Goal: Task Accomplishment & Management: Use online tool/utility

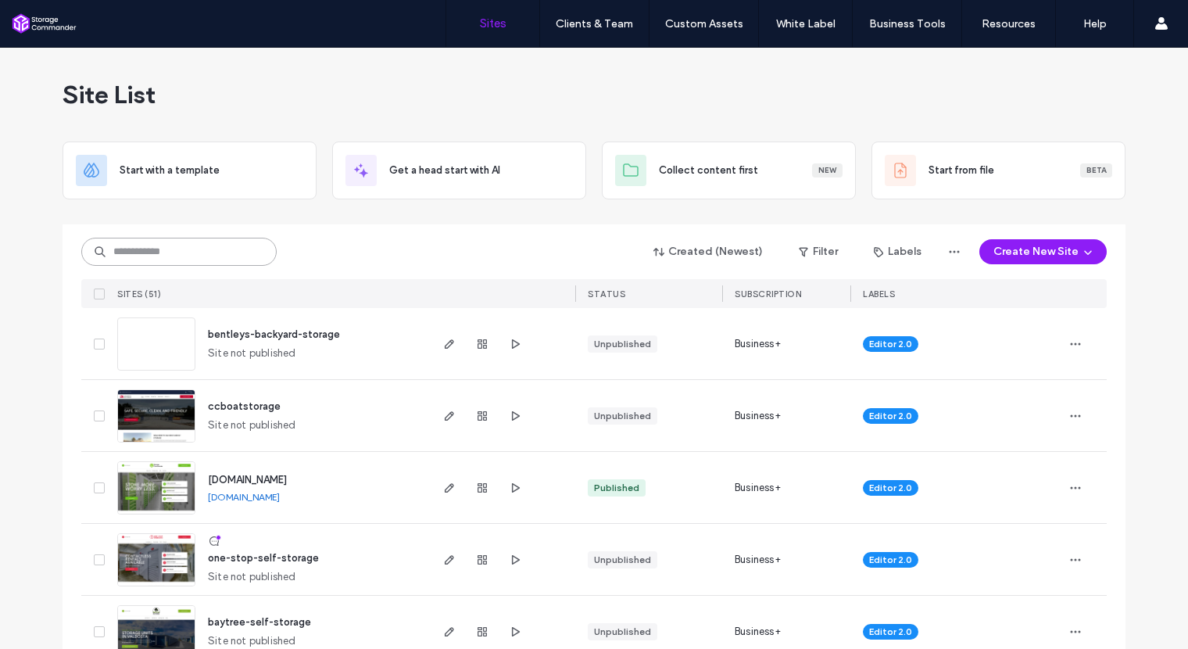
click at [197, 249] on input at bounding box center [178, 252] width 195 height 28
click at [198, 254] on input at bounding box center [178, 252] width 195 height 28
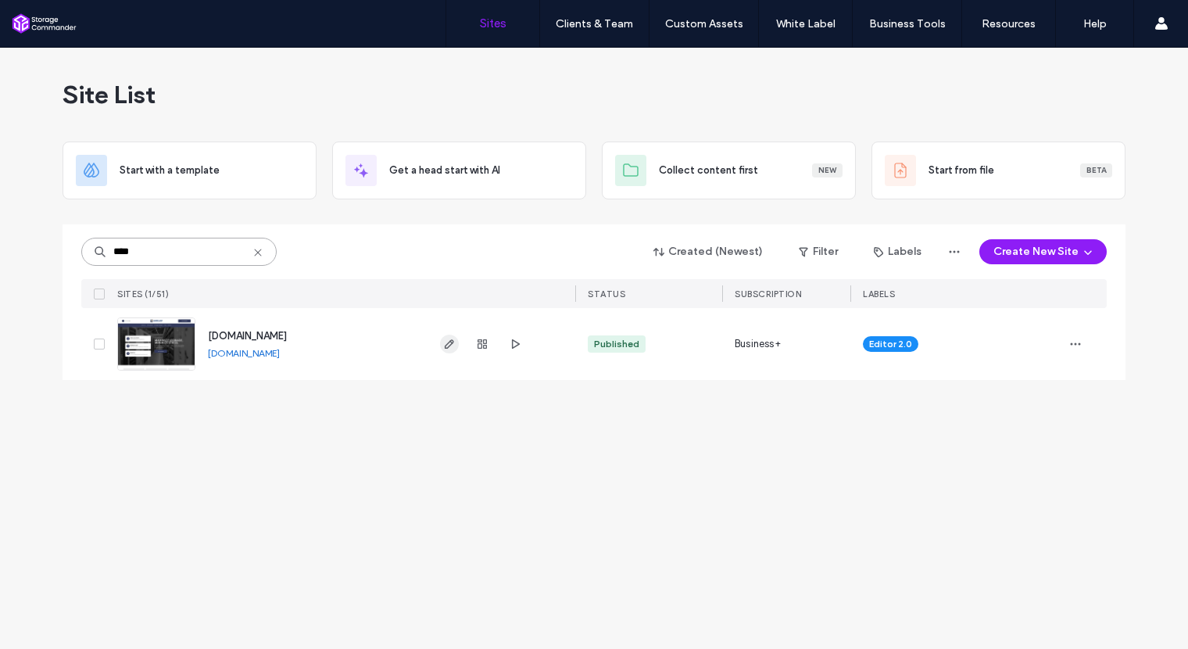
type input "****"
click at [451, 342] on icon "button" at bounding box center [449, 344] width 13 height 13
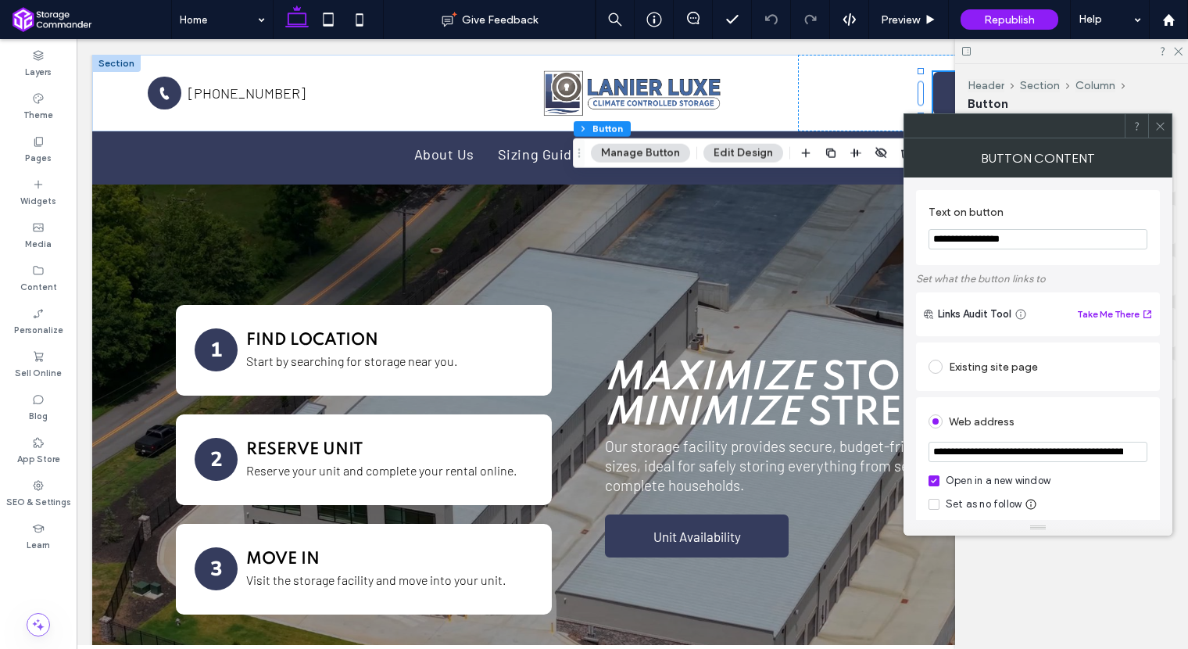
click at [1007, 455] on input "**********" at bounding box center [1037, 452] width 219 height 20
paste input "*"
type input "**********"
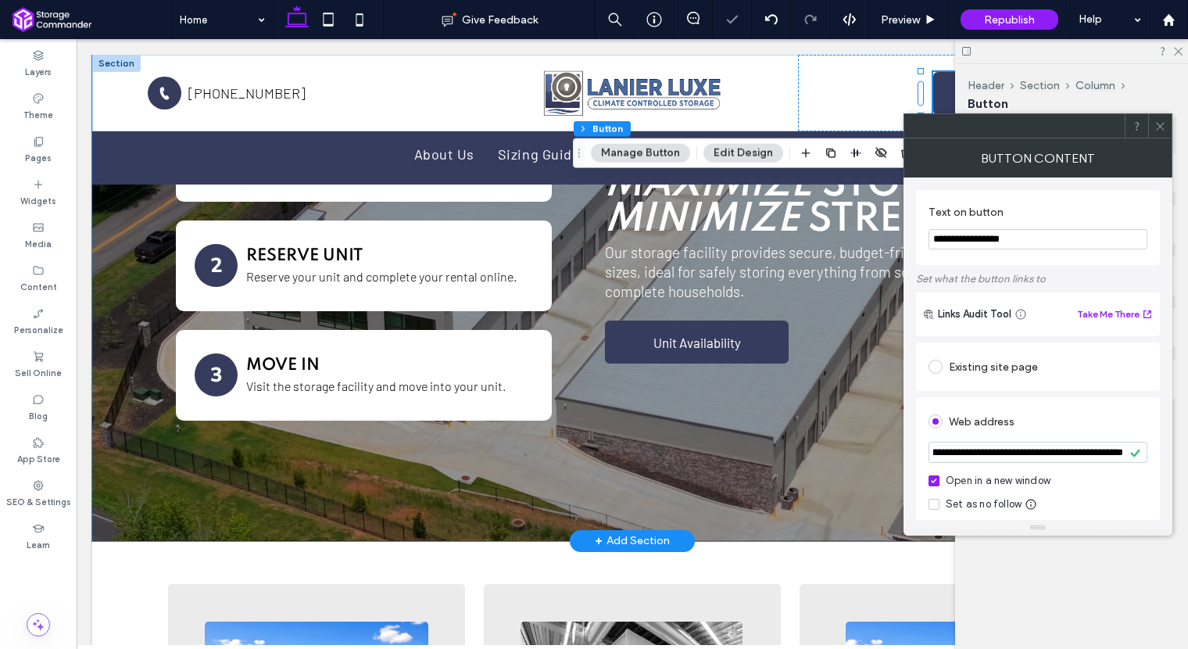
scroll to position [197, 0]
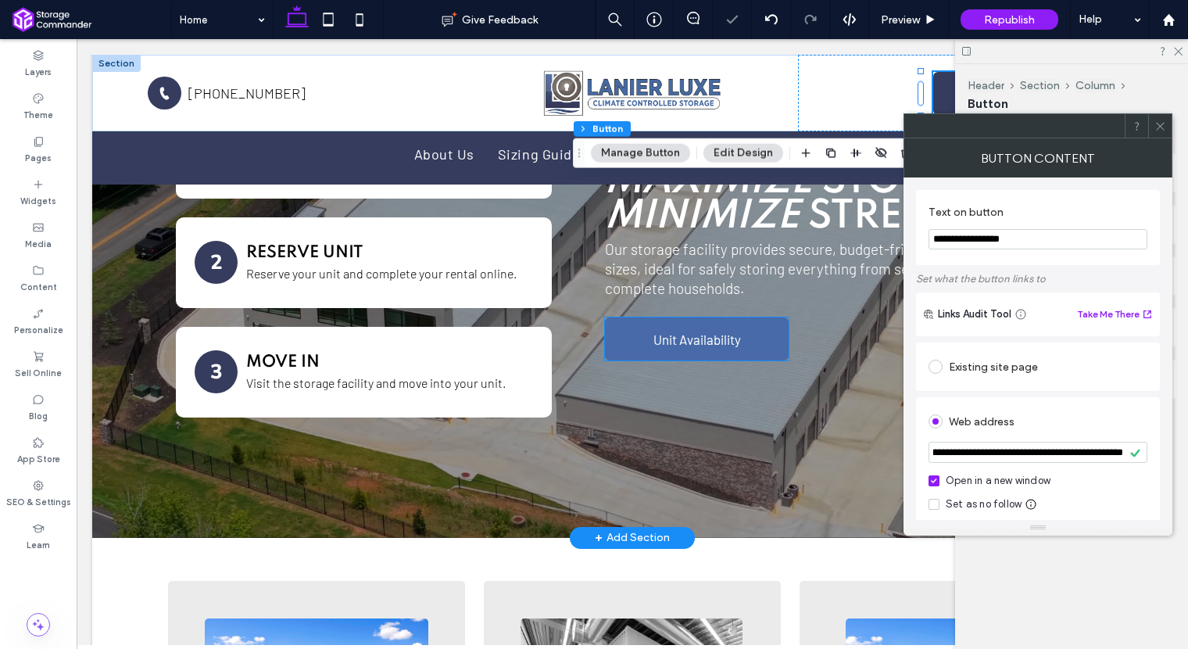
click at [680, 345] on span "Unit Availability" at bounding box center [697, 339] width 88 height 16
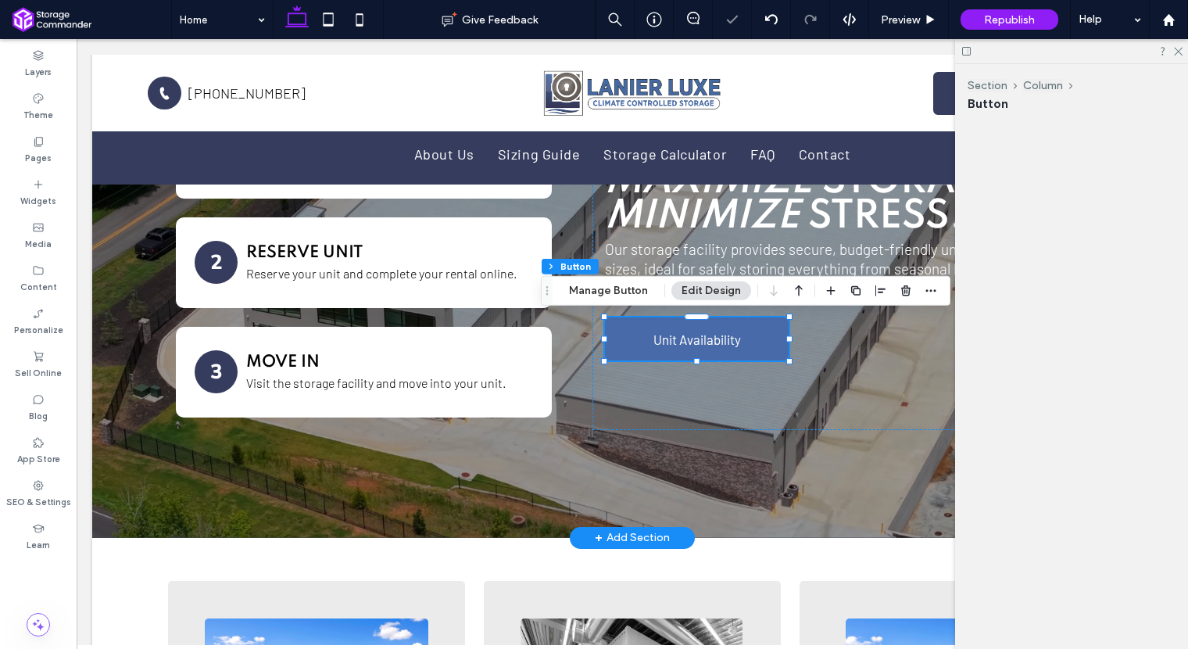
click at [680, 345] on span "Unit Availability" at bounding box center [697, 339] width 88 height 16
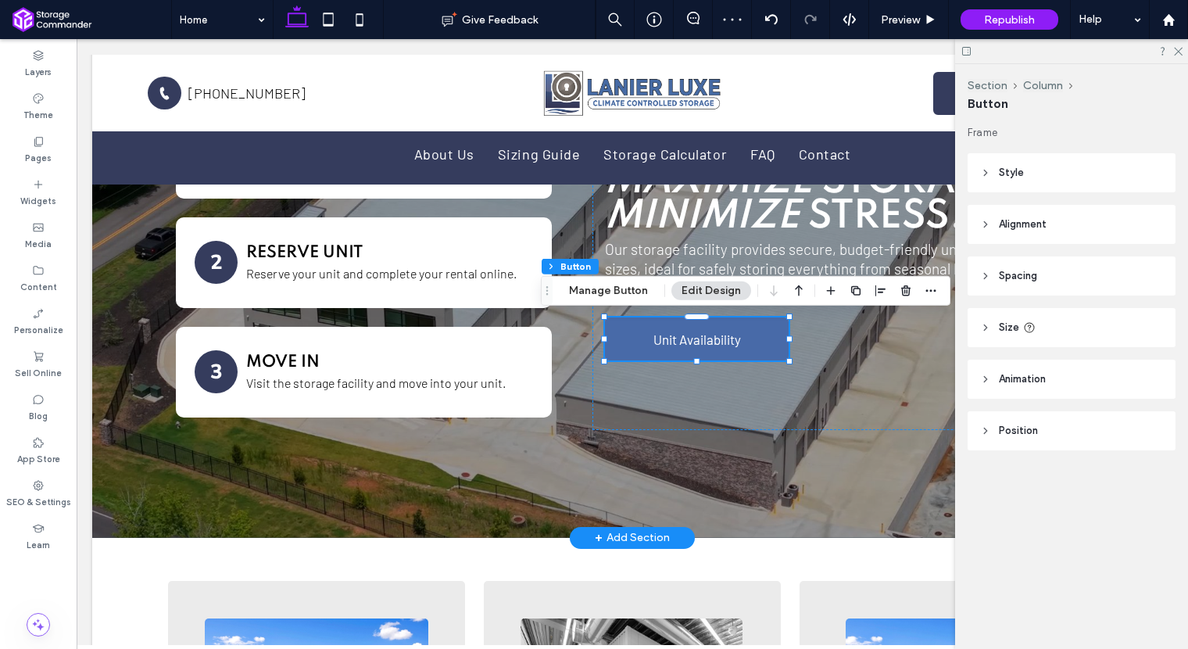
click at [718, 338] on span "Unit Availability" at bounding box center [697, 339] width 88 height 16
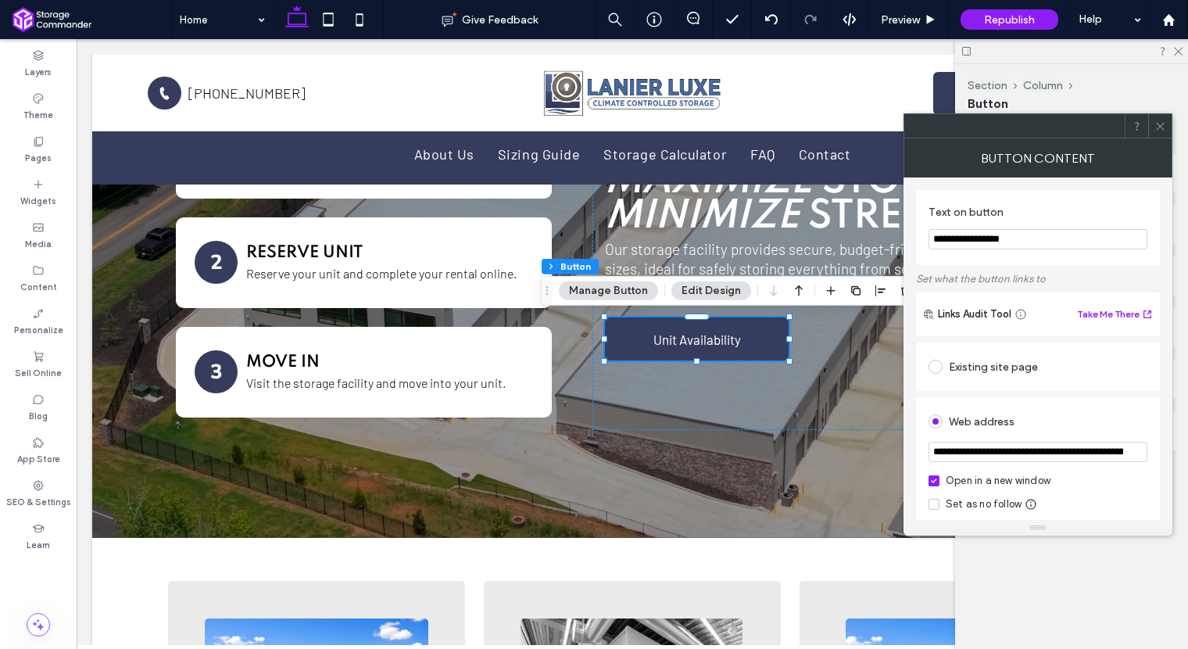
click at [1107, 454] on input "**********" at bounding box center [1037, 452] width 219 height 20
paste input "*"
type input "**********"
click at [1156, 131] on icon at bounding box center [1160, 126] width 12 height 12
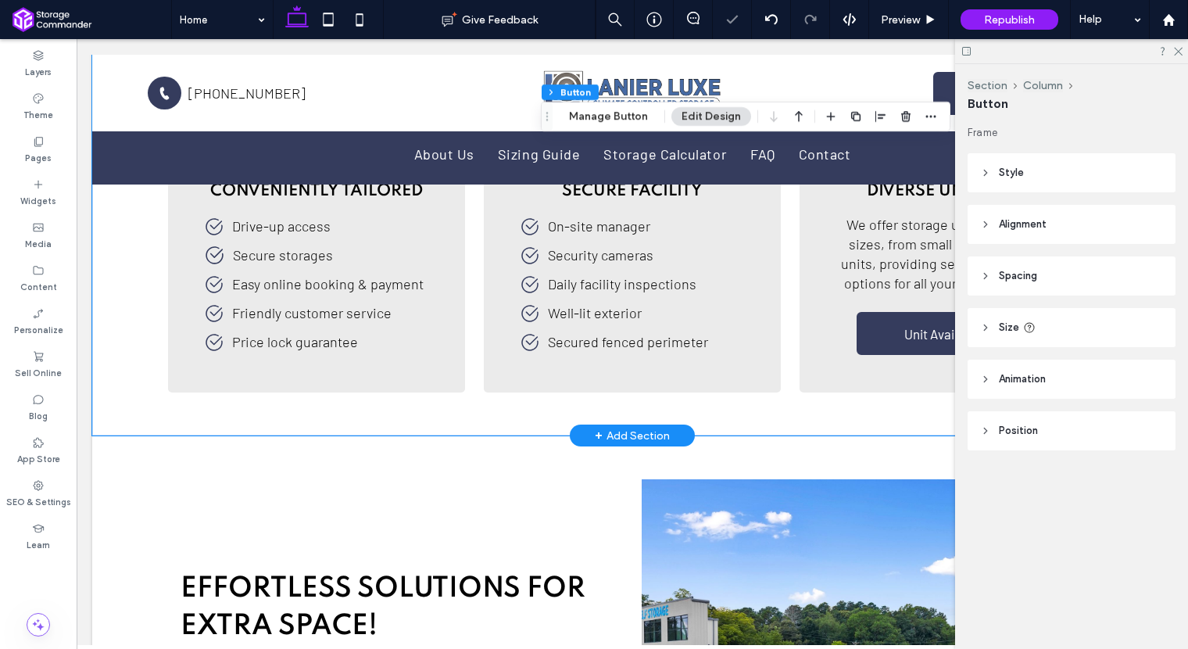
scroll to position [833, 0]
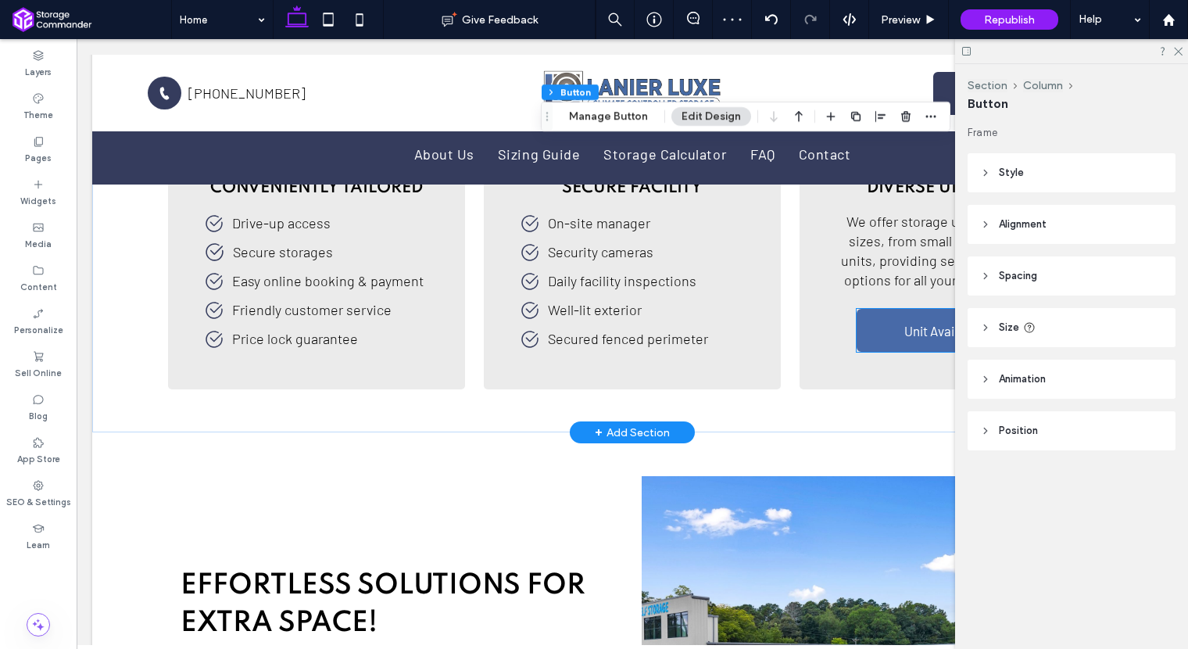
click at [880, 325] on link "Unit Availability" at bounding box center [948, 330] width 184 height 43
click at [880, 325] on div "Unit Availability" at bounding box center [948, 330] width 184 height 43
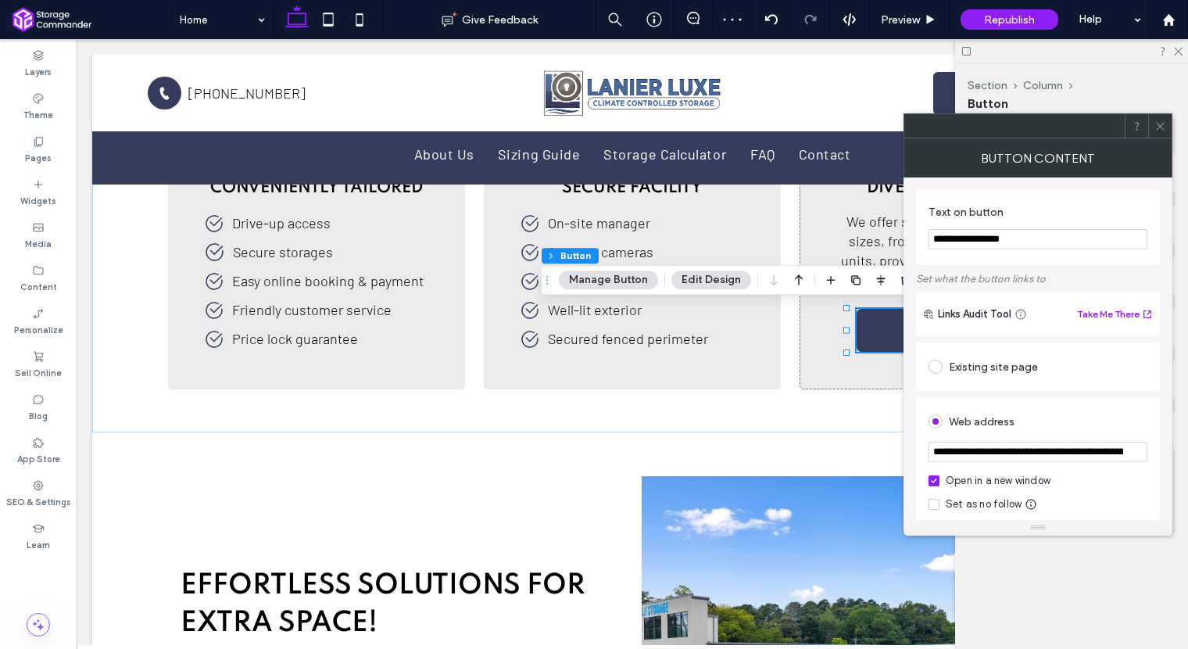
click at [1035, 458] on input "**********" at bounding box center [1037, 452] width 219 height 20
paste input "*"
type input "**********"
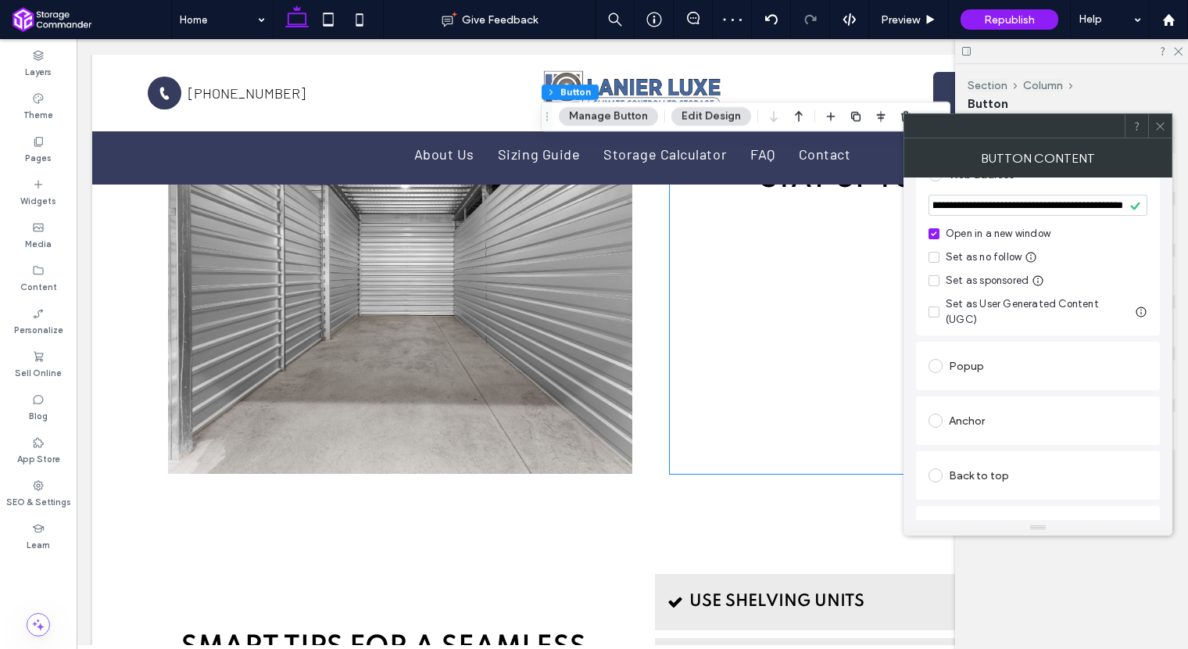
scroll to position [2423, 0]
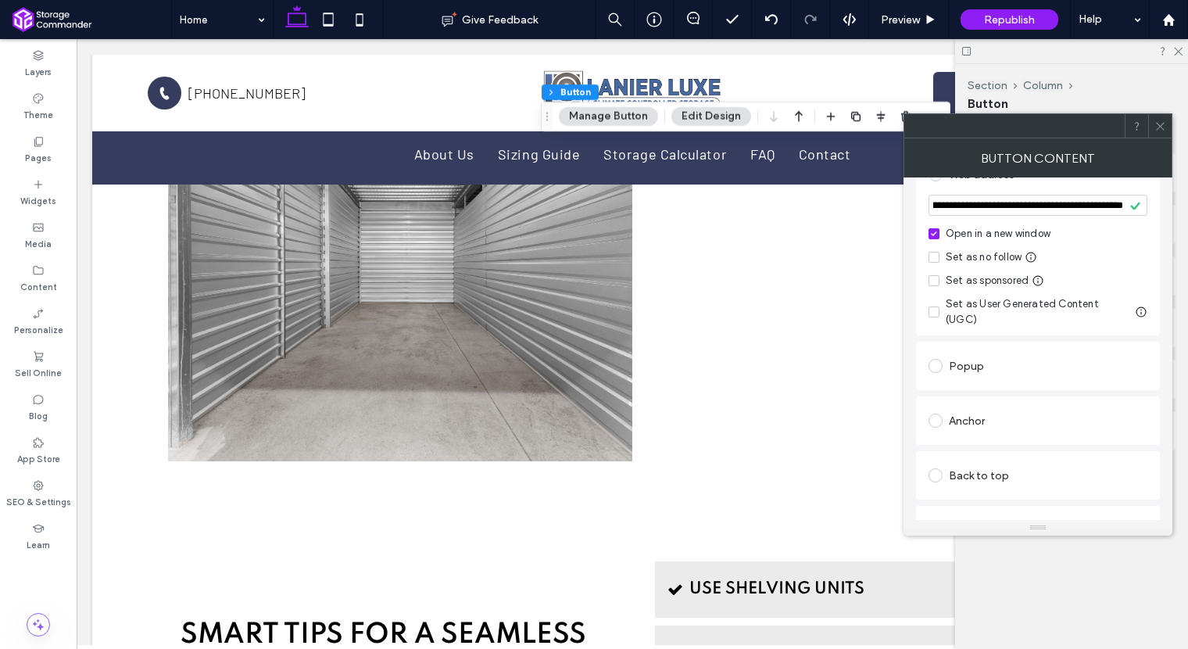
click at [1155, 125] on icon at bounding box center [1160, 126] width 12 height 12
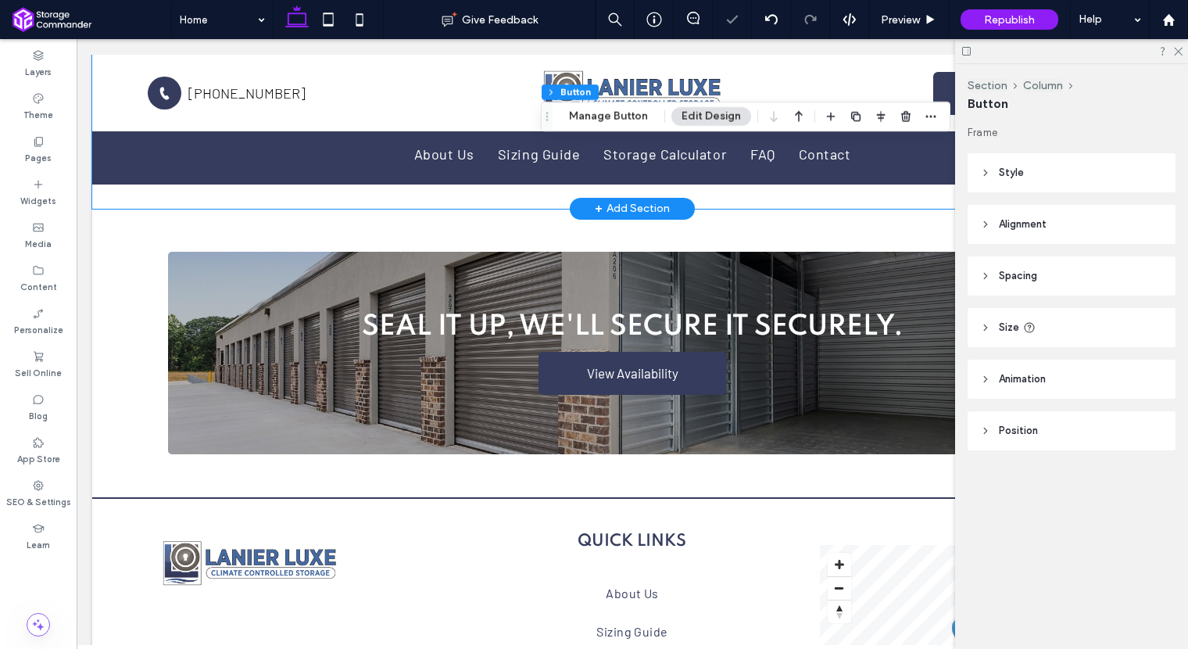
scroll to position [3154, 0]
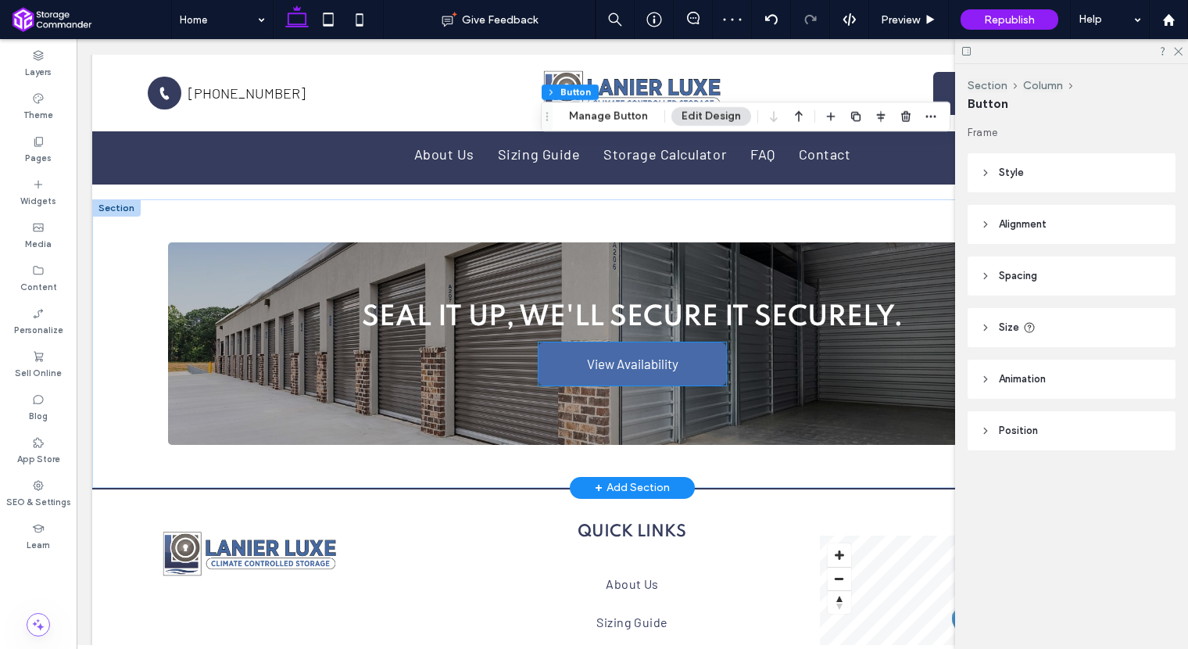
click at [669, 362] on span "View Availability" at bounding box center [632, 363] width 102 height 31
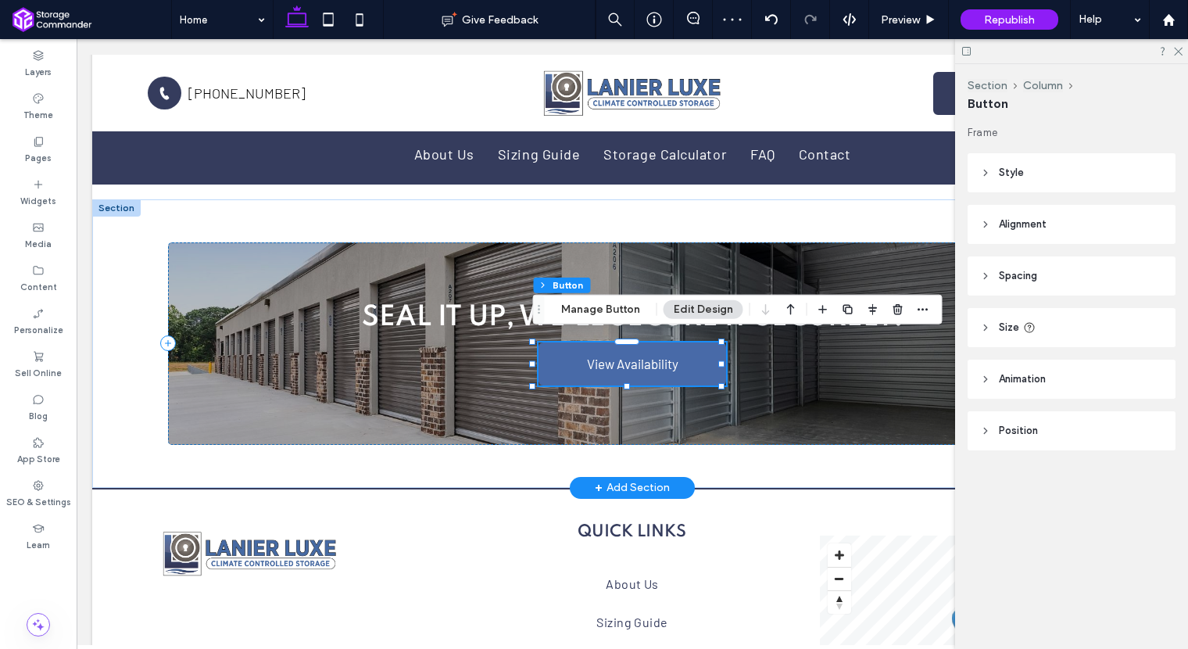
click at [669, 362] on span "View Availability" at bounding box center [632, 363] width 102 height 31
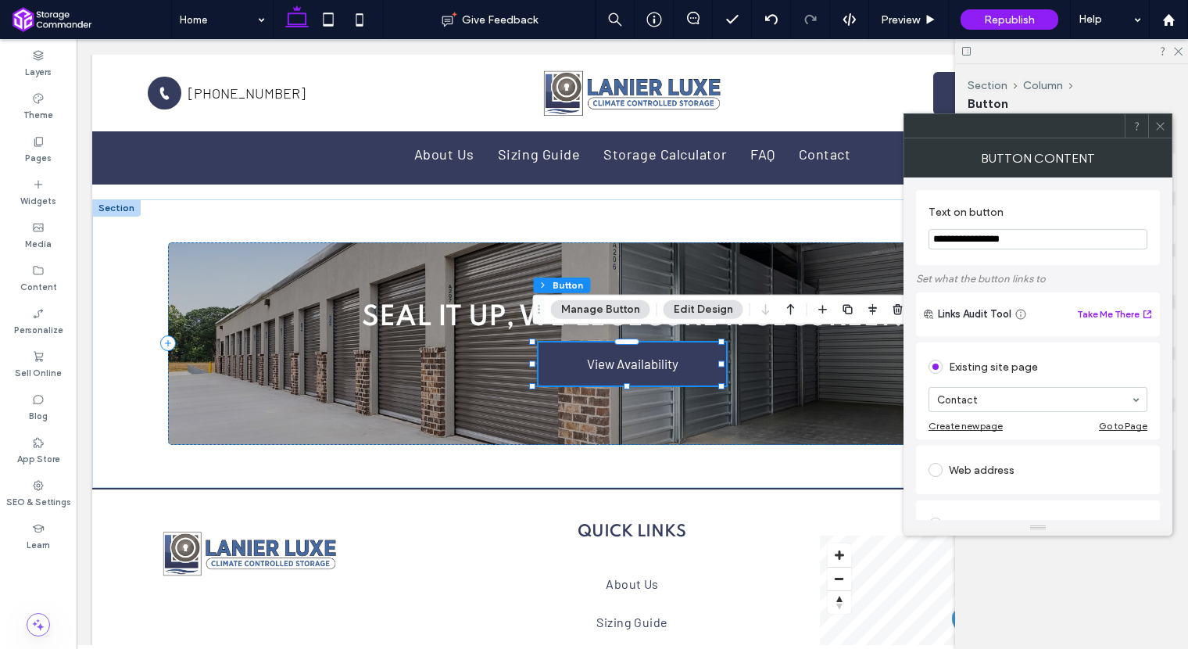
click at [981, 466] on div "Web address" at bounding box center [1037, 469] width 219 height 25
click at [999, 452] on input "url" at bounding box center [1037, 452] width 219 height 20
paste input "**********"
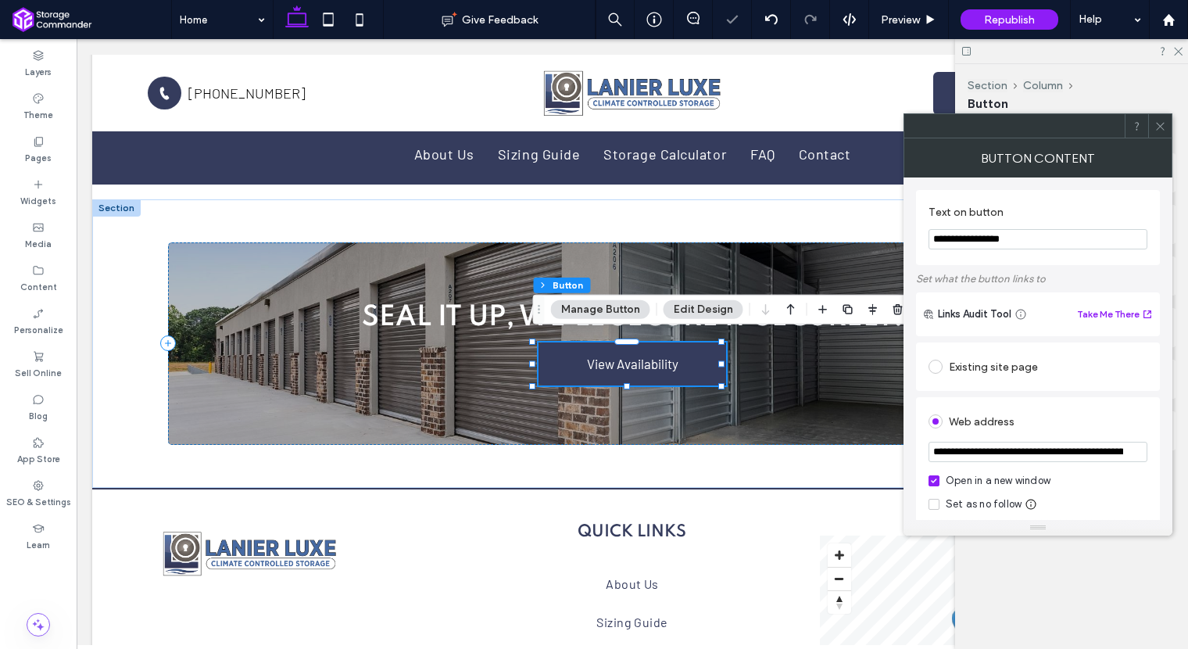
scroll to position [0, 243]
type input "**********"
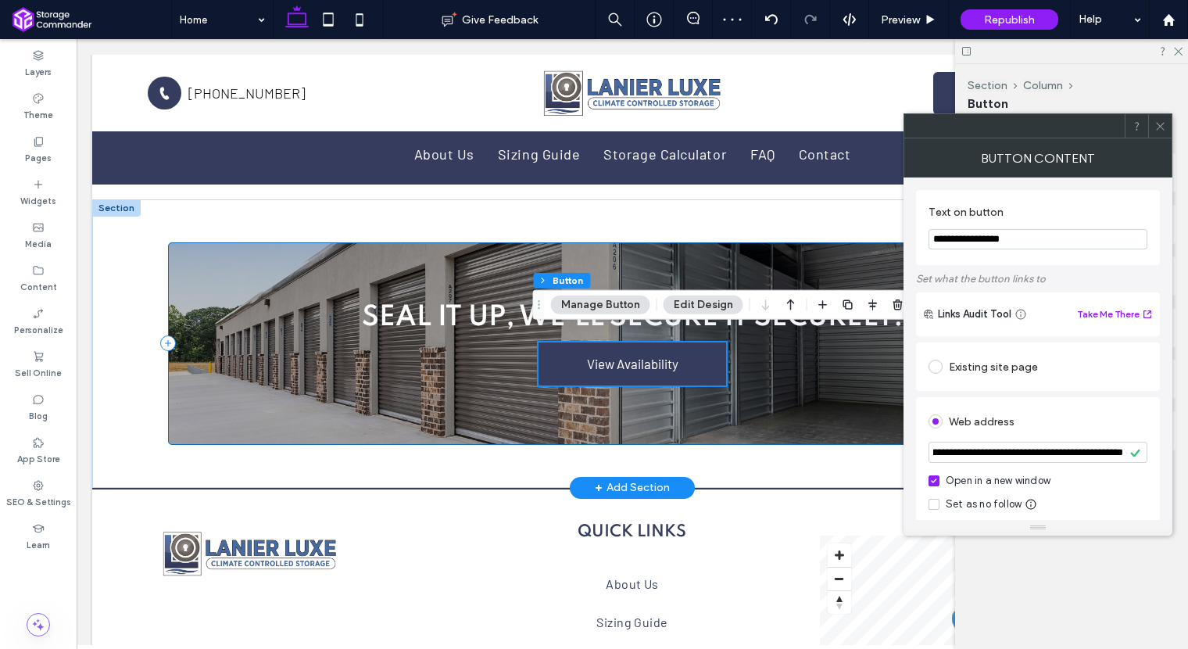
scroll to position [3345, 0]
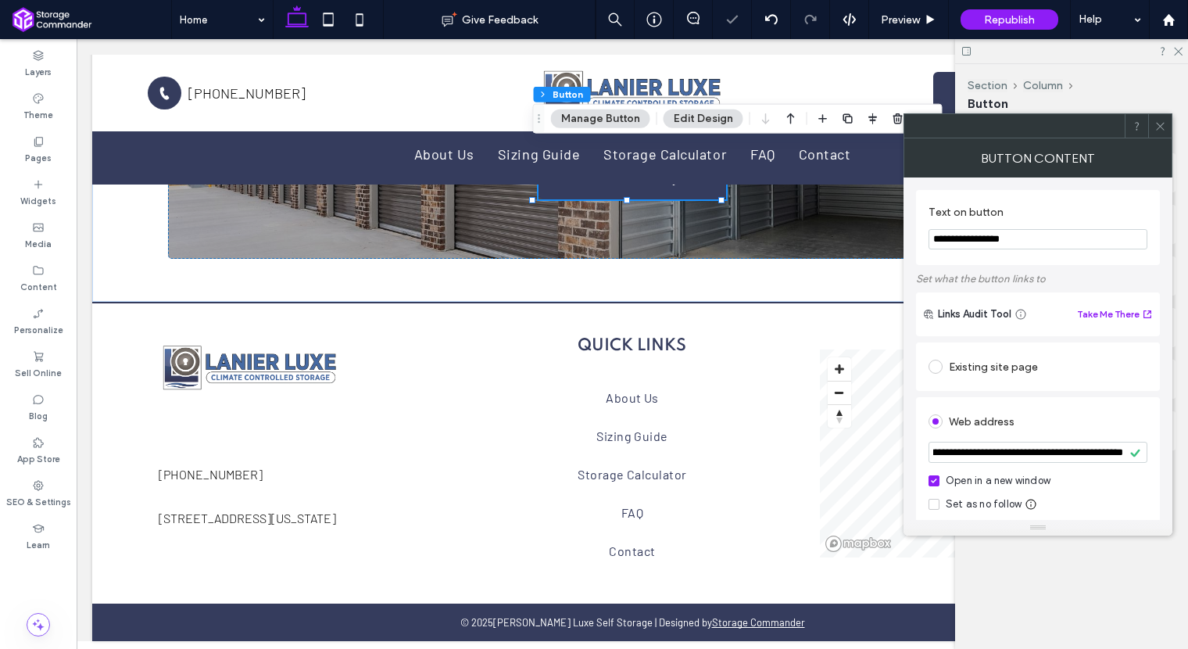
click at [1158, 129] on icon at bounding box center [1160, 126] width 12 height 12
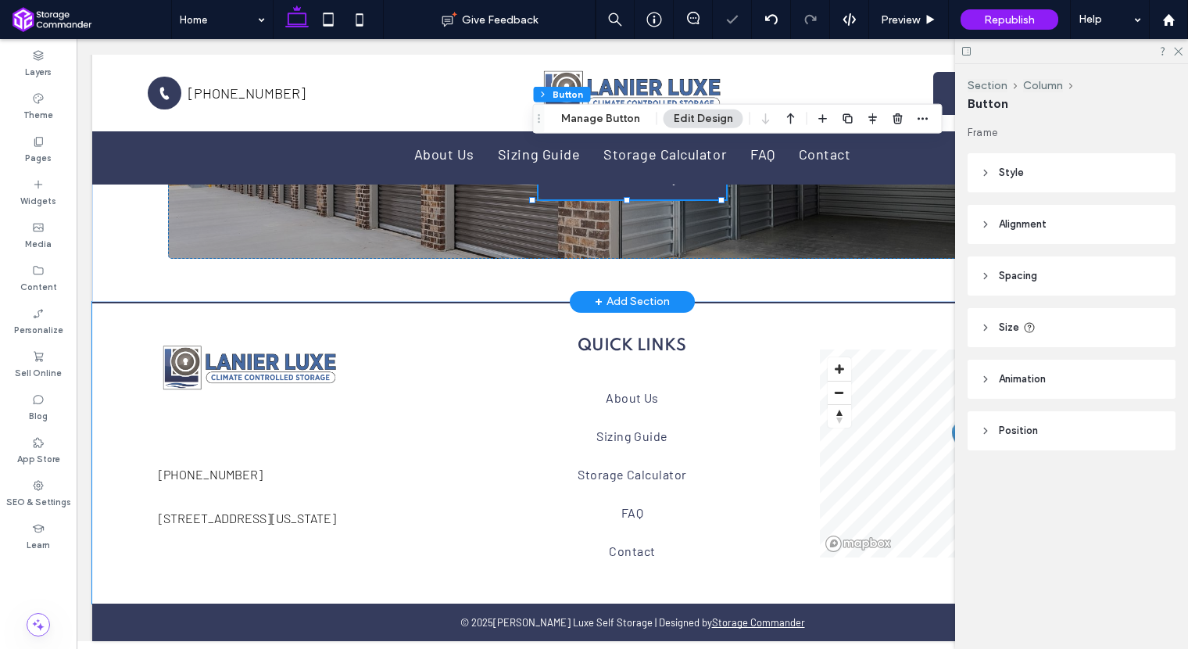
scroll to position [3341, 0]
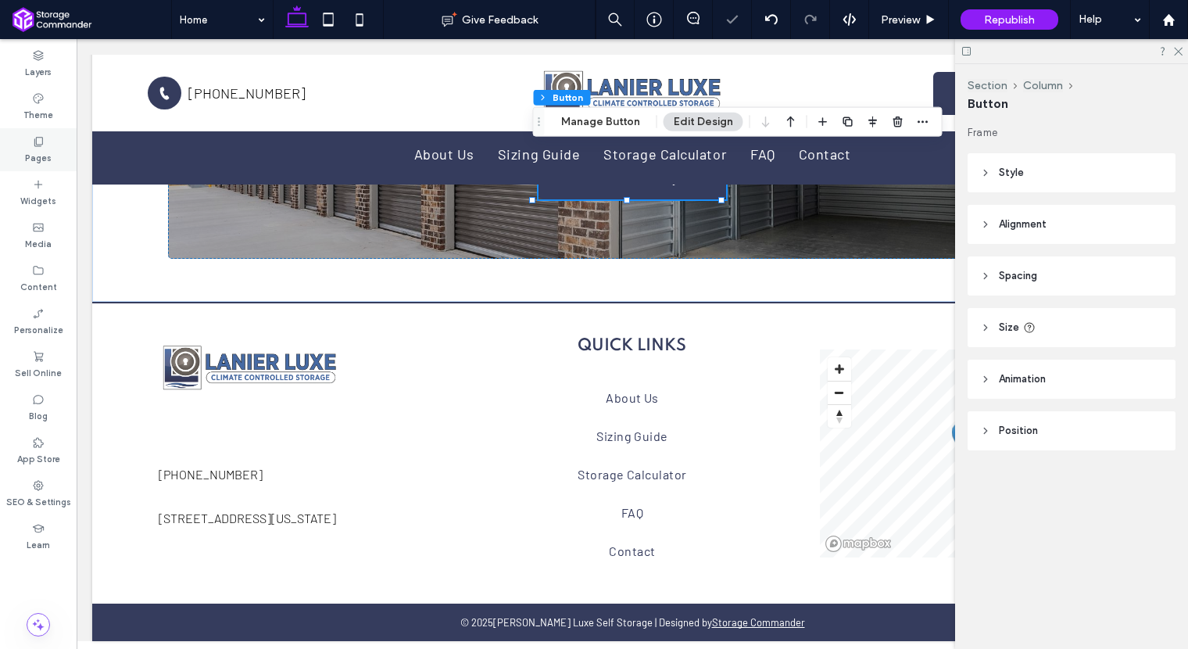
click at [38, 150] on label "Pages" at bounding box center [38, 156] width 27 height 17
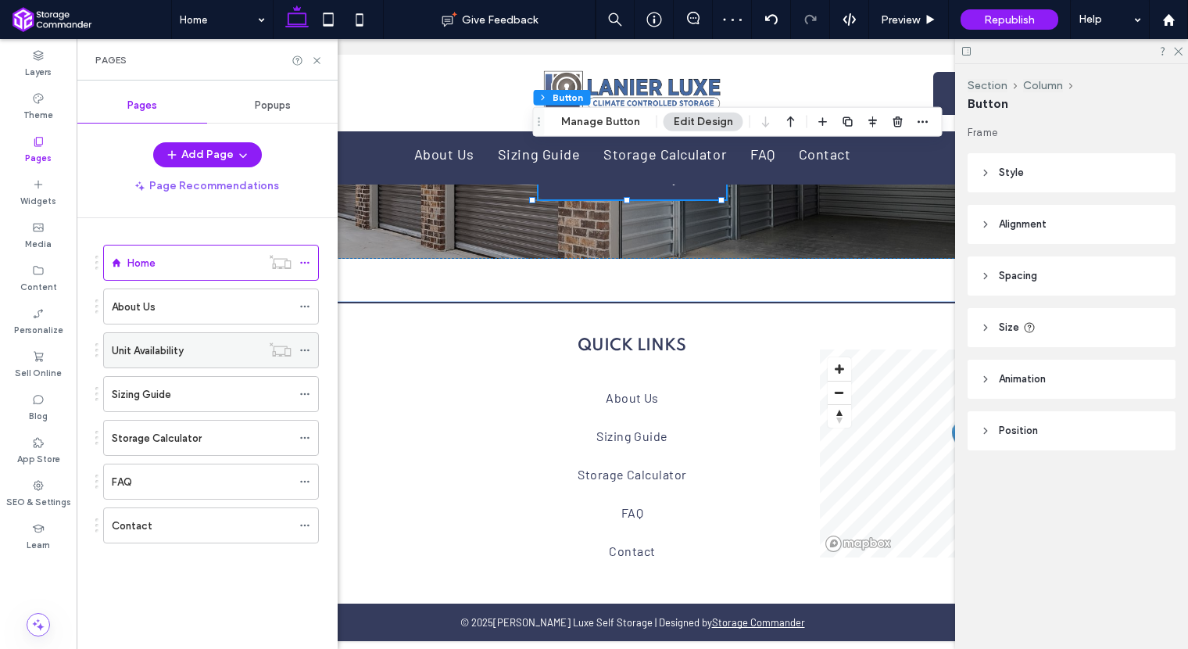
click at [170, 350] on label "Unit Availability" at bounding box center [148, 350] width 72 height 27
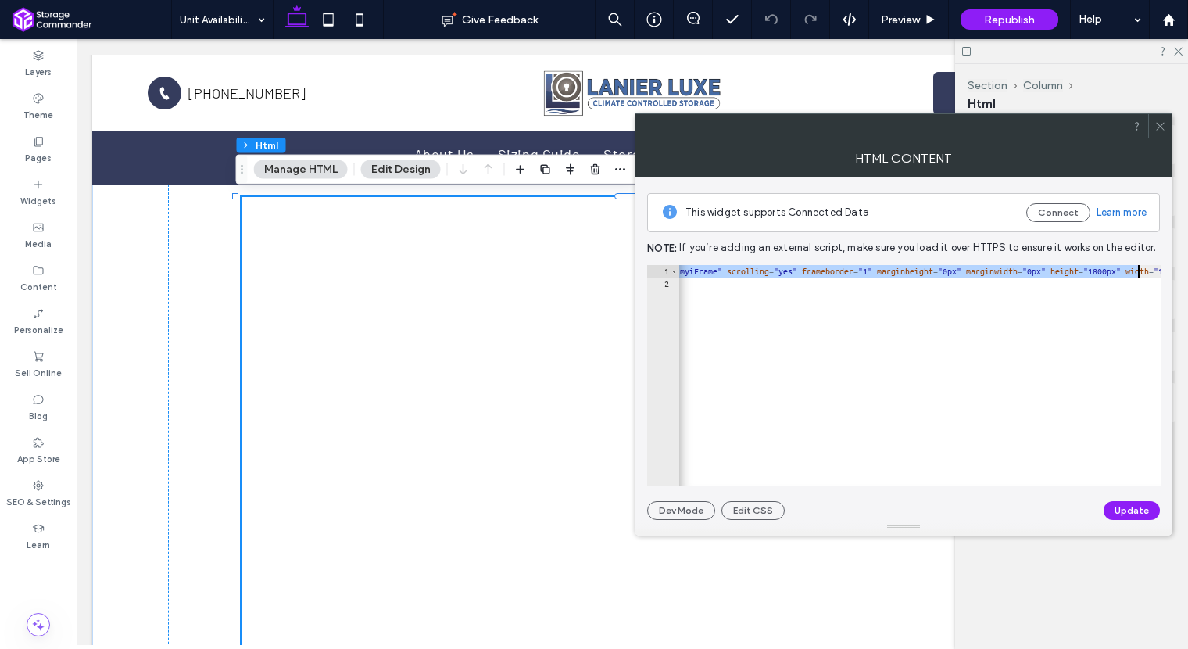
scroll to position [0, 517]
click at [765, 276] on div "< iframe src = "https://services.storagenav.com/booking/?facilityId=1021 &amp; …" at bounding box center [943, 382] width 1565 height 234
paste textarea "Cursor at row 1"
type textarea "**********"
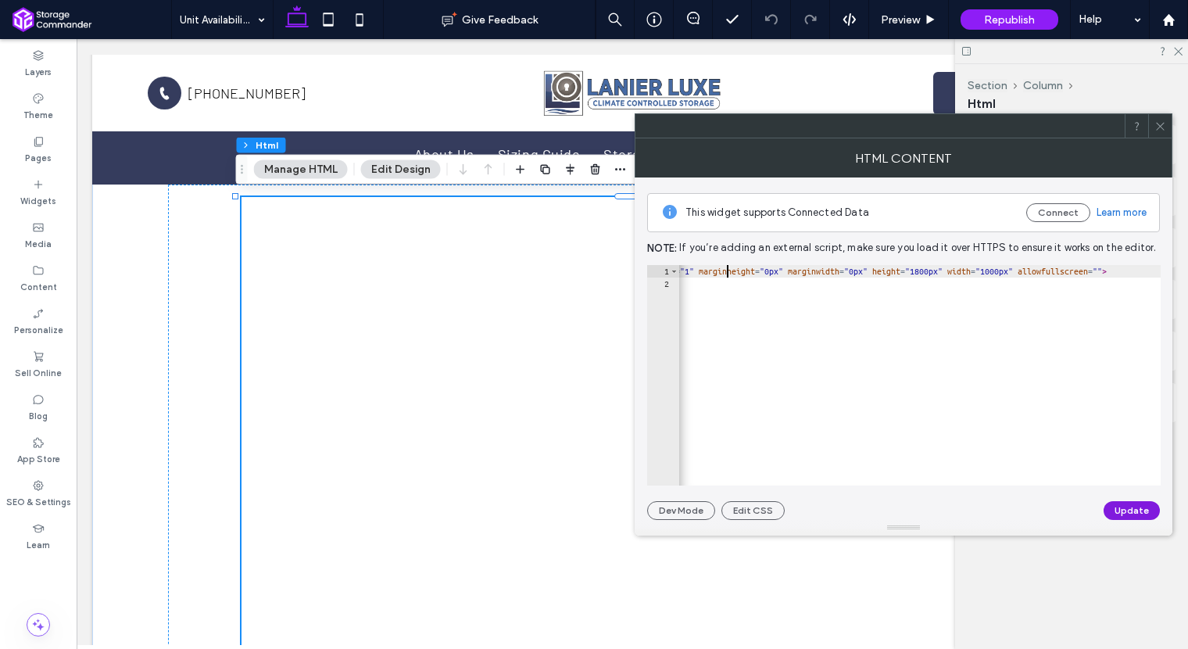
click at [1146, 510] on button "Update" at bounding box center [1131, 510] width 56 height 19
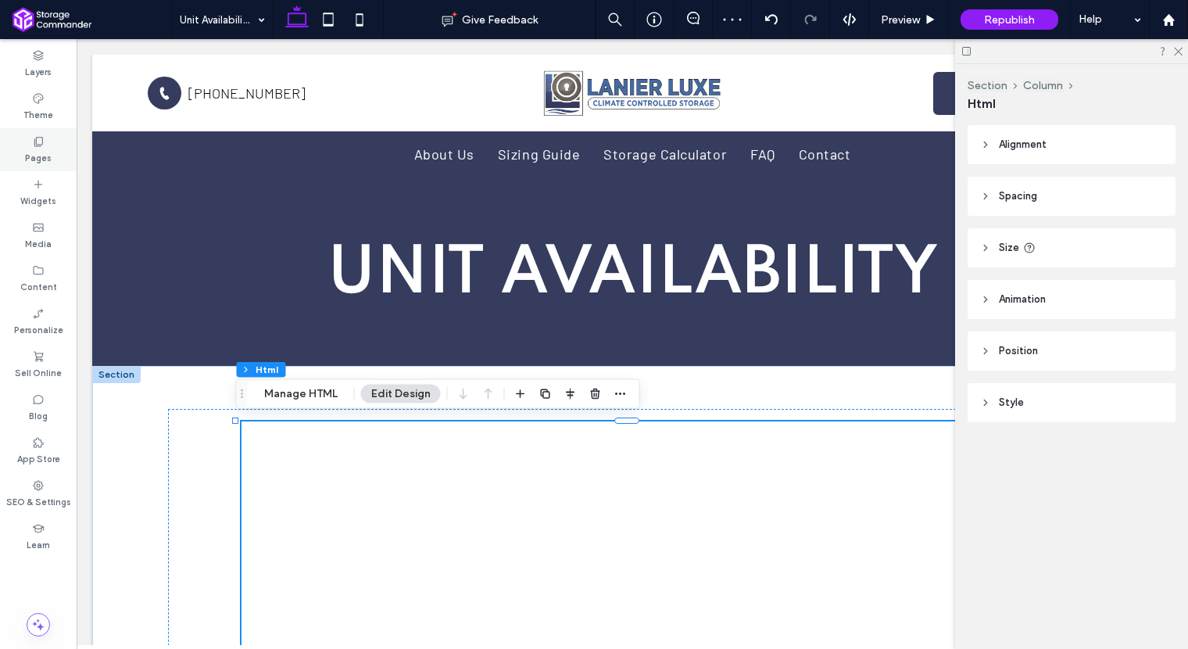
scroll to position [0, 0]
click at [35, 159] on label "Pages" at bounding box center [38, 156] width 27 height 17
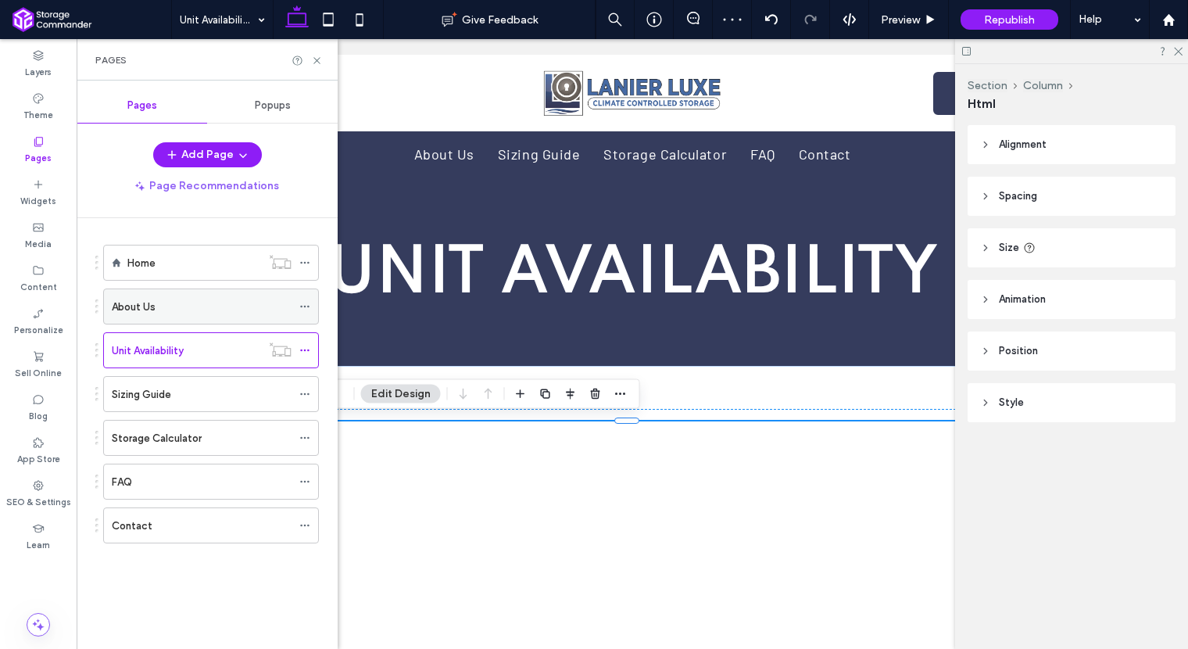
click at [142, 302] on label "About Us" at bounding box center [134, 306] width 44 height 27
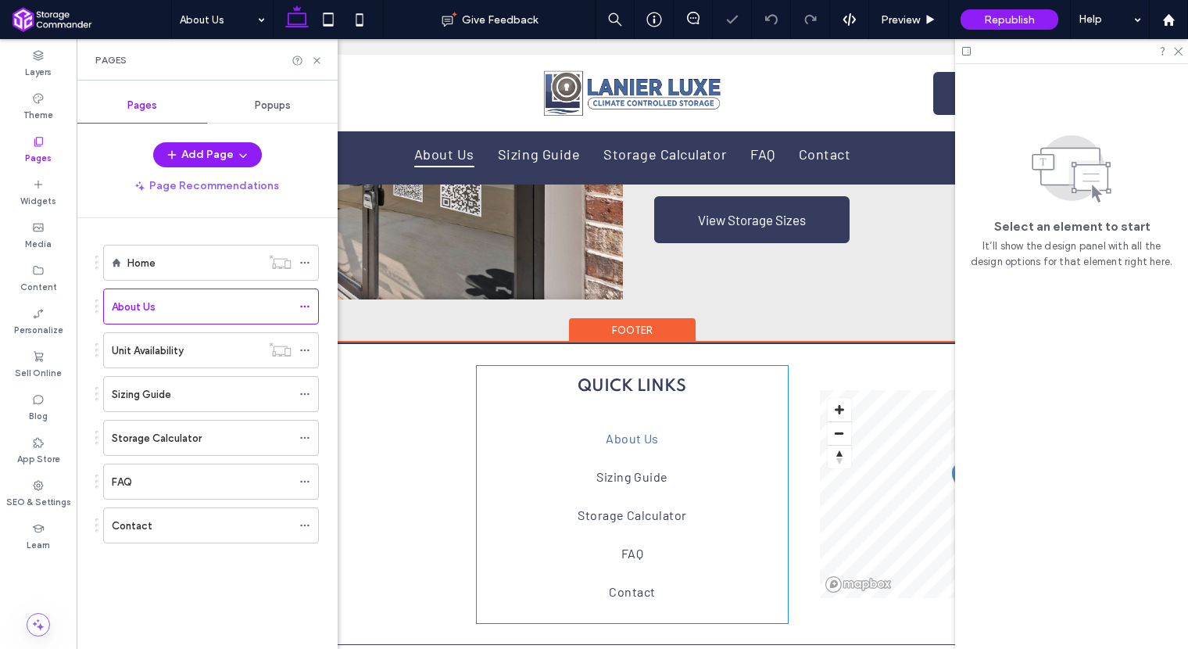
scroll to position [328, 0]
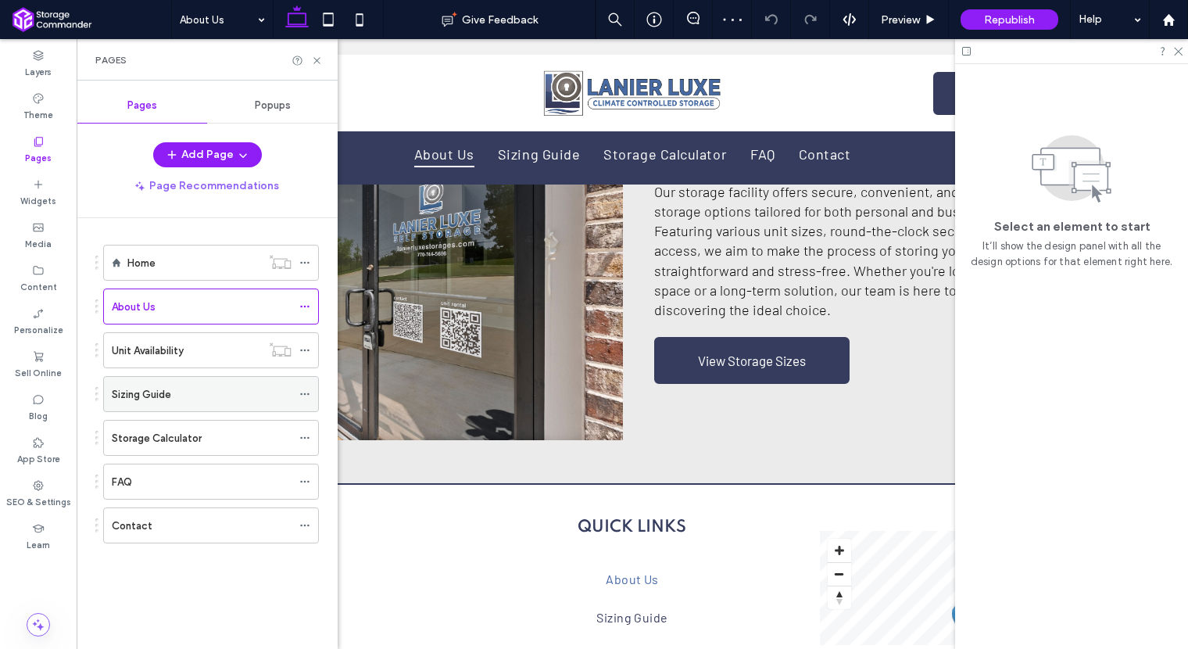
click at [163, 399] on label "Sizing Guide" at bounding box center [141, 394] width 59 height 27
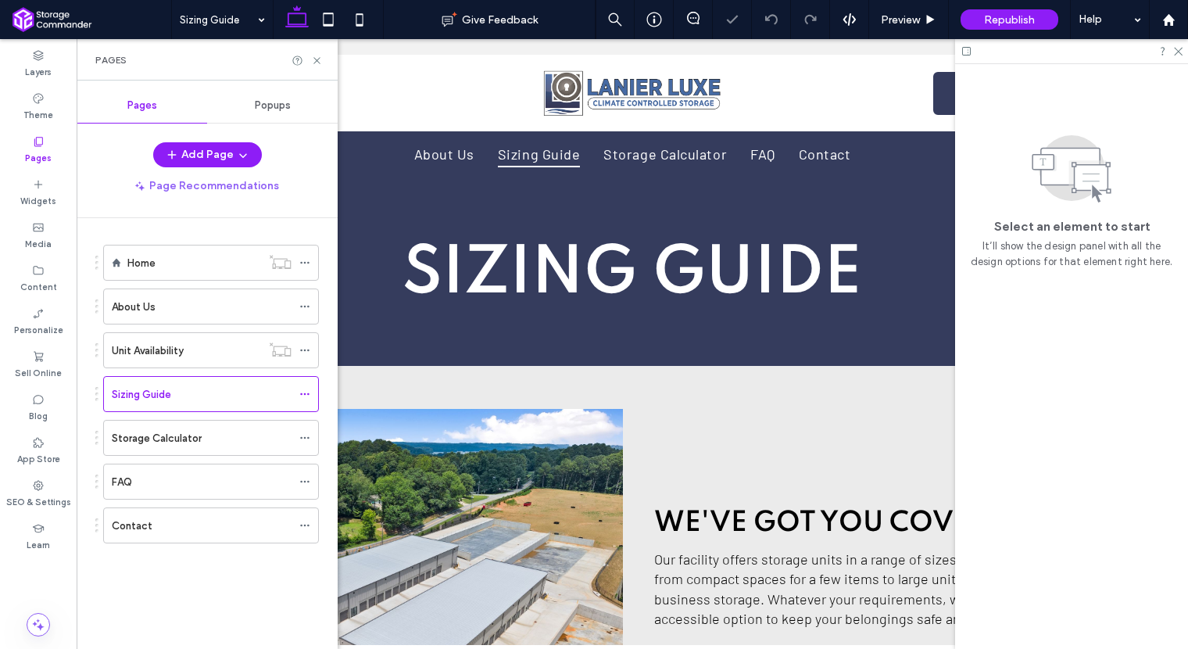
scroll to position [449, 0]
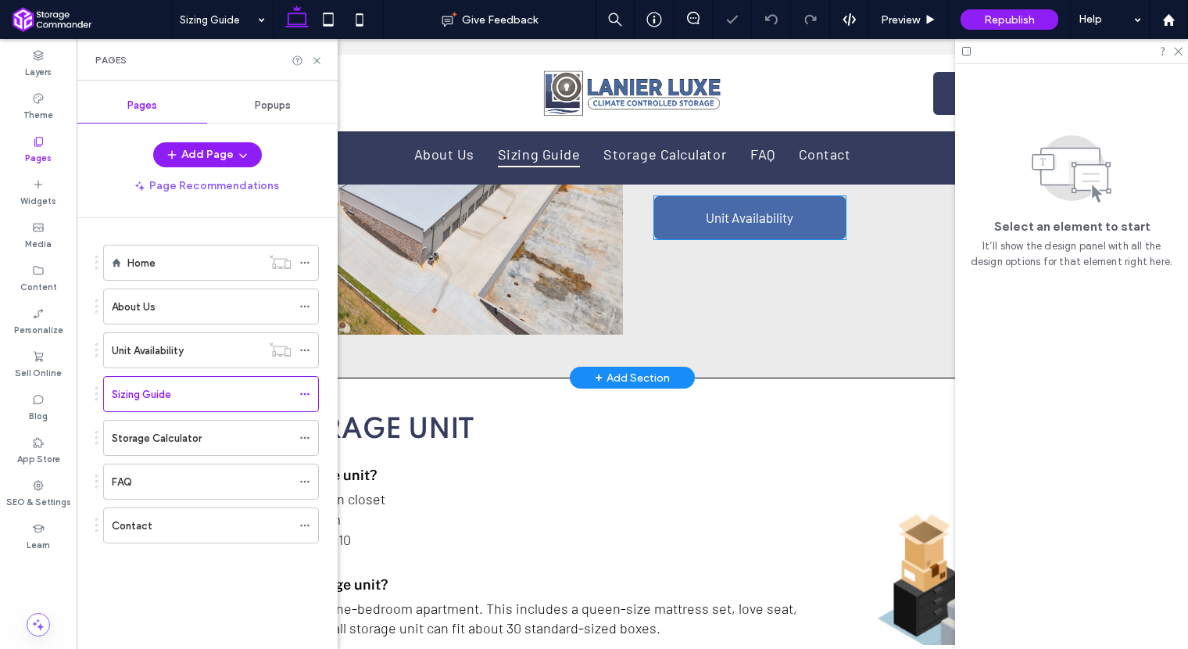
click at [720, 222] on span "Unit Availability" at bounding box center [750, 217] width 88 height 16
click at [720, 222] on div "Unit Availability" at bounding box center [749, 217] width 191 height 43
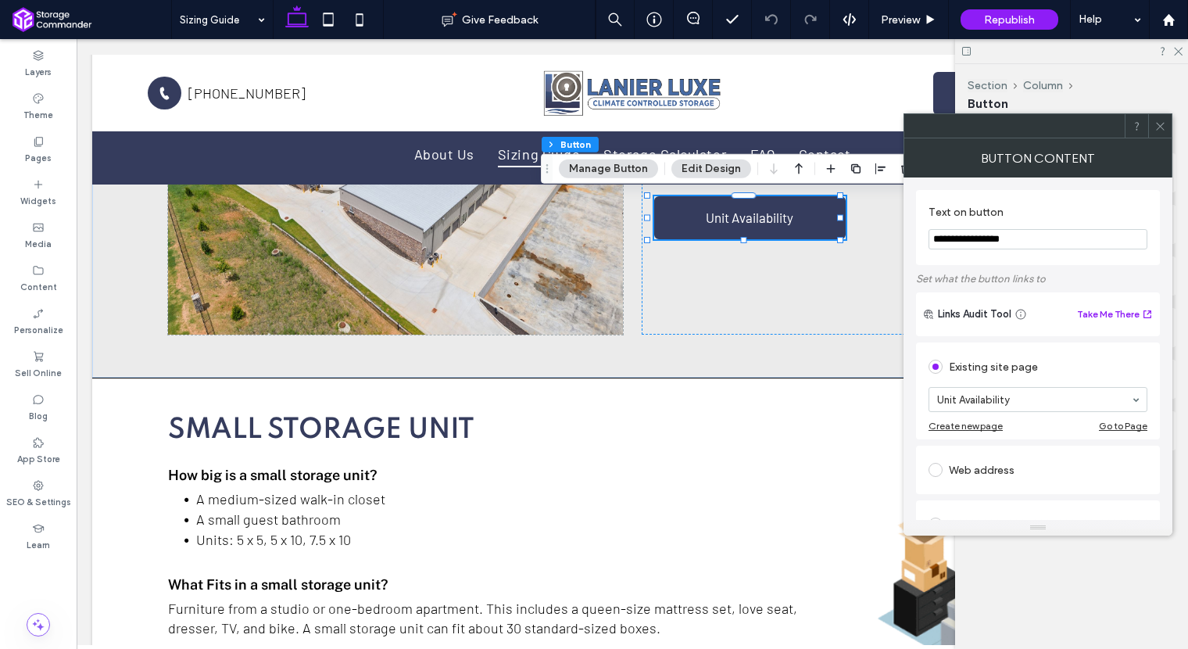
click at [1001, 469] on div "Web address" at bounding box center [1037, 469] width 219 height 25
click at [1002, 449] on input "url" at bounding box center [1037, 452] width 219 height 20
paste input "**********"
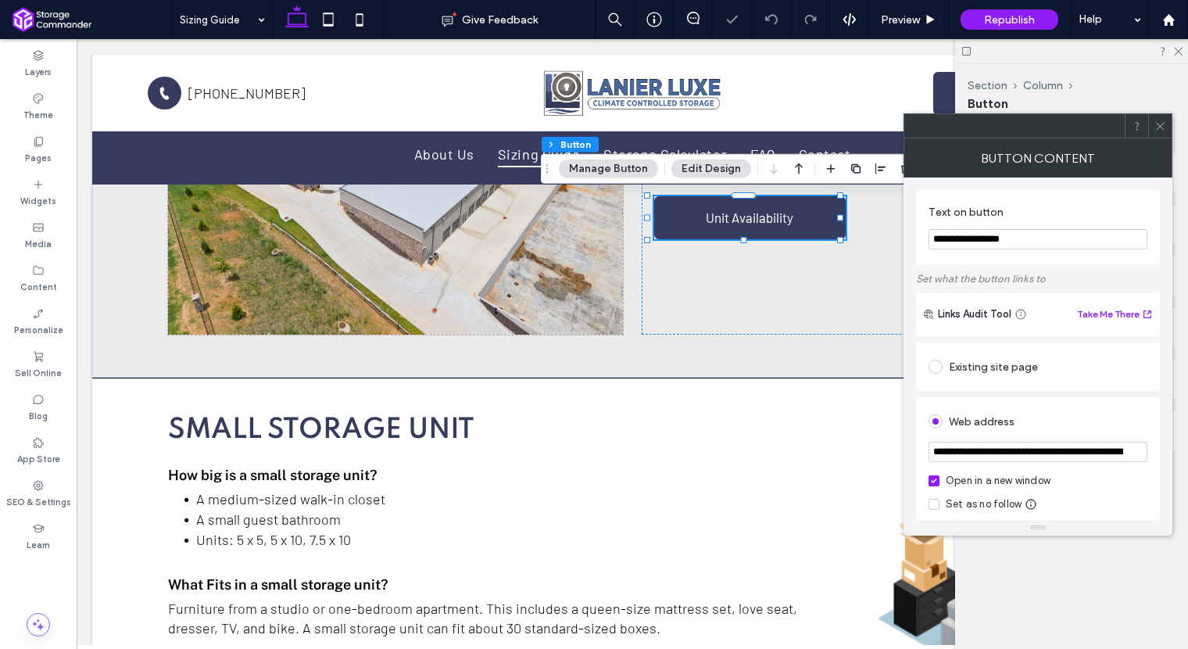
scroll to position [0, 243]
type input "**********"
click at [1162, 124] on icon at bounding box center [1160, 126] width 12 height 12
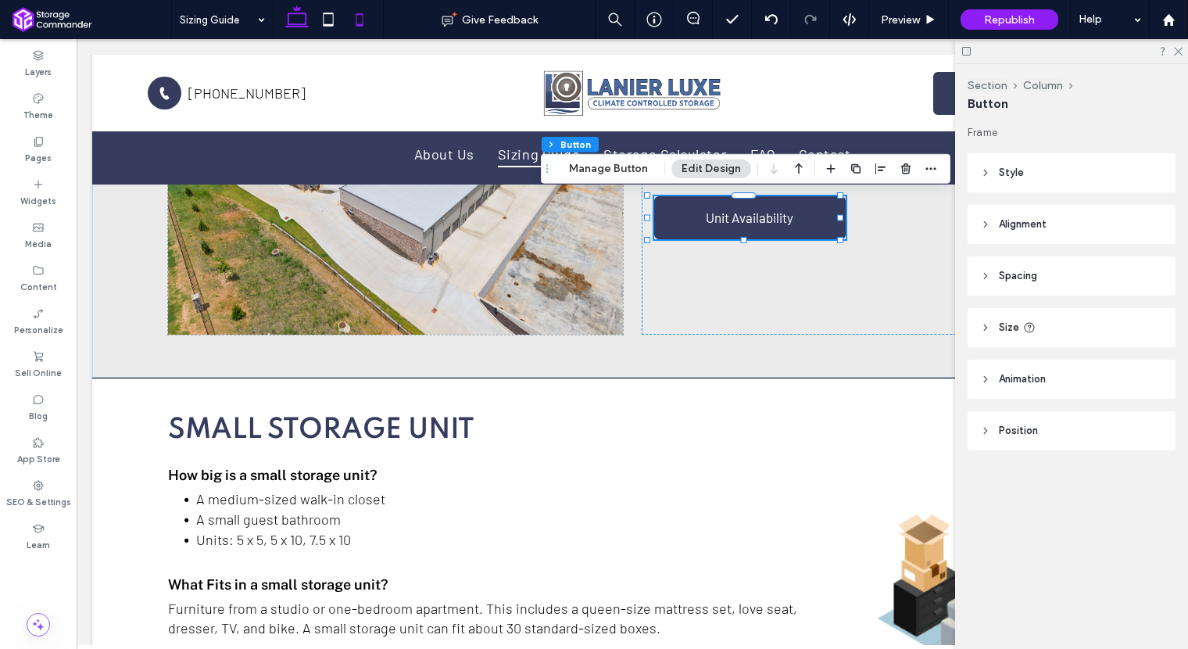
click at [360, 21] on icon at bounding box center [359, 19] width 31 height 31
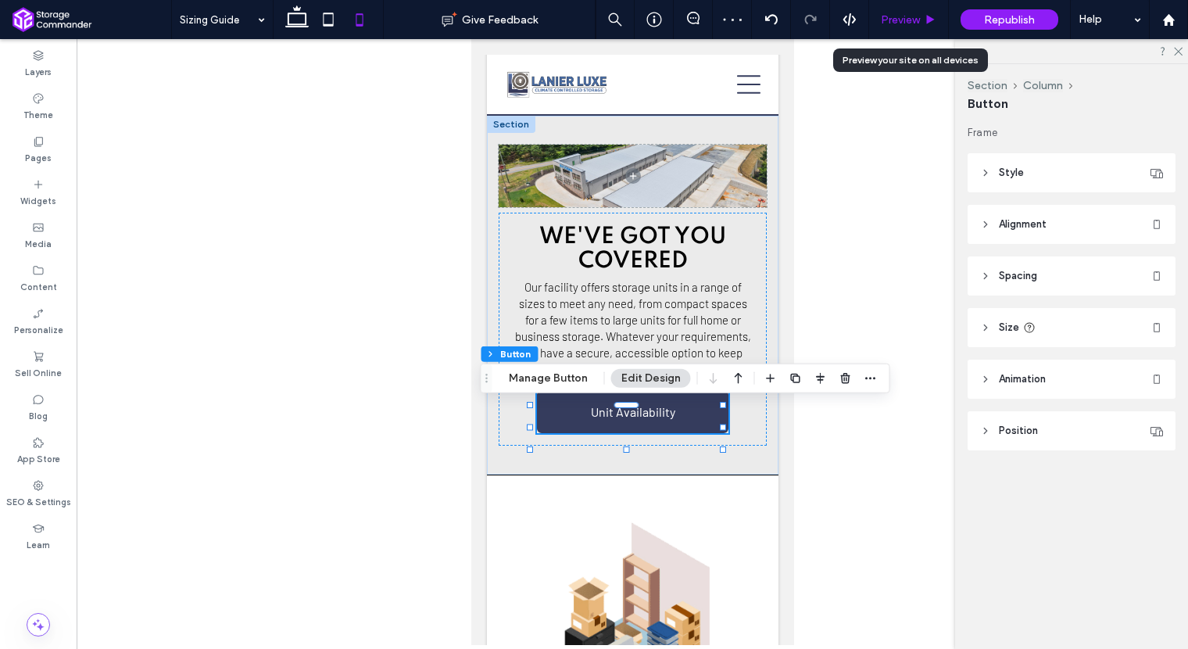
click at [903, 23] on span "Preview" at bounding box center [900, 19] width 39 height 13
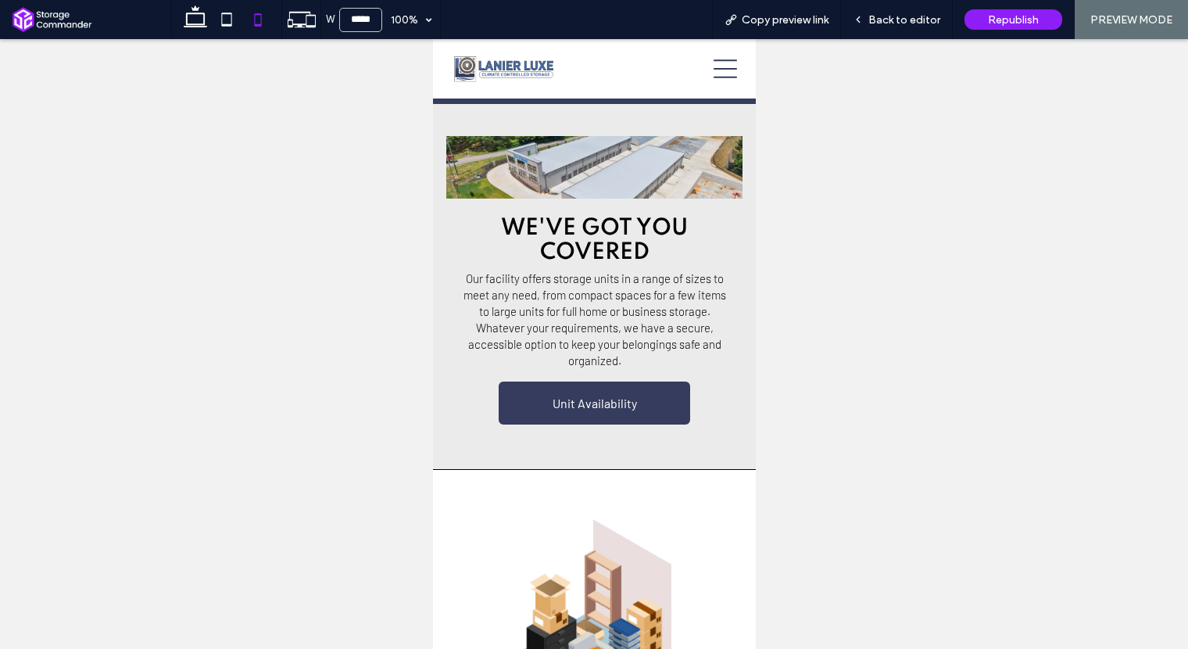
click at [714, 76] on icon at bounding box center [724, 68] width 23 height 23
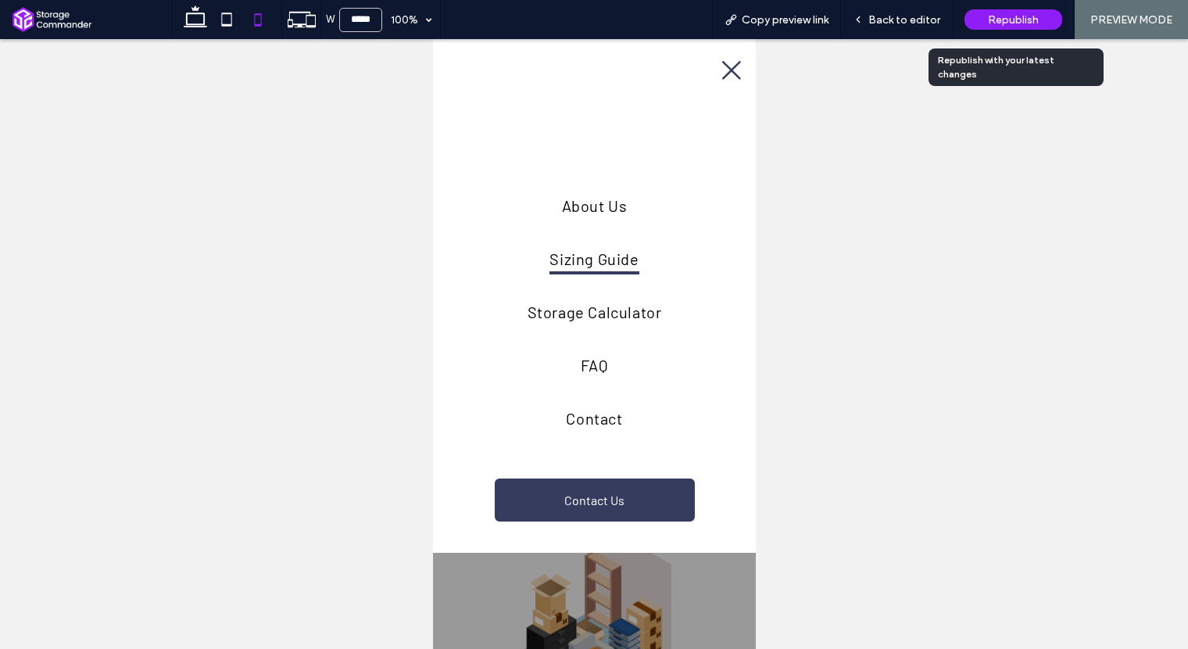
click at [1020, 20] on span "Republish" at bounding box center [1013, 19] width 51 height 13
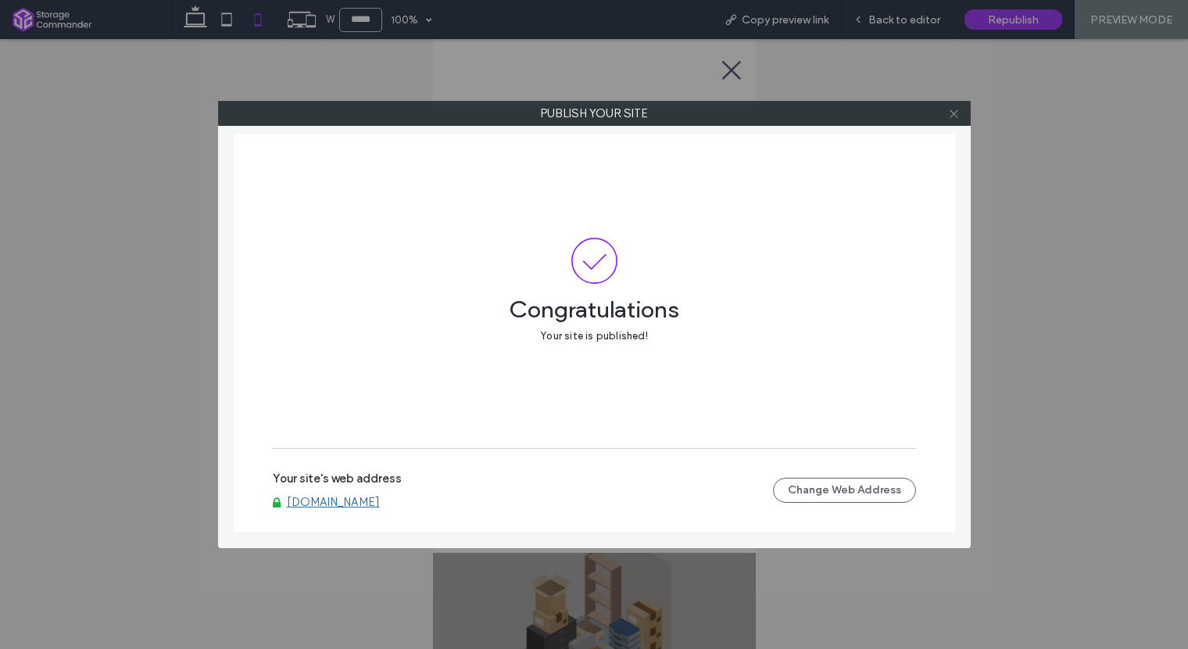
click at [955, 109] on icon at bounding box center [954, 114] width 12 height 12
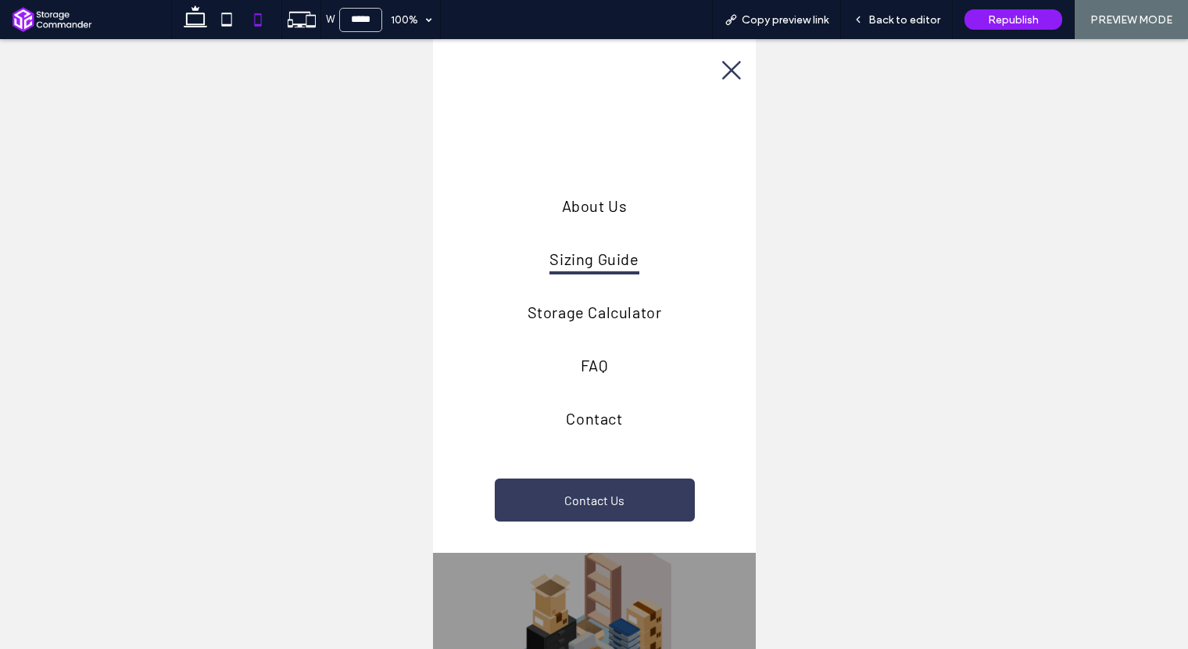
click at [724, 66] on icon at bounding box center [730, 70] width 23 height 23
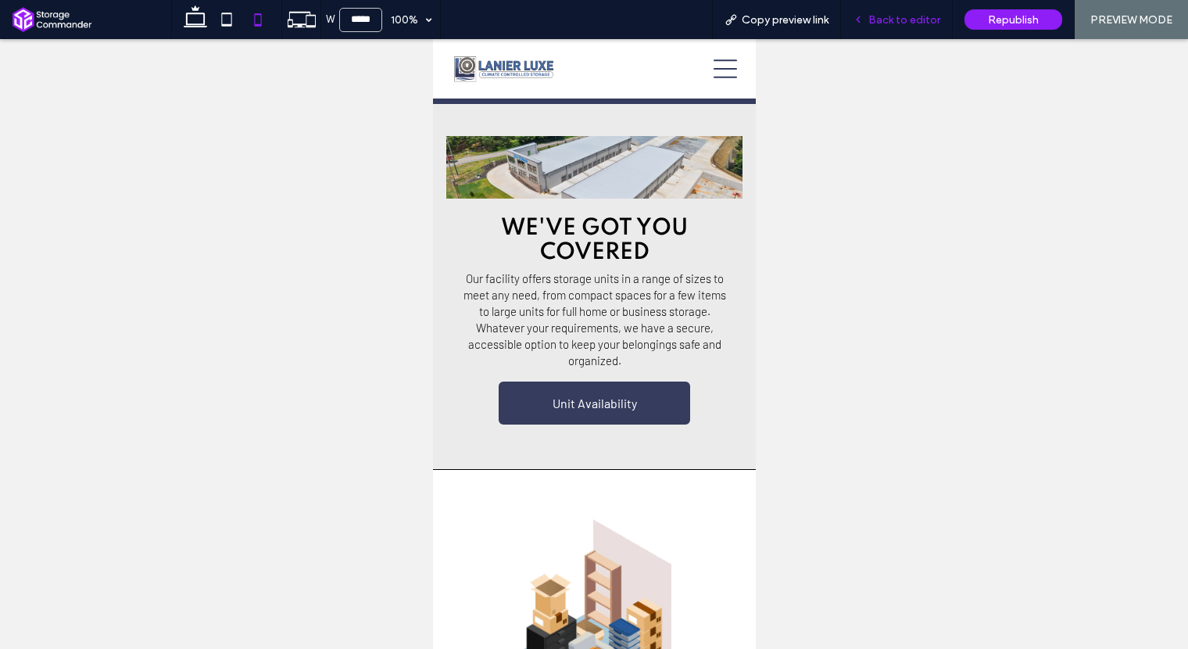
click at [935, 25] on div "Back to editor" at bounding box center [897, 19] width 112 height 39
click at [893, 23] on span "Back to editor" at bounding box center [904, 19] width 72 height 13
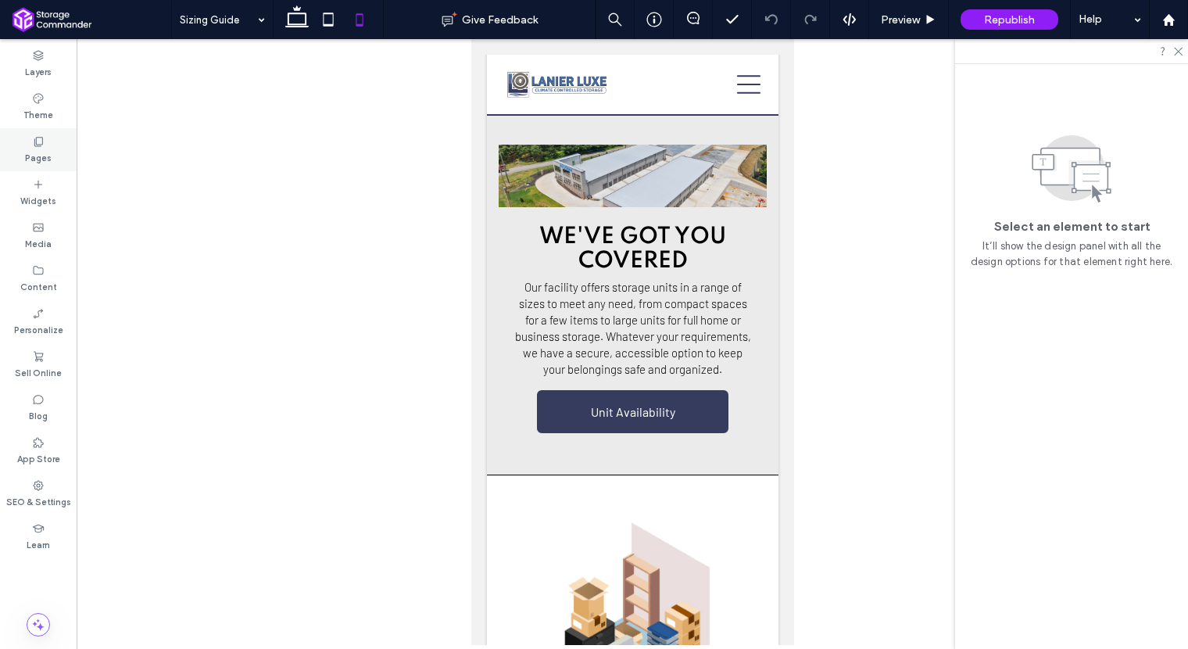
click at [30, 159] on label "Pages" at bounding box center [38, 156] width 27 height 17
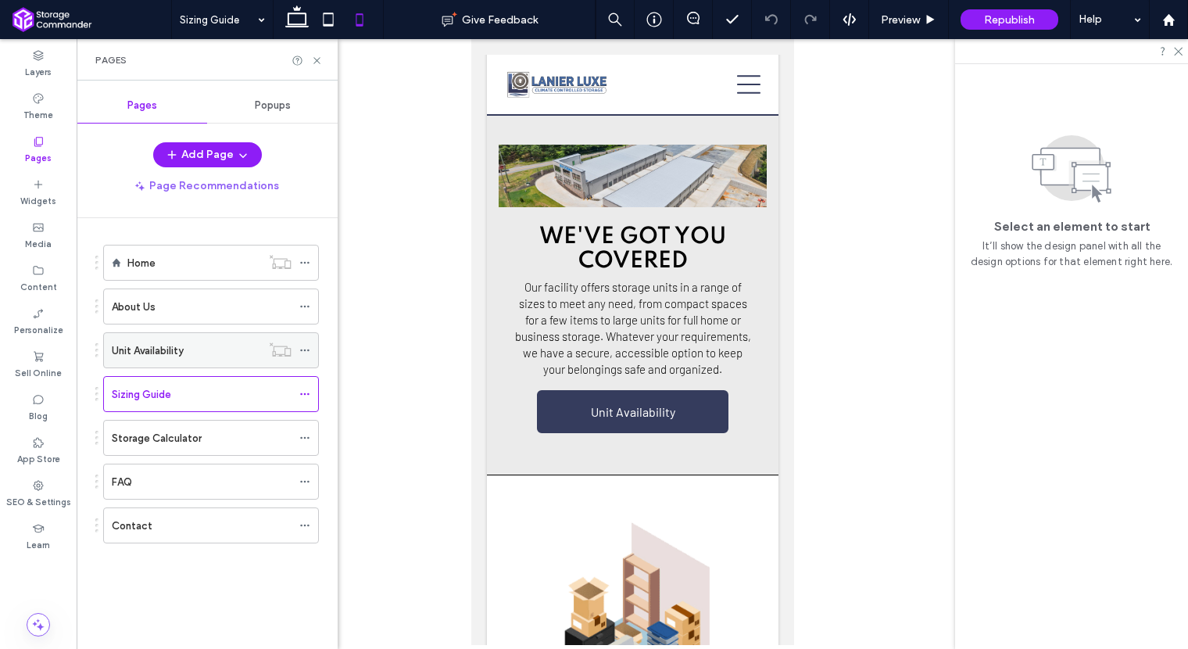
click at [186, 359] on div "Unit Availability" at bounding box center [186, 350] width 149 height 34
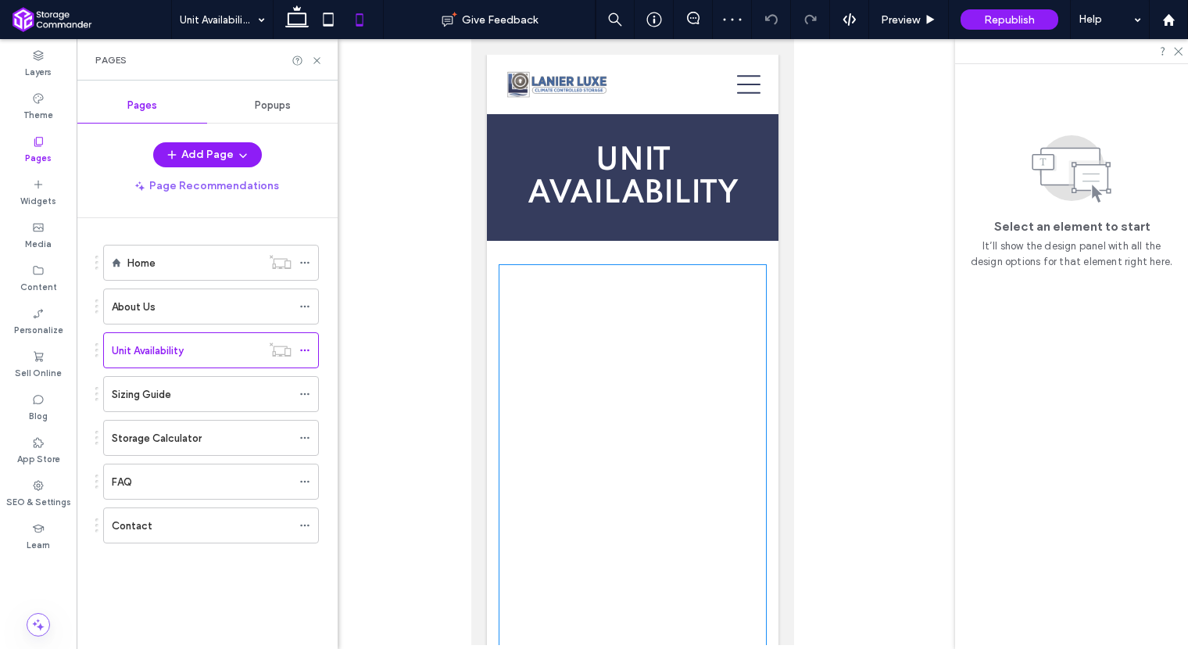
scroll to position [187, 0]
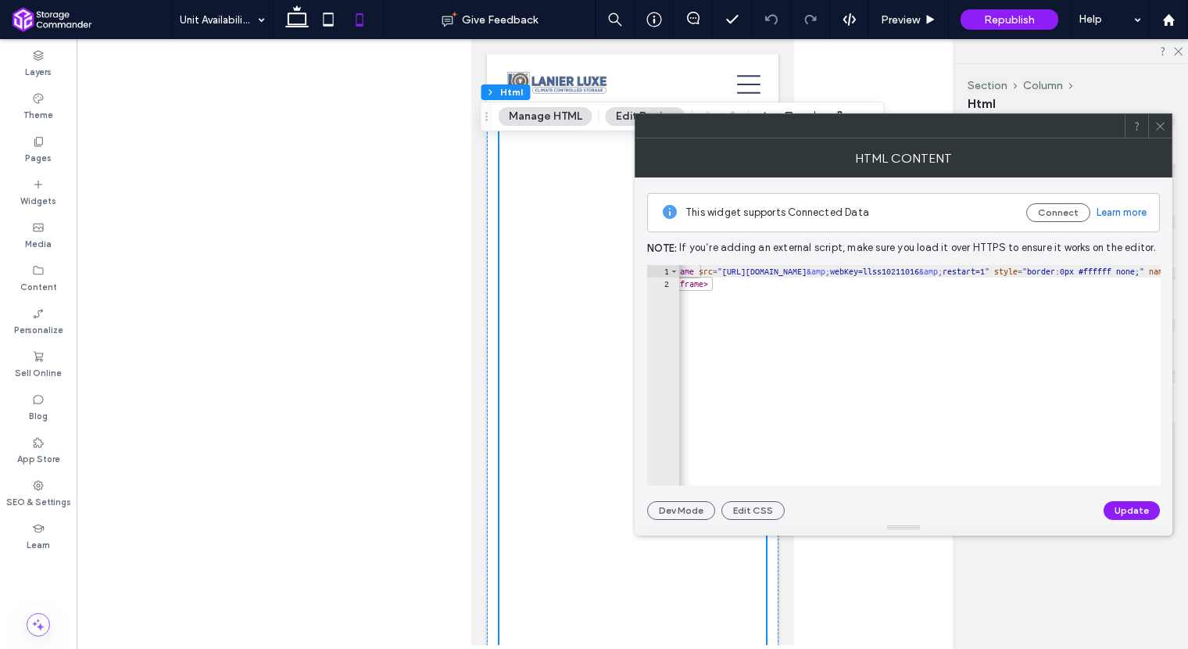
scroll to position [0, 0]
click at [1136, 512] on button "Update" at bounding box center [1131, 510] width 56 height 19
click at [1153, 127] on div at bounding box center [1159, 125] width 23 height 23
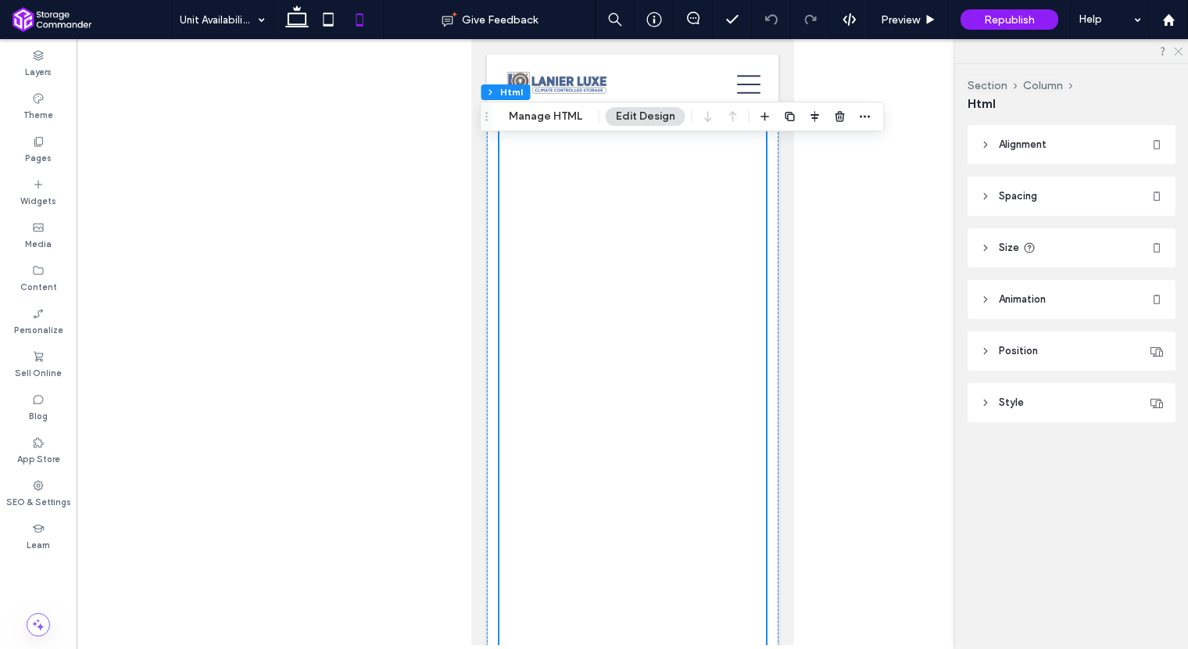
click at [1176, 51] on icon at bounding box center [1177, 50] width 10 height 10
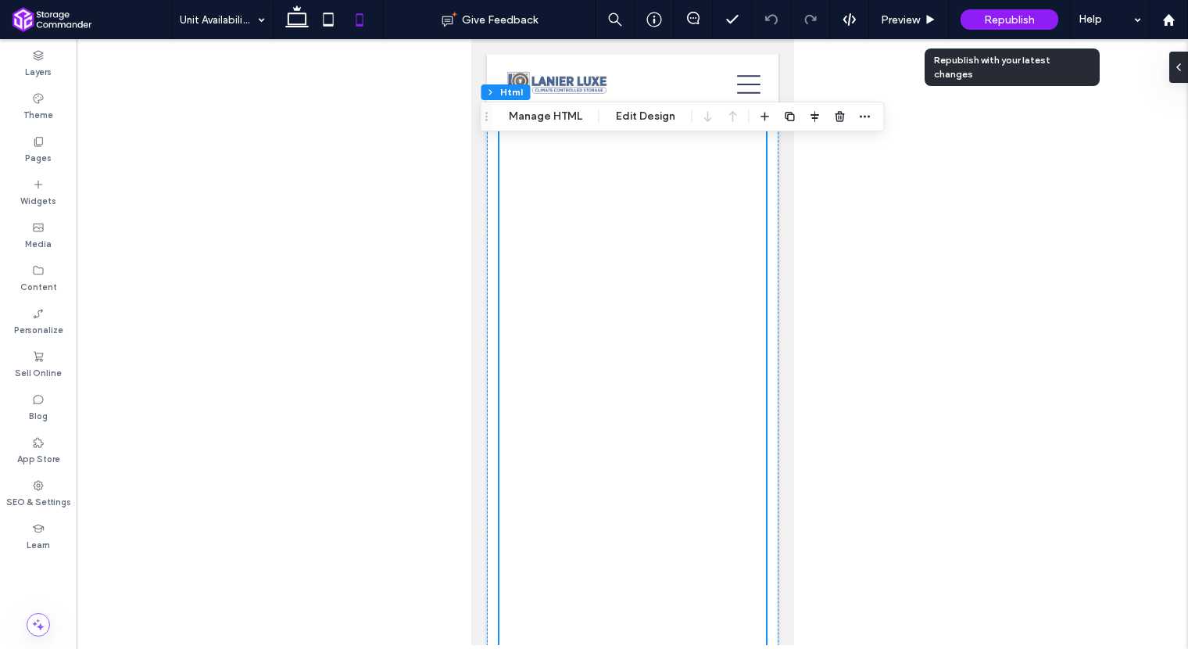
click at [1010, 23] on span "Republish" at bounding box center [1009, 19] width 51 height 13
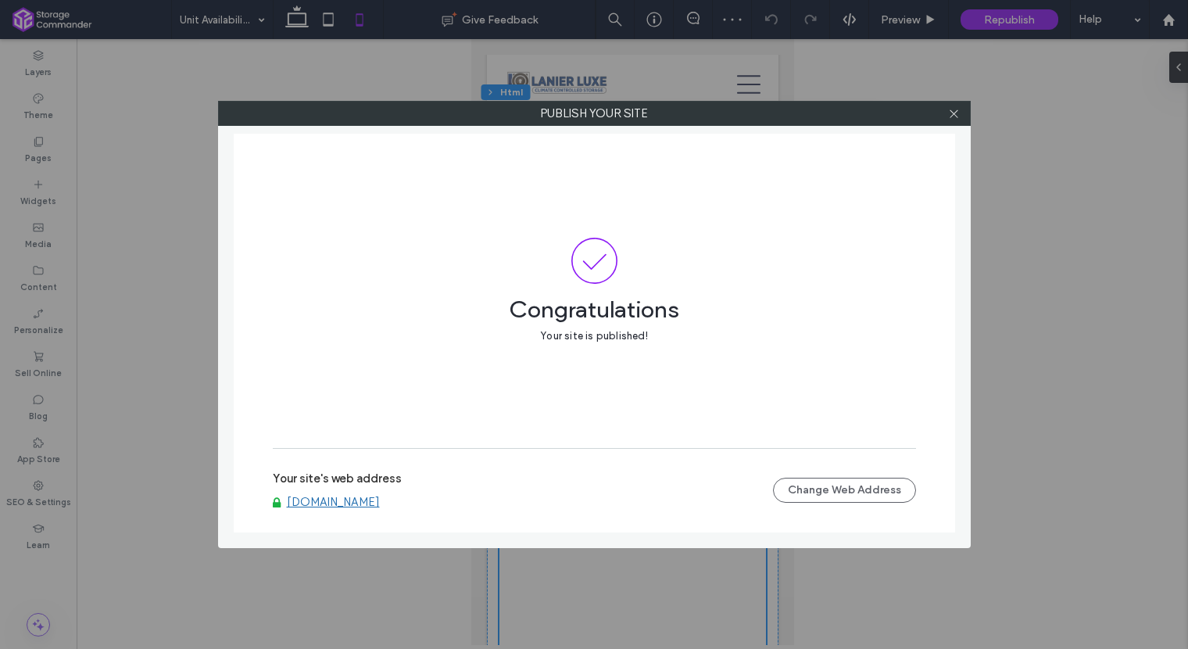
click at [380, 501] on link "[DOMAIN_NAME]" at bounding box center [333, 502] width 93 height 14
click at [950, 109] on icon at bounding box center [954, 114] width 12 height 12
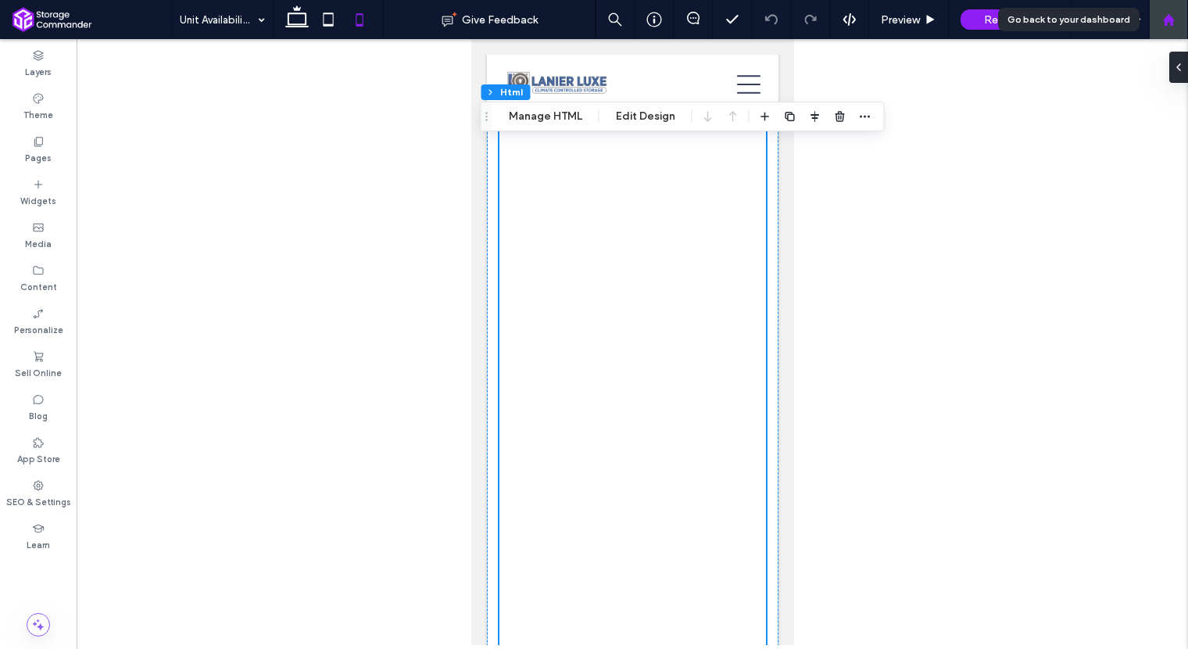
click at [1164, 20] on use at bounding box center [1168, 19] width 12 height 12
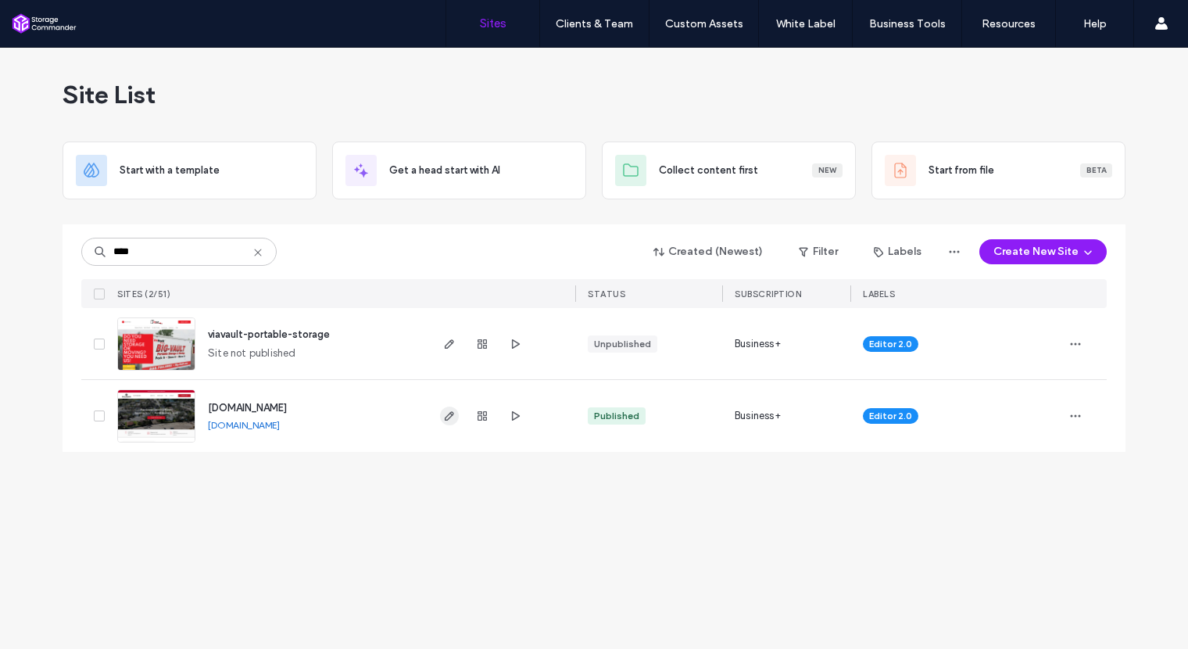
type input "****"
click at [450, 418] on icon "button" at bounding box center [449, 415] width 13 height 13
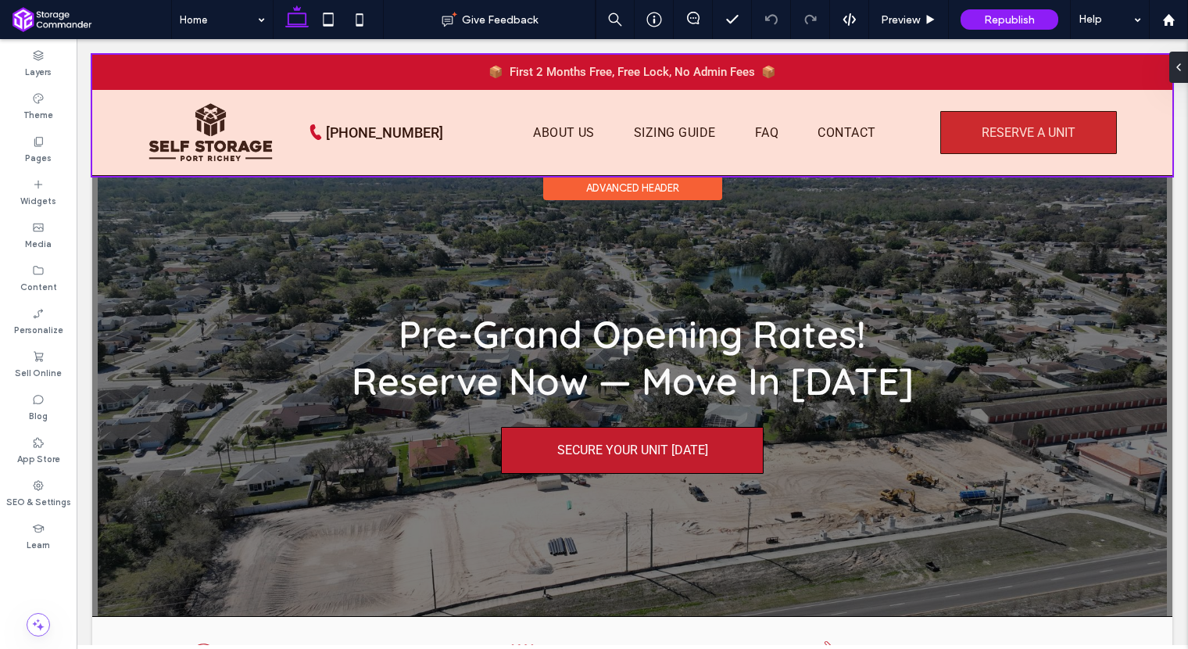
click at [1027, 129] on div at bounding box center [632, 115] width 1080 height 121
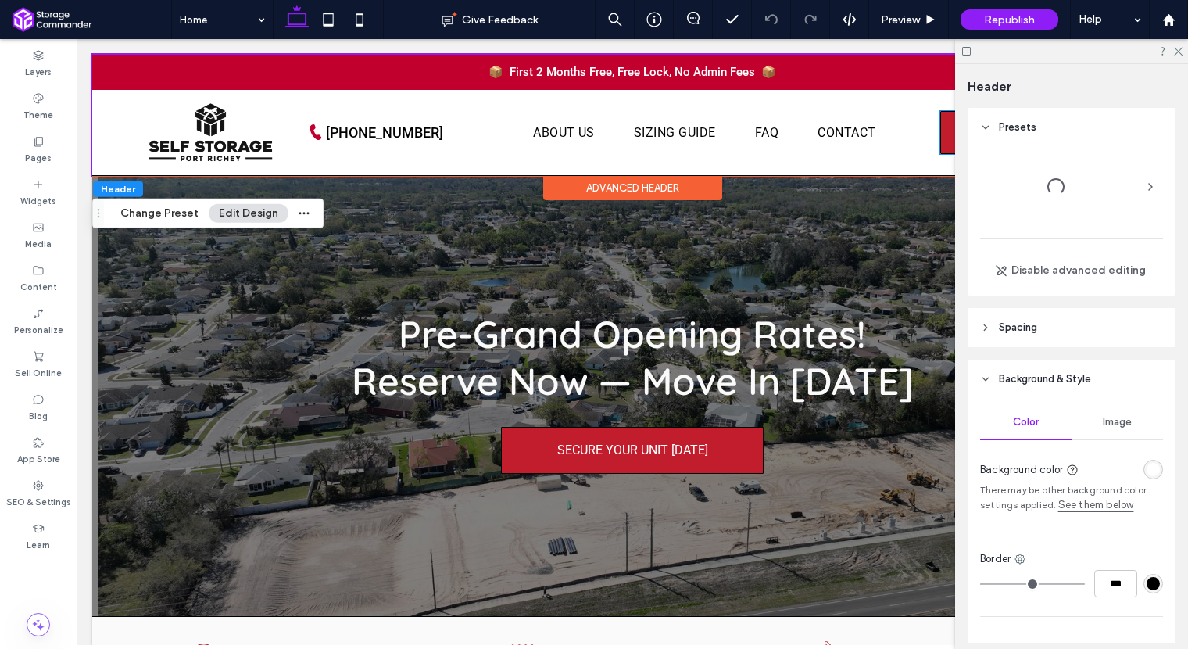
click at [1027, 129] on span "RESERVE A UNIT" at bounding box center [1029, 133] width 94 height 40
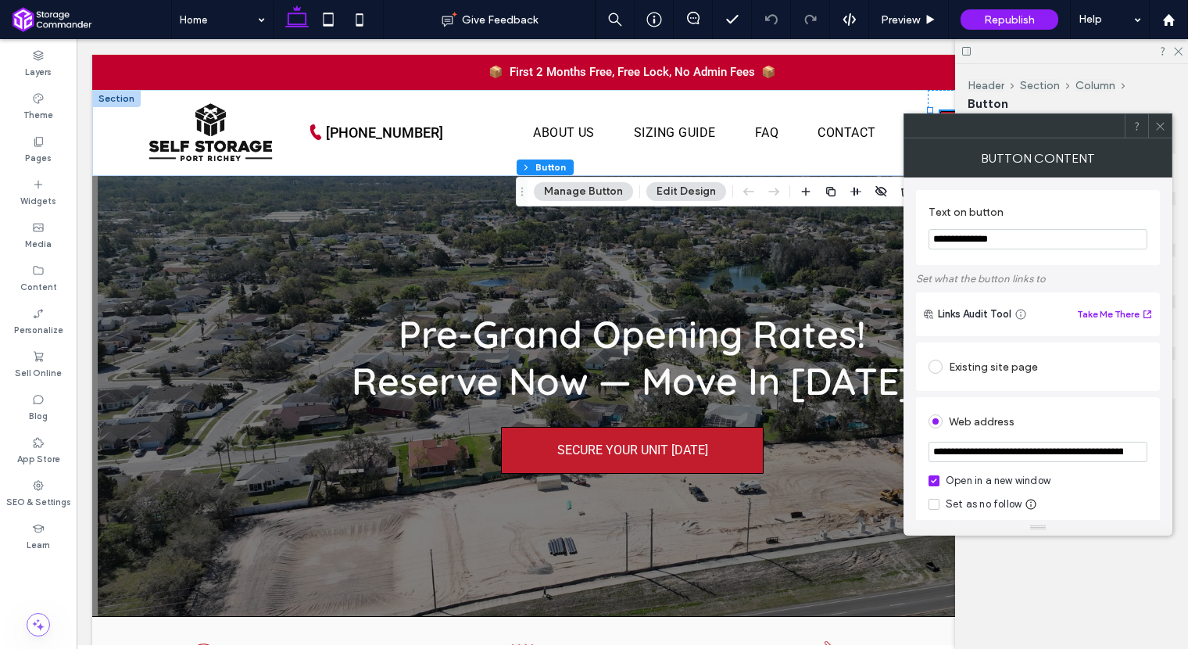
drag, startPoint x: 1063, startPoint y: 453, endPoint x: 1010, endPoint y: 450, distance: 53.2
click at [1010, 450] on input "**********" at bounding box center [1037, 452] width 219 height 20
paste input "*"
type input "**********"
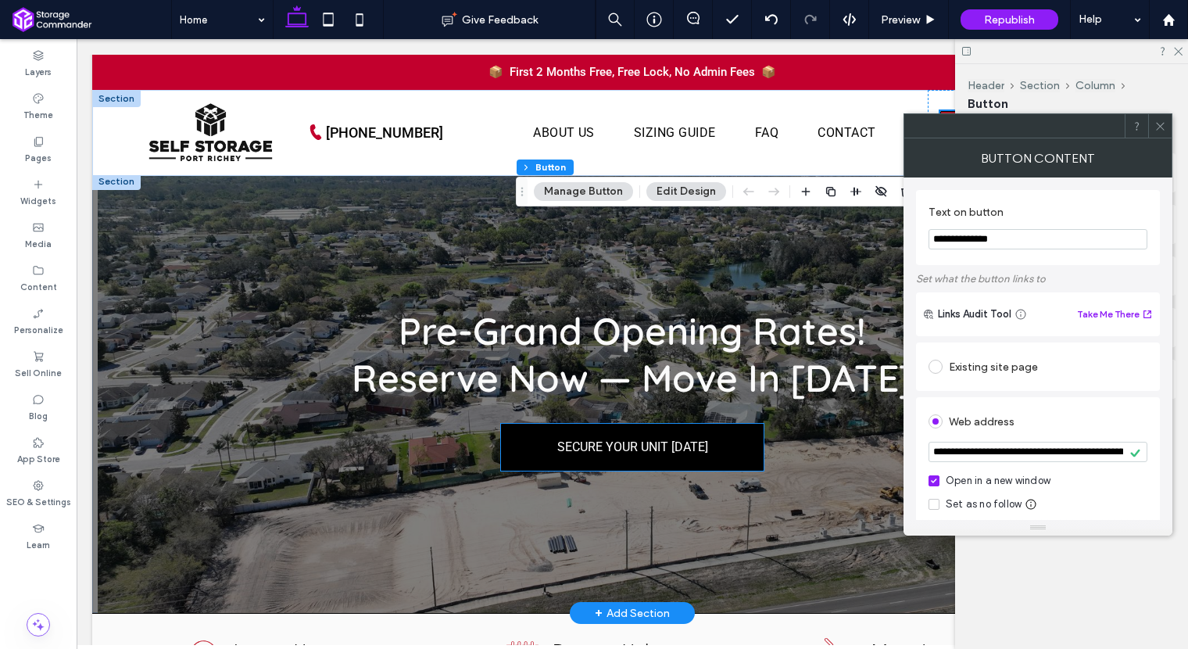
scroll to position [6, 0]
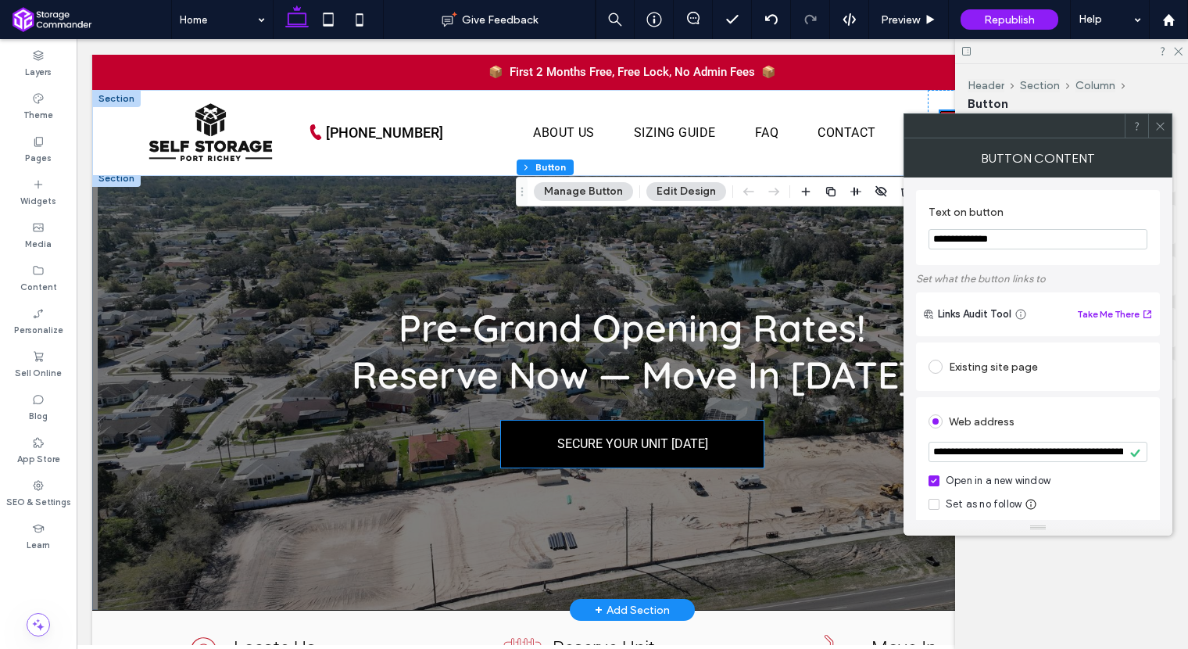
click at [692, 453] on link "SECURE YOUR UNIT TODAY" at bounding box center [632, 443] width 263 height 47
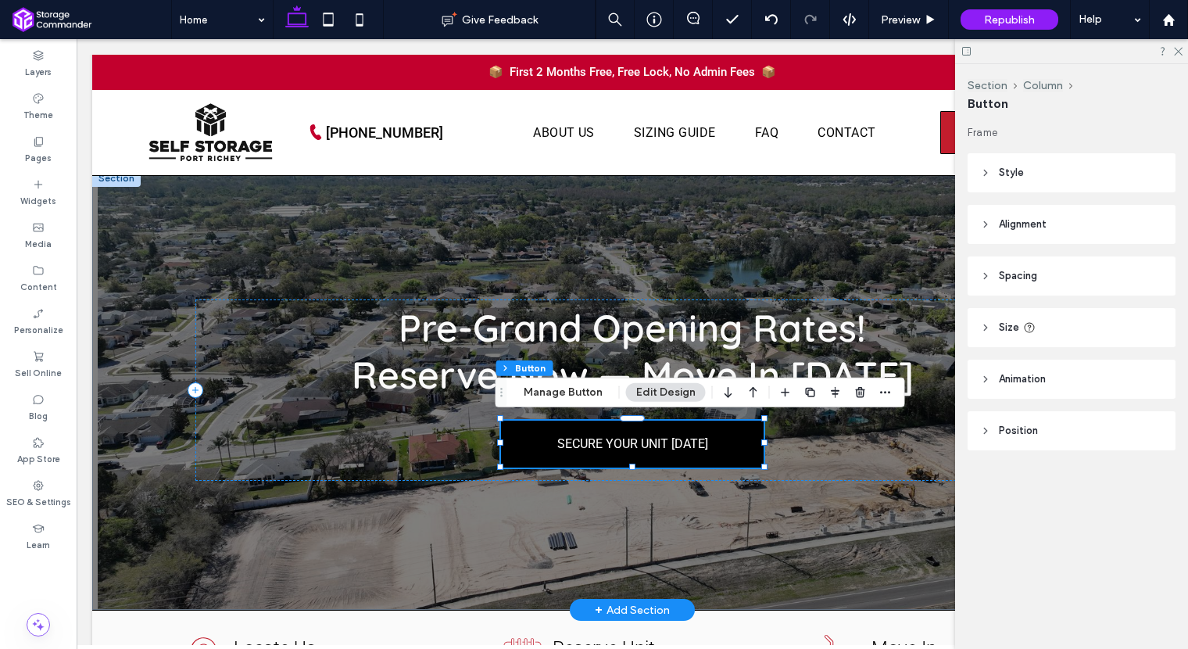
click at [692, 452] on link "SECURE YOUR UNIT TODAY" at bounding box center [632, 443] width 263 height 47
click at [687, 449] on link "SECURE YOUR UNIT TODAY" at bounding box center [632, 443] width 263 height 47
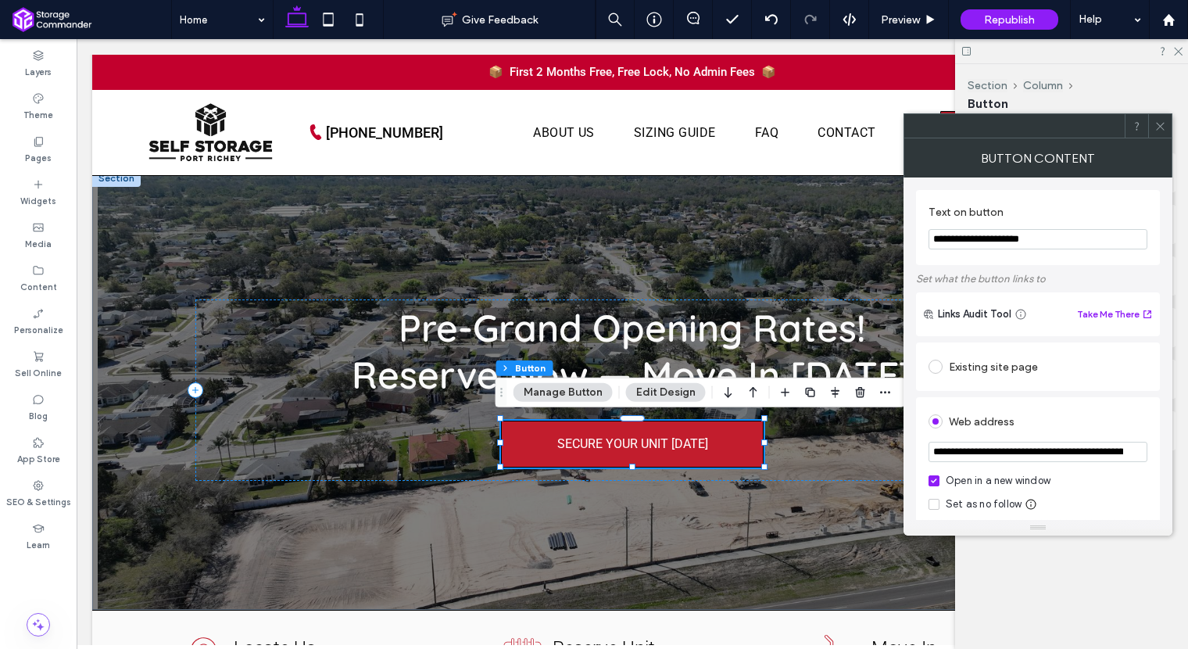
drag, startPoint x: 1063, startPoint y: 452, endPoint x: 1012, endPoint y: 452, distance: 50.8
click at [1012, 452] on input "**********" at bounding box center [1037, 452] width 219 height 20
paste input "*"
type input "**********"
click at [1160, 123] on icon at bounding box center [1160, 126] width 12 height 12
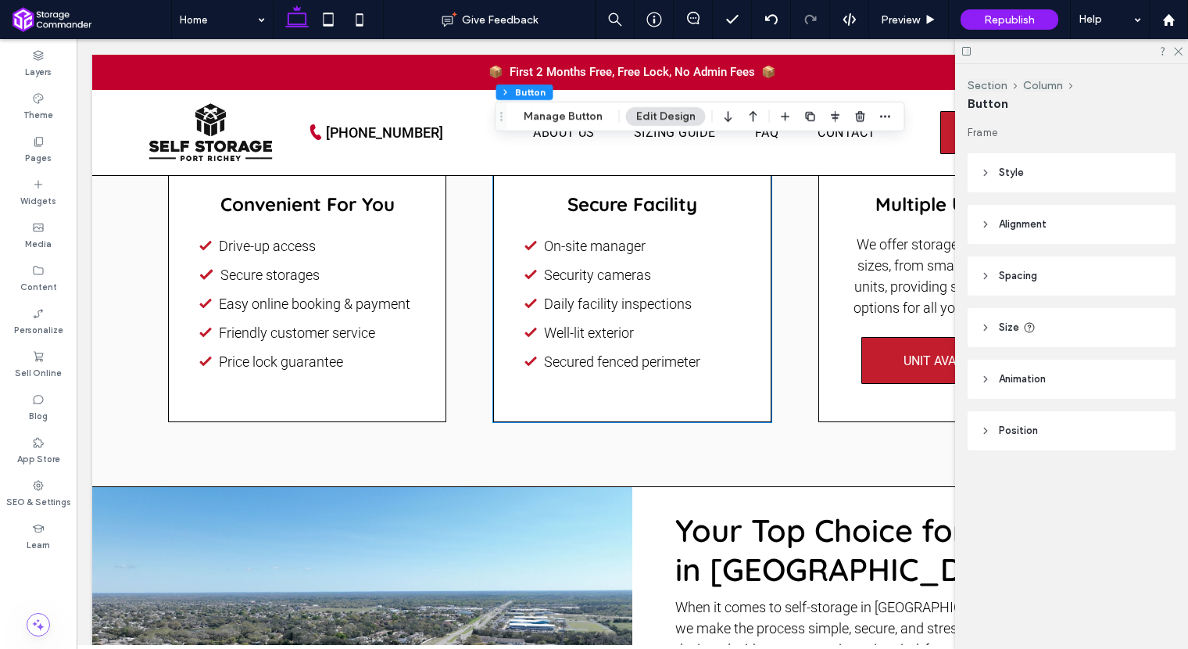
scroll to position [1706, 0]
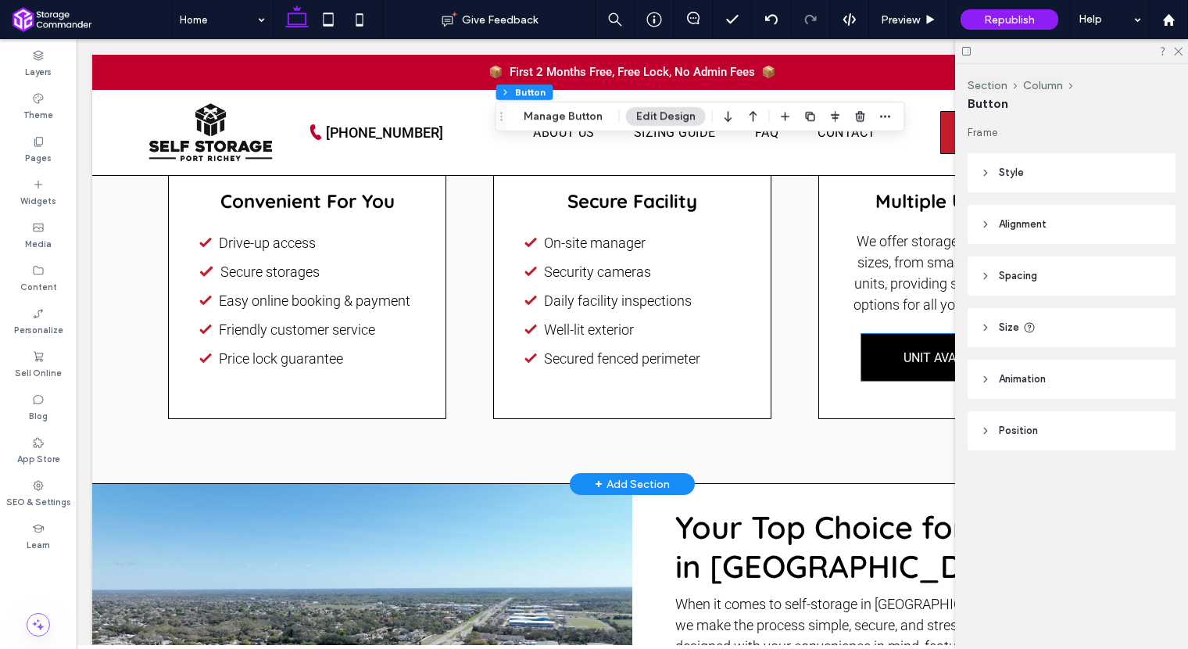
click at [877, 342] on link "UNIT AVAILABILITY" at bounding box center [956, 357] width 191 height 47
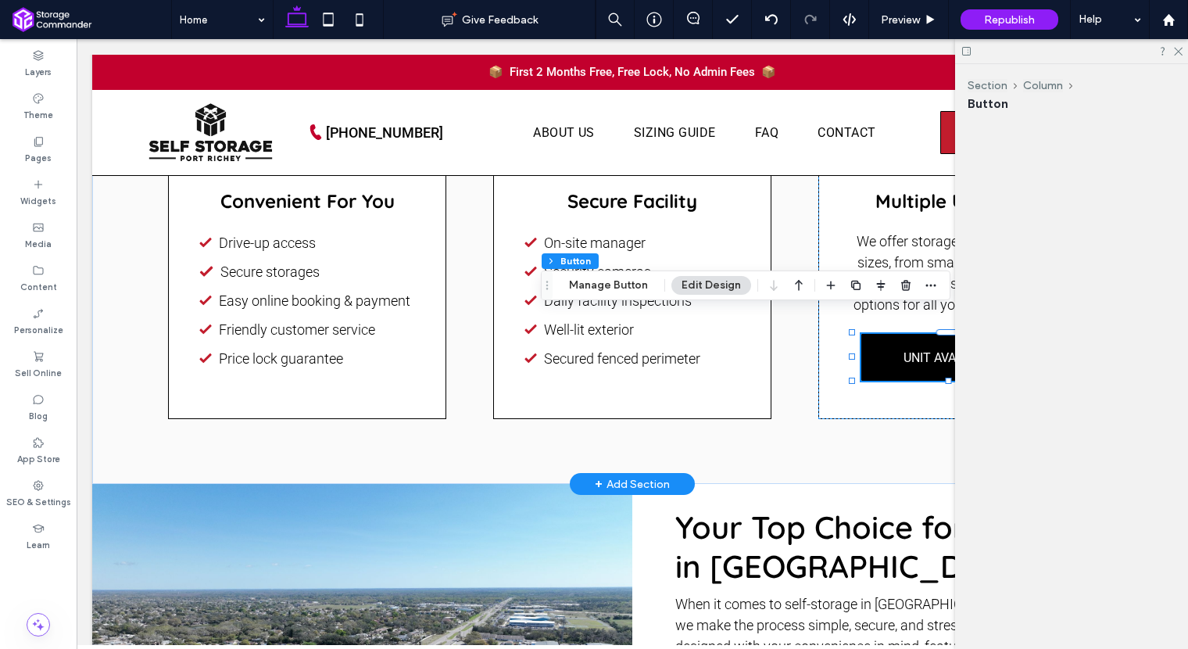
click at [877, 342] on div "UNIT AVAILABILITY" at bounding box center [956, 357] width 191 height 47
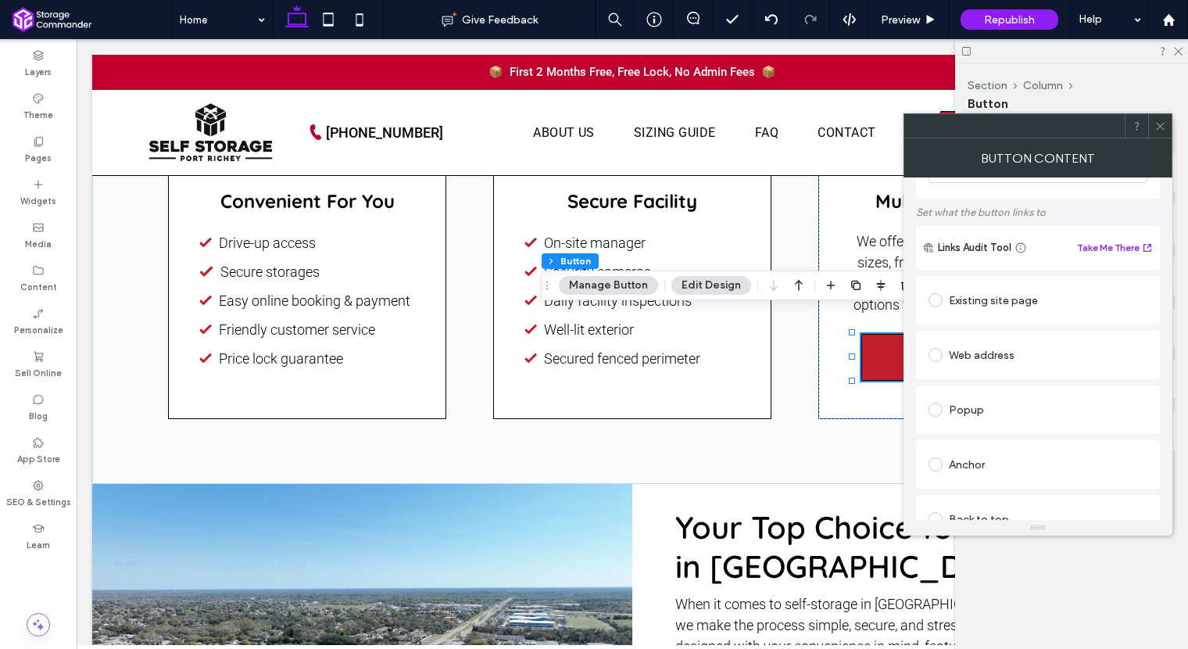
scroll to position [102, 0]
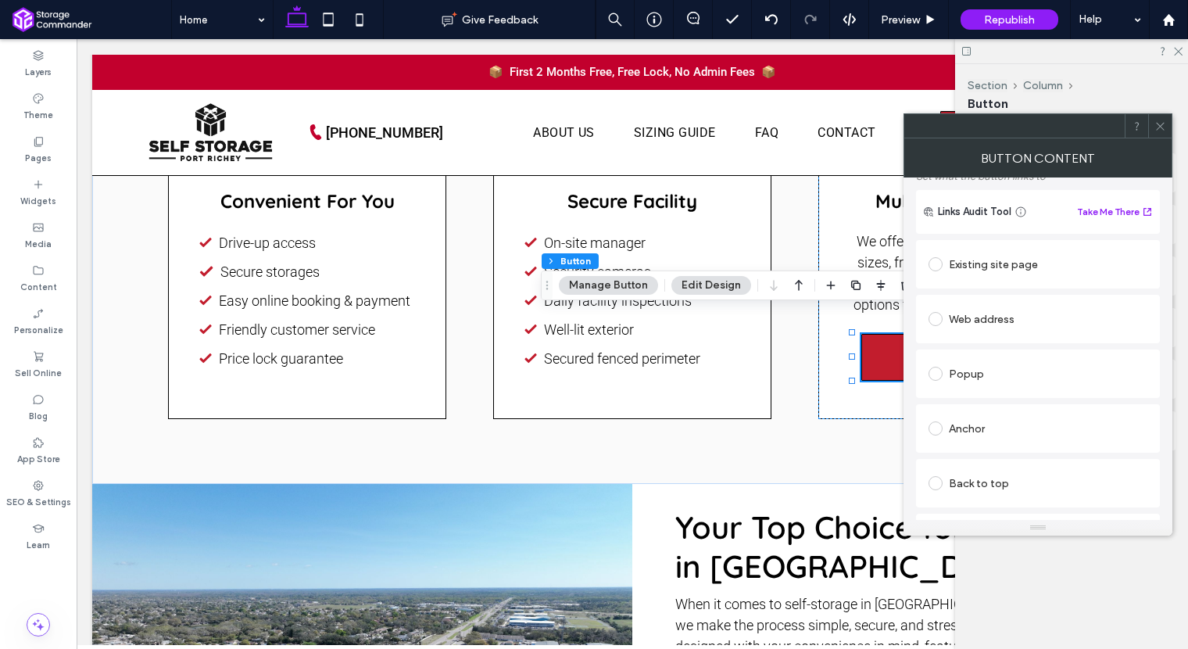
click at [1160, 127] on icon at bounding box center [1160, 126] width 12 height 12
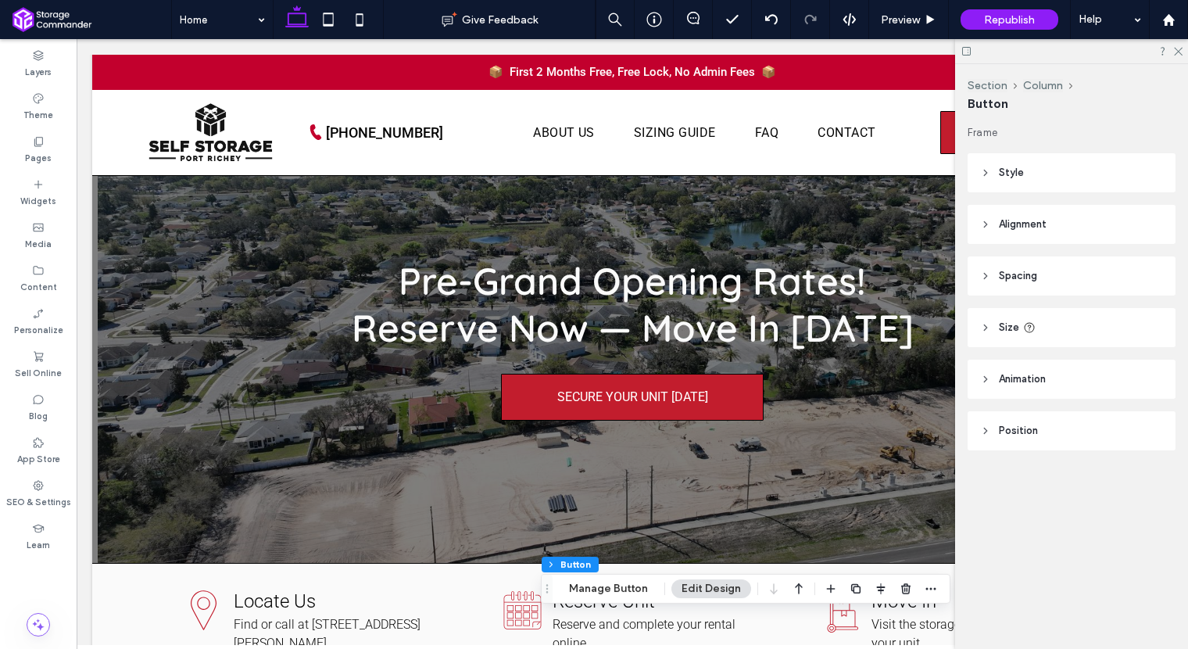
scroll to position [45, 0]
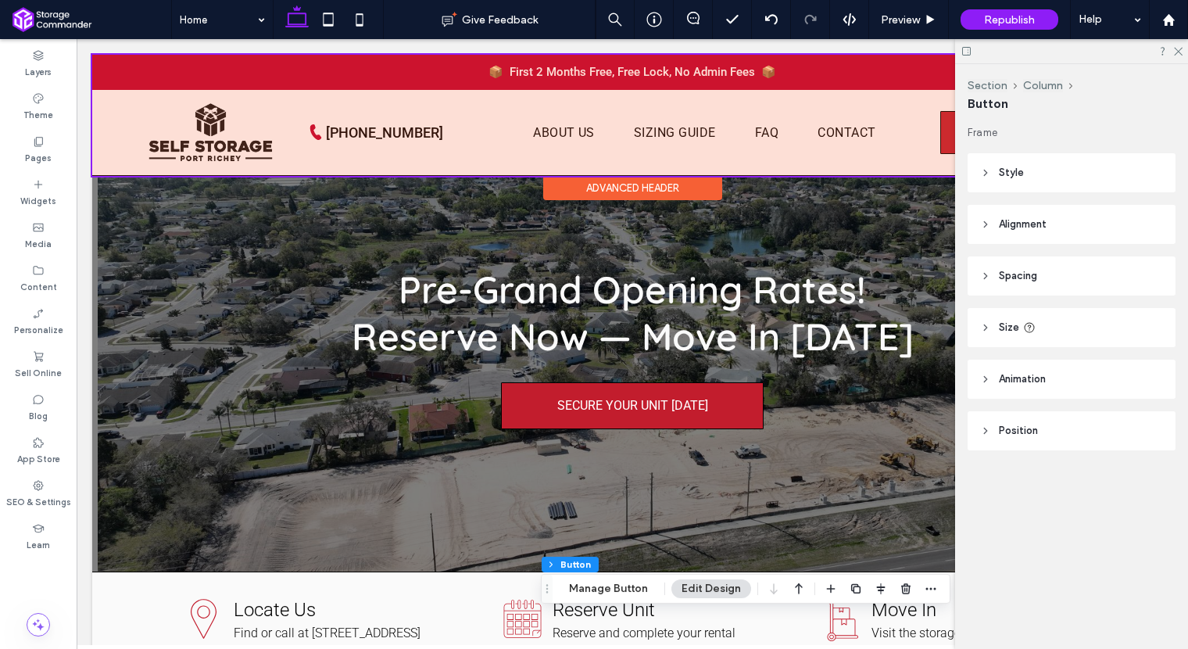
click at [943, 137] on div at bounding box center [632, 115] width 1080 height 121
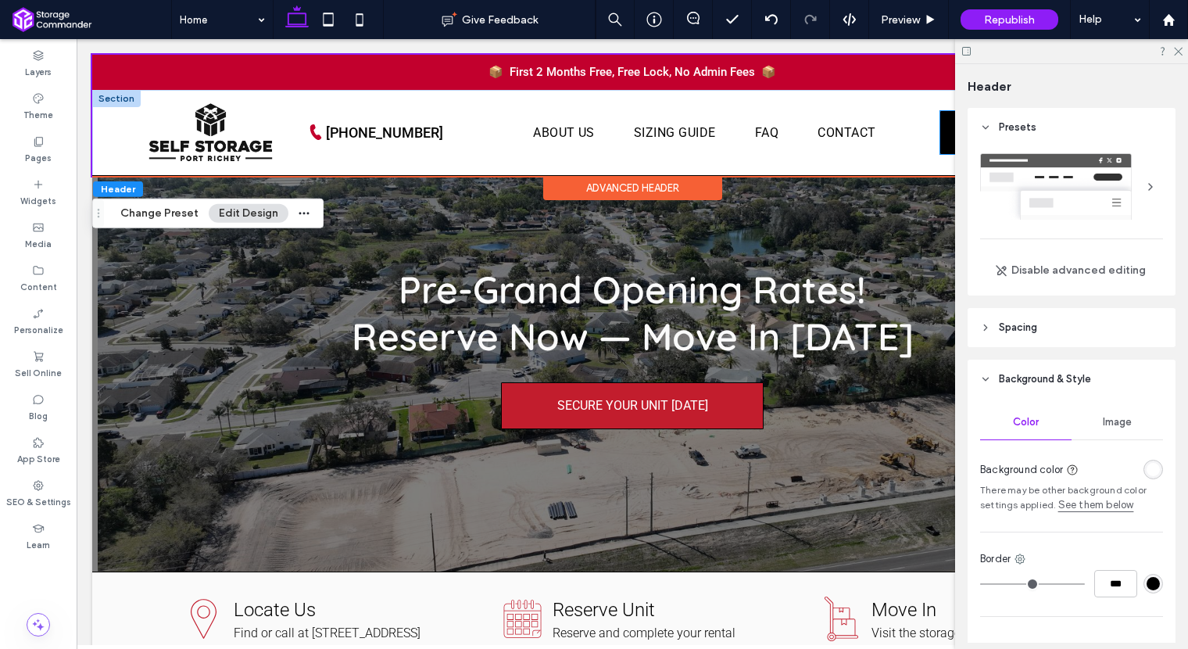
click at [943, 137] on link "RESERVE A UNIT" at bounding box center [1028, 132] width 177 height 43
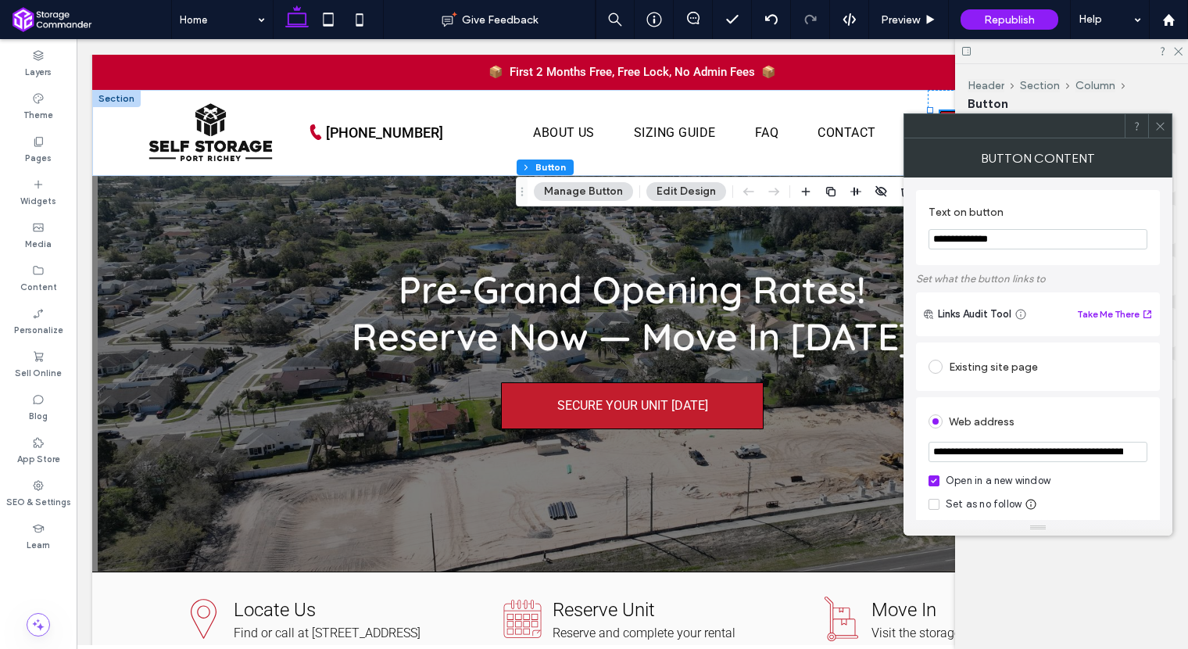
click at [1033, 450] on input "**********" at bounding box center [1037, 452] width 219 height 20
drag, startPoint x: 1157, startPoint y: 130, endPoint x: 1173, endPoint y: 58, distance: 73.6
click at [1157, 129] on icon at bounding box center [1160, 126] width 12 height 12
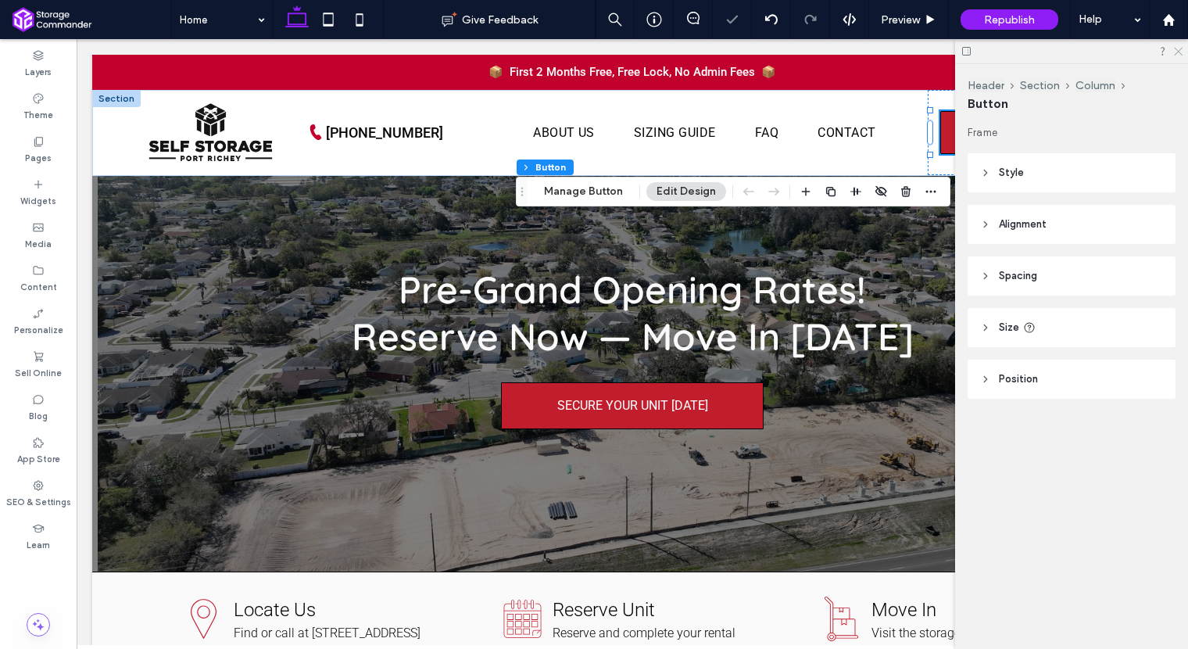
click at [1176, 46] on icon at bounding box center [1177, 50] width 10 height 10
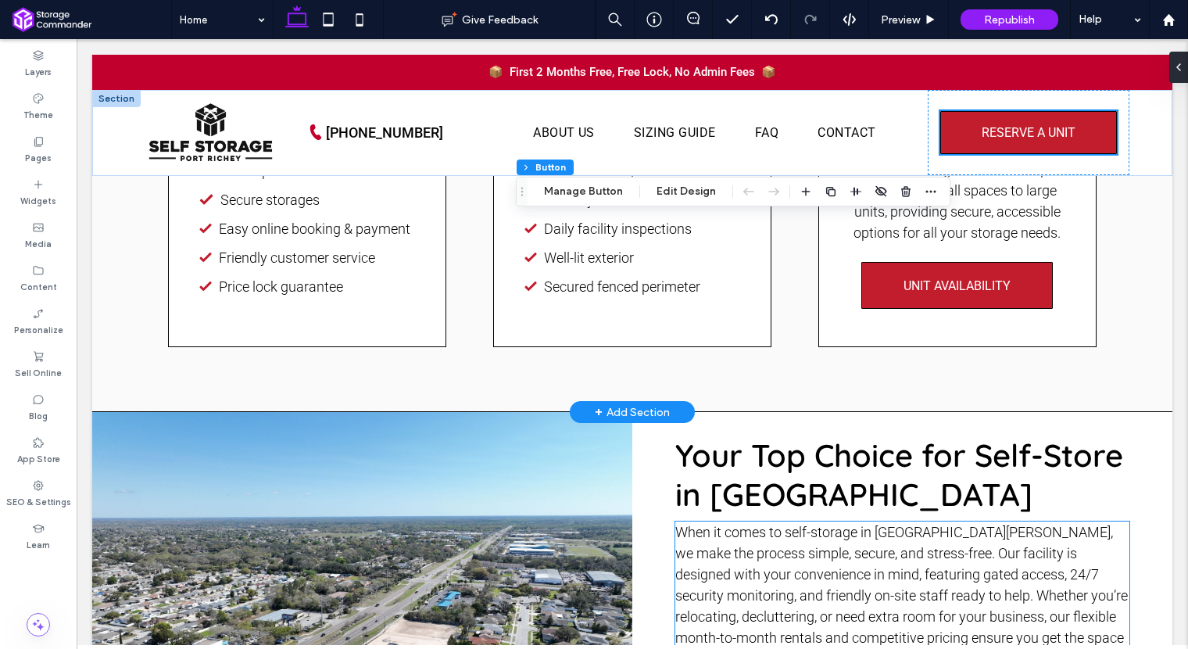
scroll to position [1770, 0]
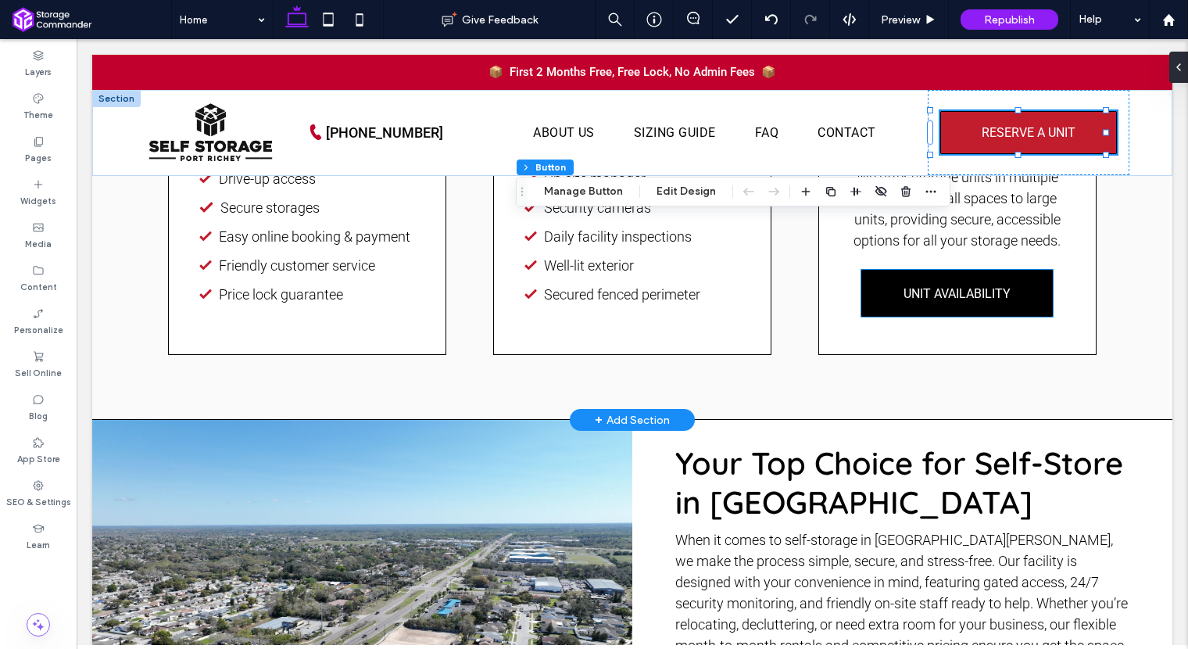
click at [946, 282] on link "UNIT AVAILABILITY" at bounding box center [956, 293] width 191 height 47
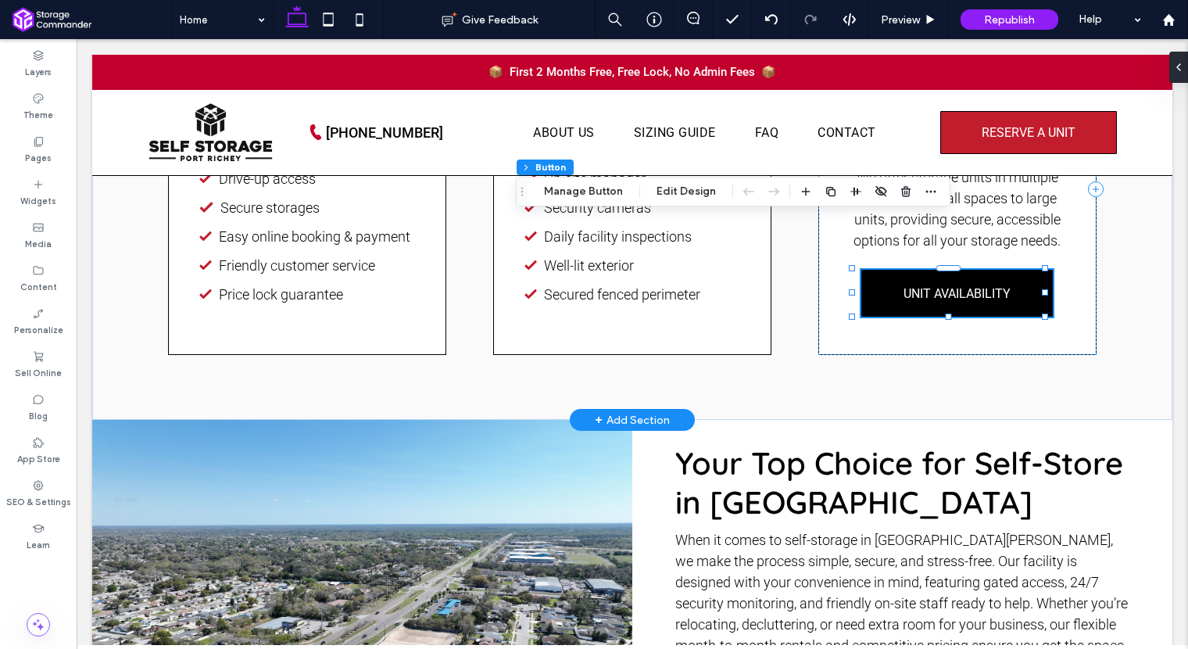
click at [946, 282] on link "UNIT AVAILABILITY" at bounding box center [956, 293] width 191 height 47
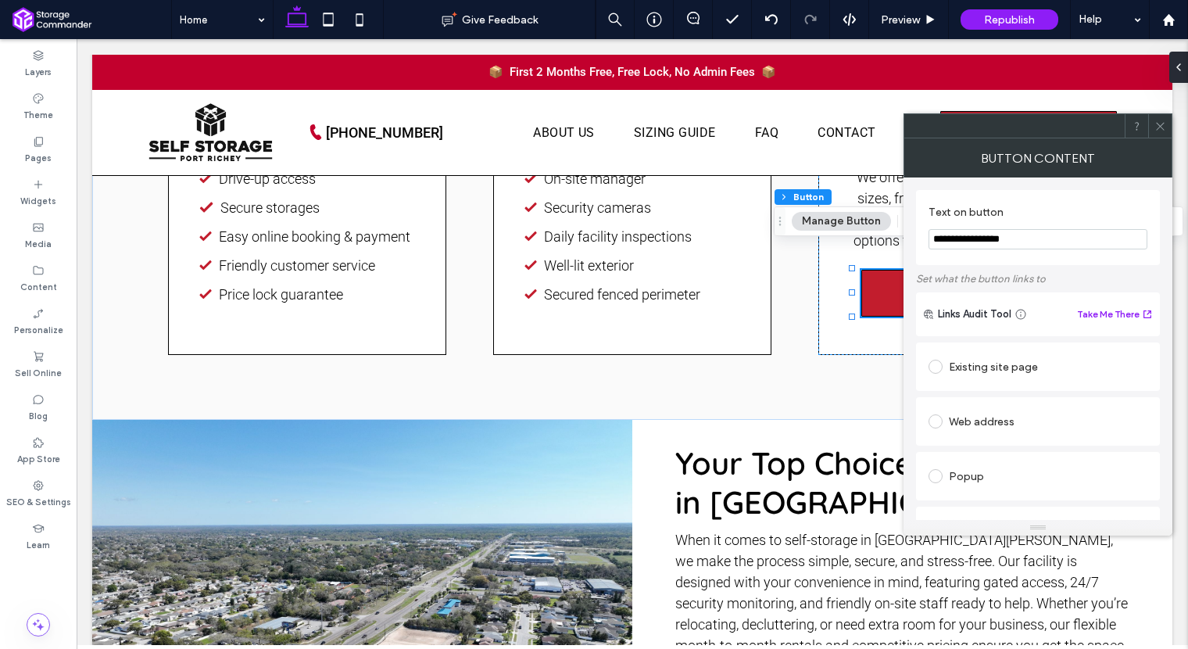
click at [978, 371] on div "Existing site page" at bounding box center [1037, 366] width 219 height 25
click at [983, 467] on div "Web address" at bounding box center [1037, 469] width 219 height 25
click at [985, 456] on input "url" at bounding box center [1037, 452] width 219 height 20
paste input "**********"
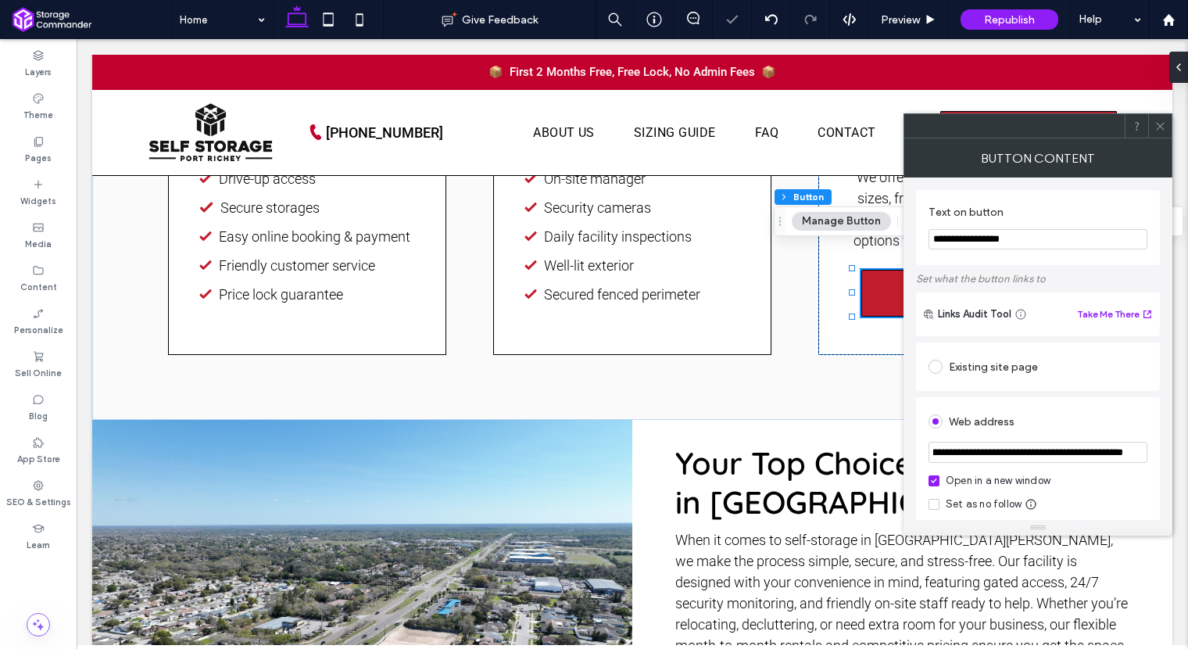
type input "**********"
click at [1162, 128] on icon at bounding box center [1160, 126] width 12 height 12
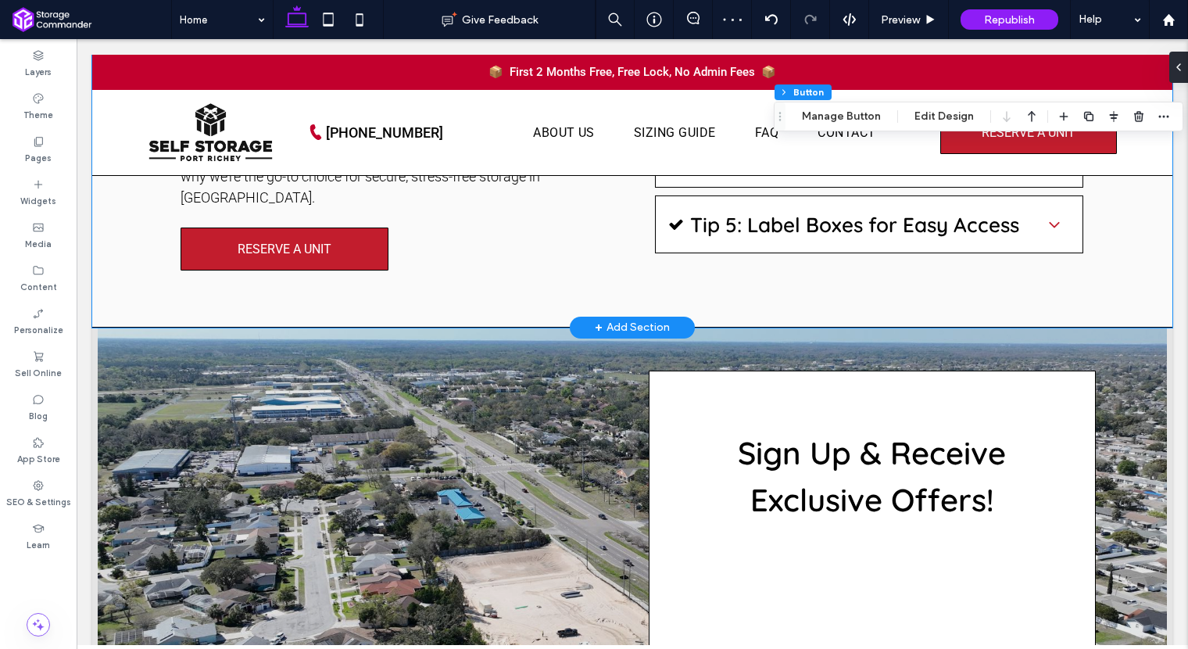
scroll to position [2784, 0]
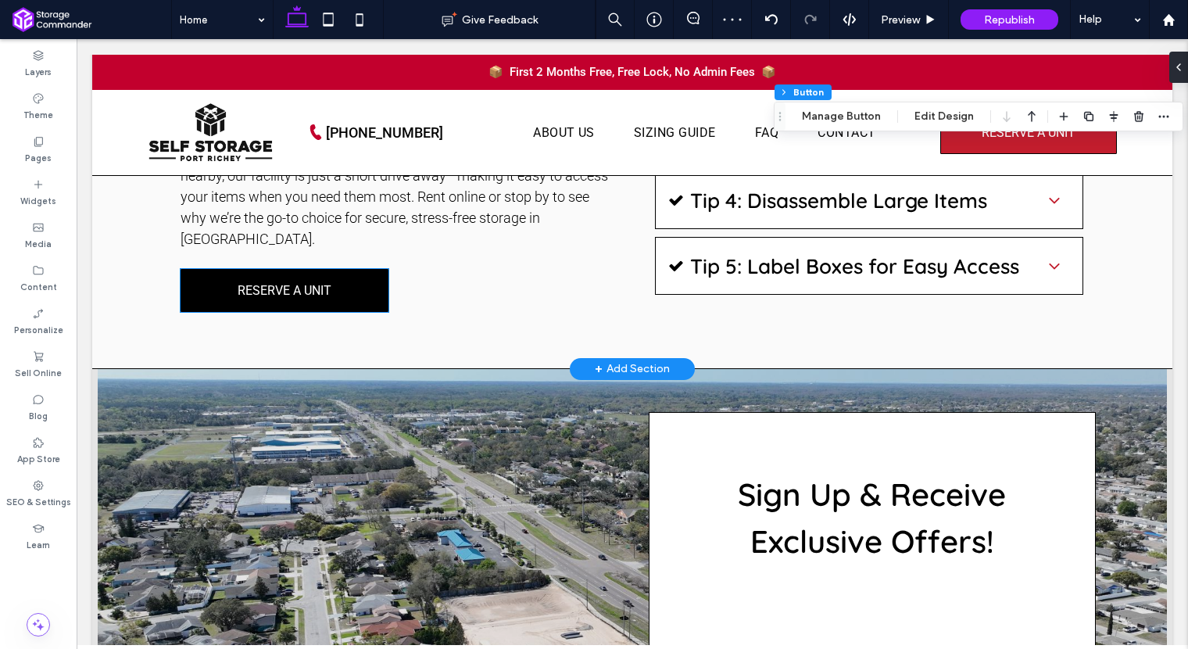
click at [314, 283] on span "RESERVE A UNIT" at bounding box center [285, 290] width 94 height 15
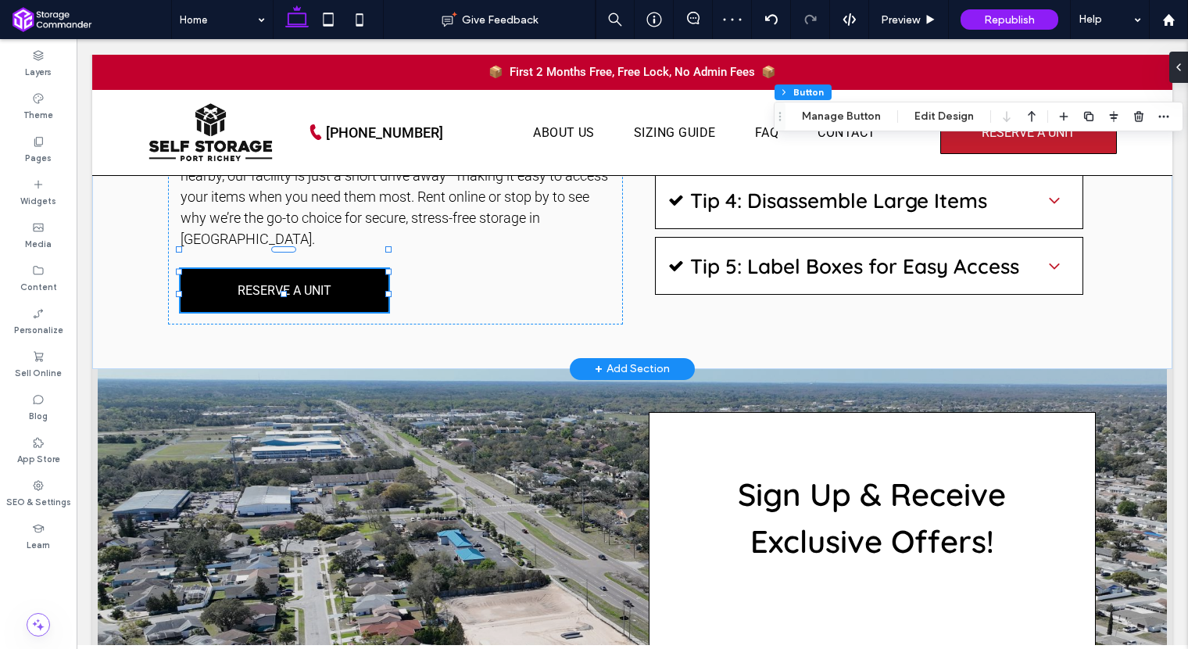
click at [314, 269] on div "RESERVE A UNIT" at bounding box center [285, 290] width 208 height 43
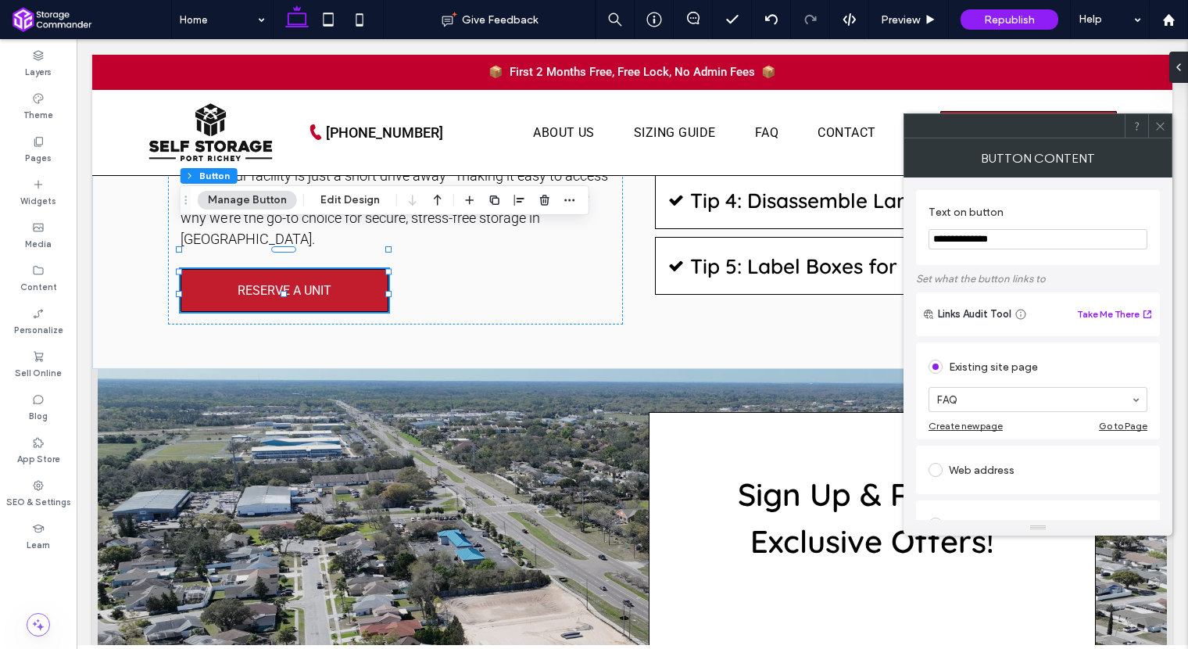
click at [988, 469] on div "Web address" at bounding box center [1037, 469] width 219 height 25
click at [985, 451] on input "url" at bounding box center [1037, 452] width 219 height 20
paste input "**********"
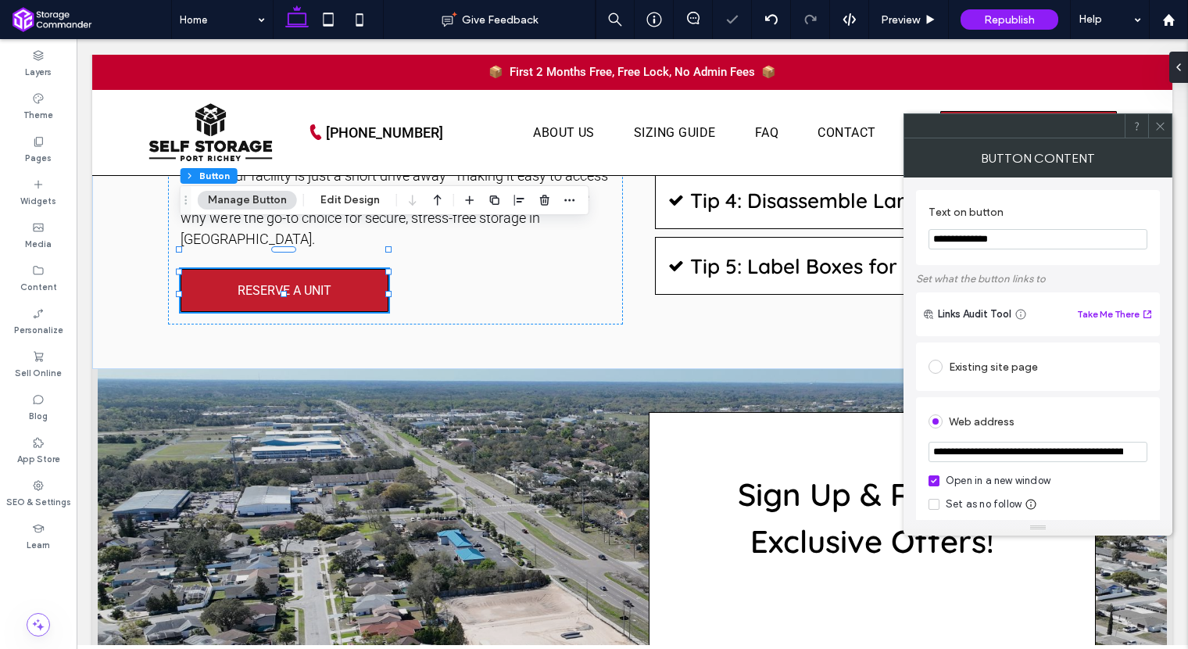
scroll to position [0, 238]
type input "**********"
click at [1157, 126] on icon at bounding box center [1160, 126] width 12 height 12
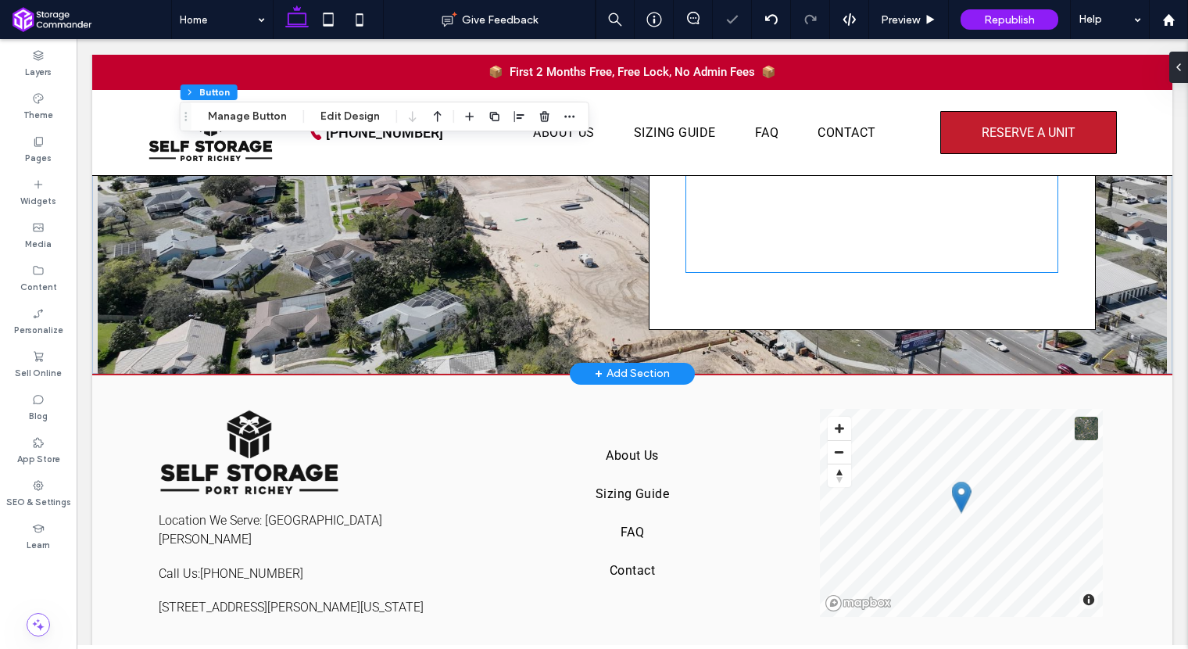
scroll to position [3276, 0]
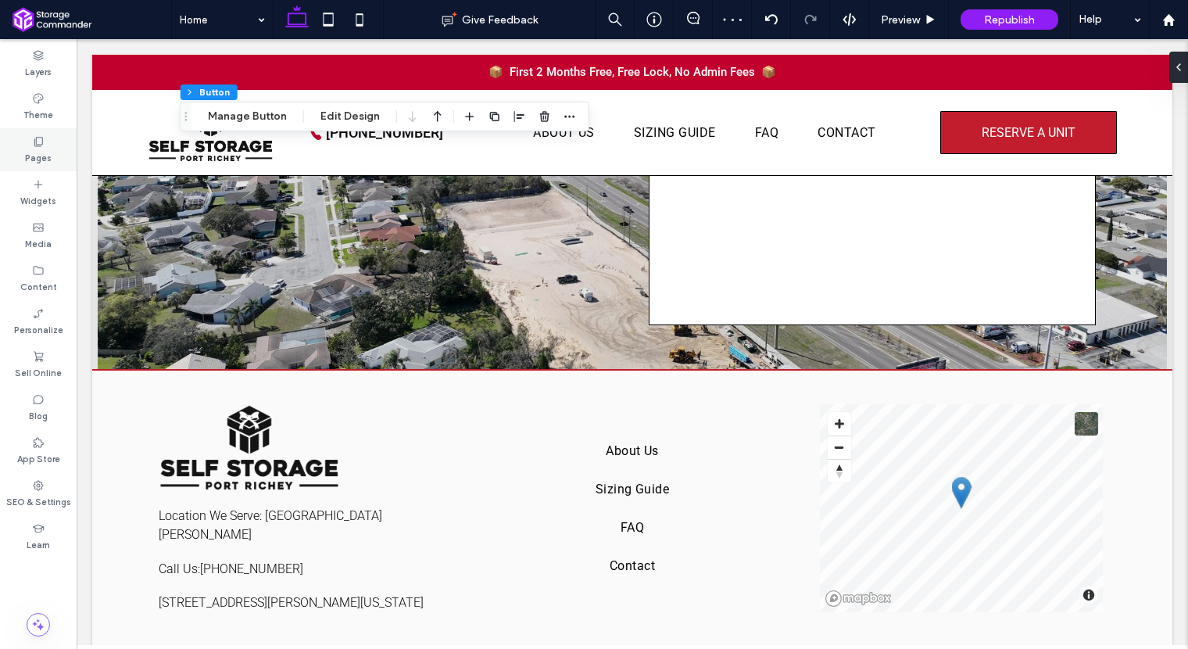
click at [35, 145] on use at bounding box center [38, 141] width 9 height 9
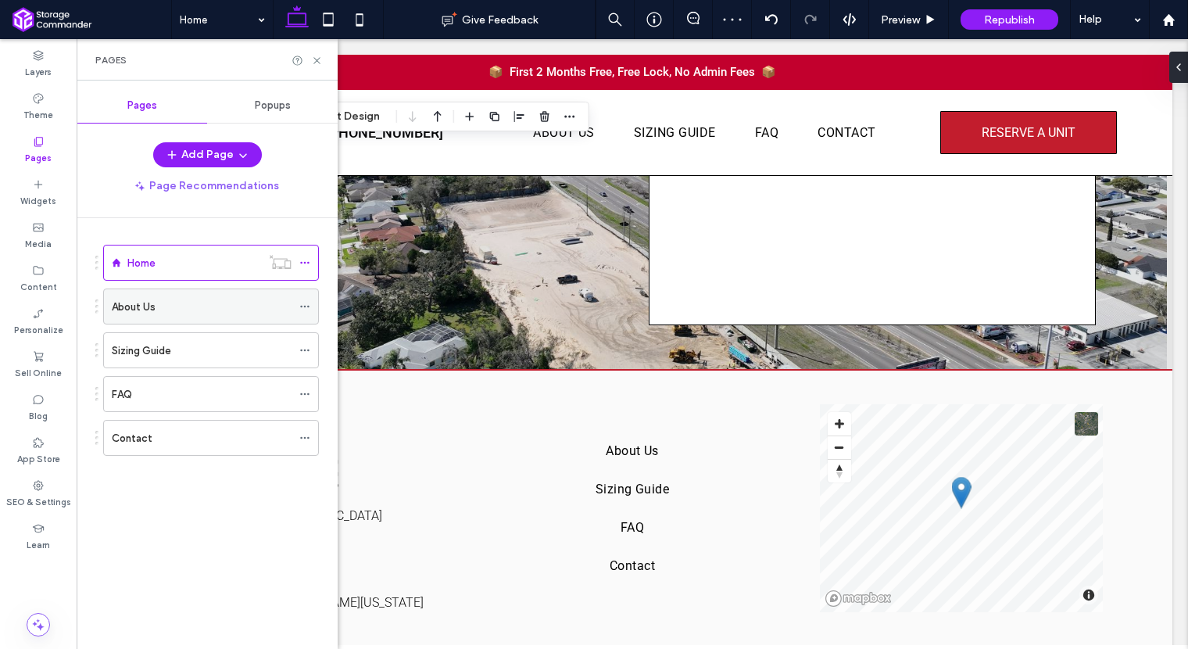
click at [156, 302] on div "About Us" at bounding box center [202, 307] width 180 height 16
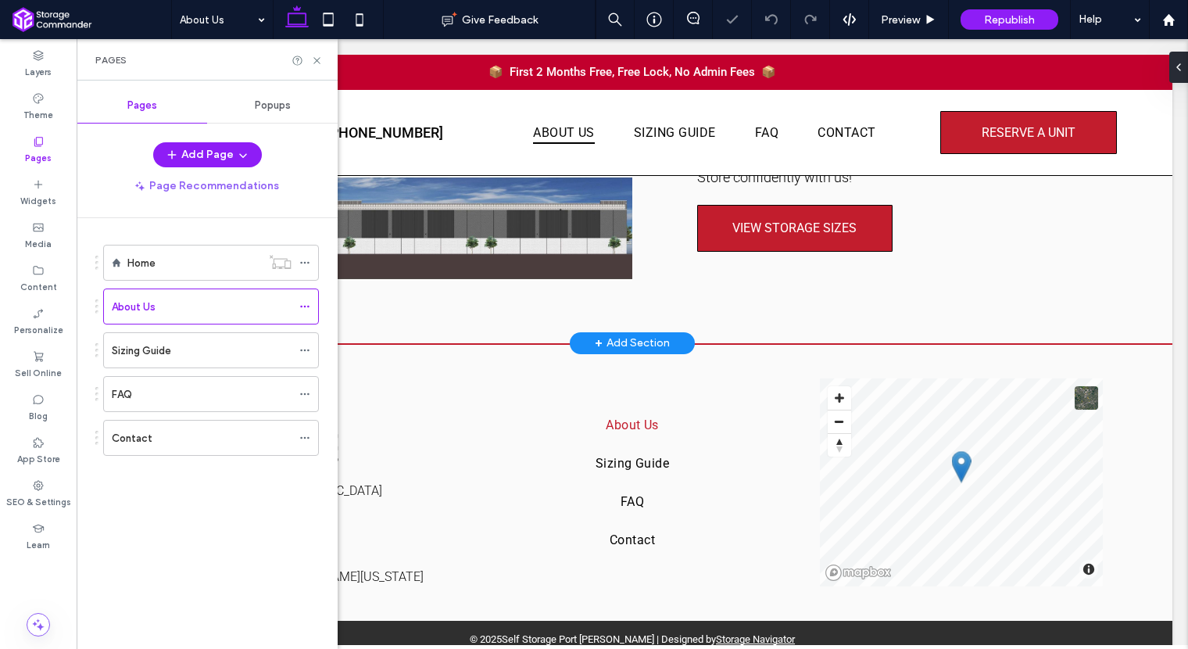
scroll to position [390, 0]
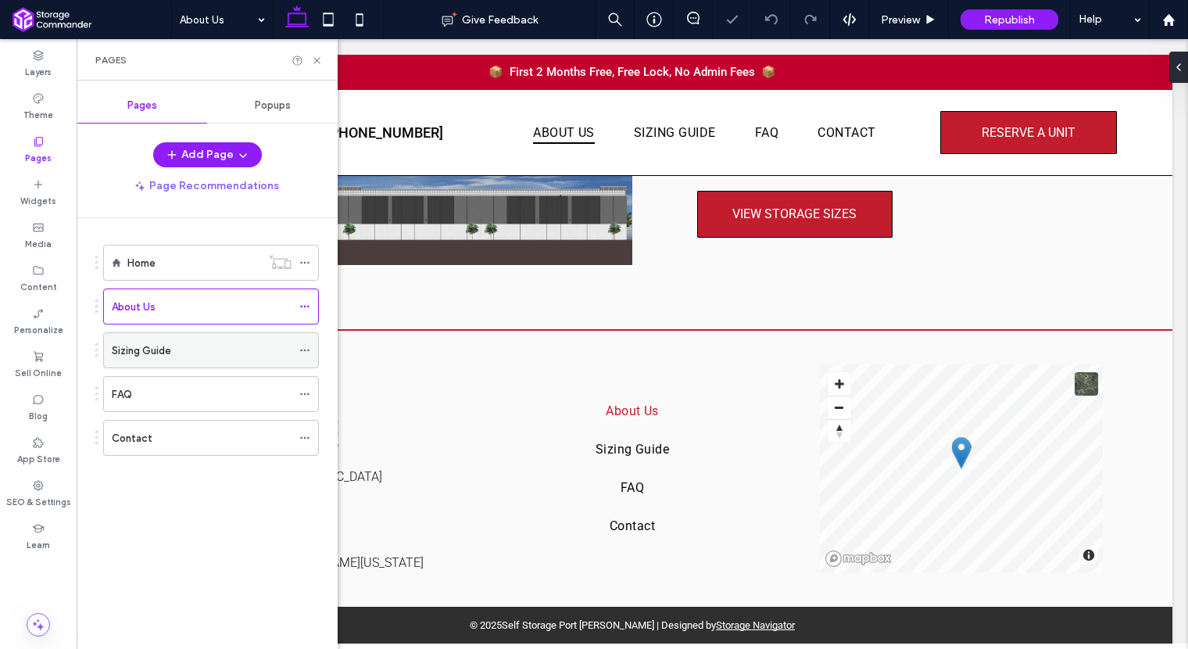
click at [188, 342] on div "Sizing Guide" at bounding box center [202, 350] width 180 height 16
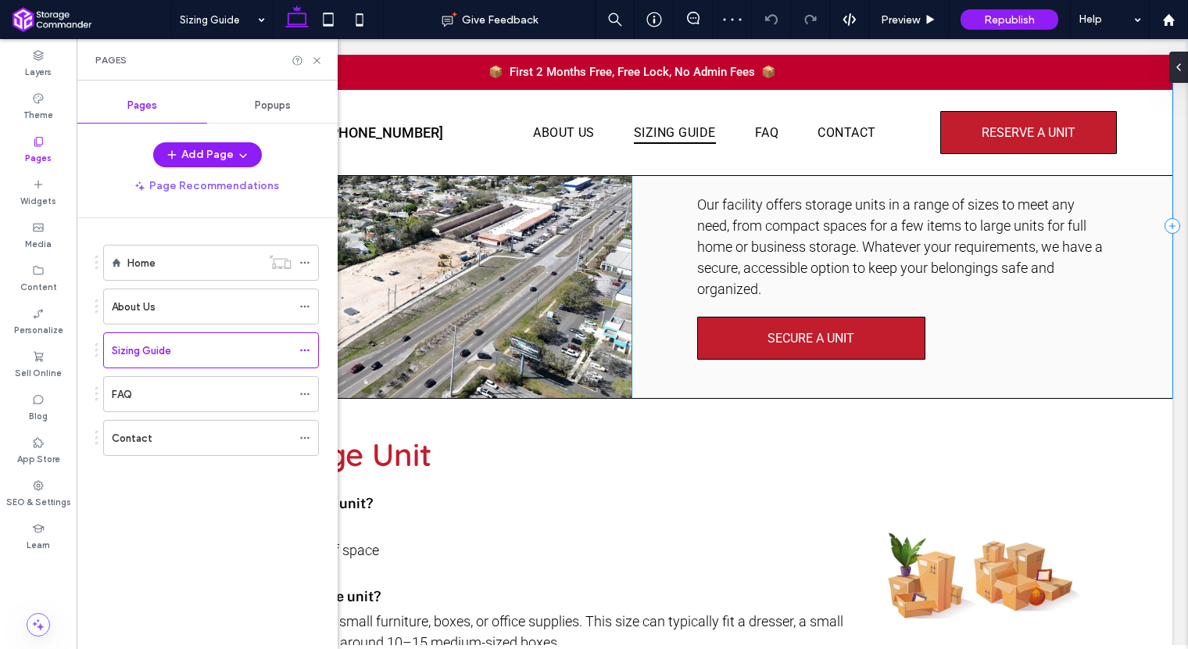
scroll to position [353, 0]
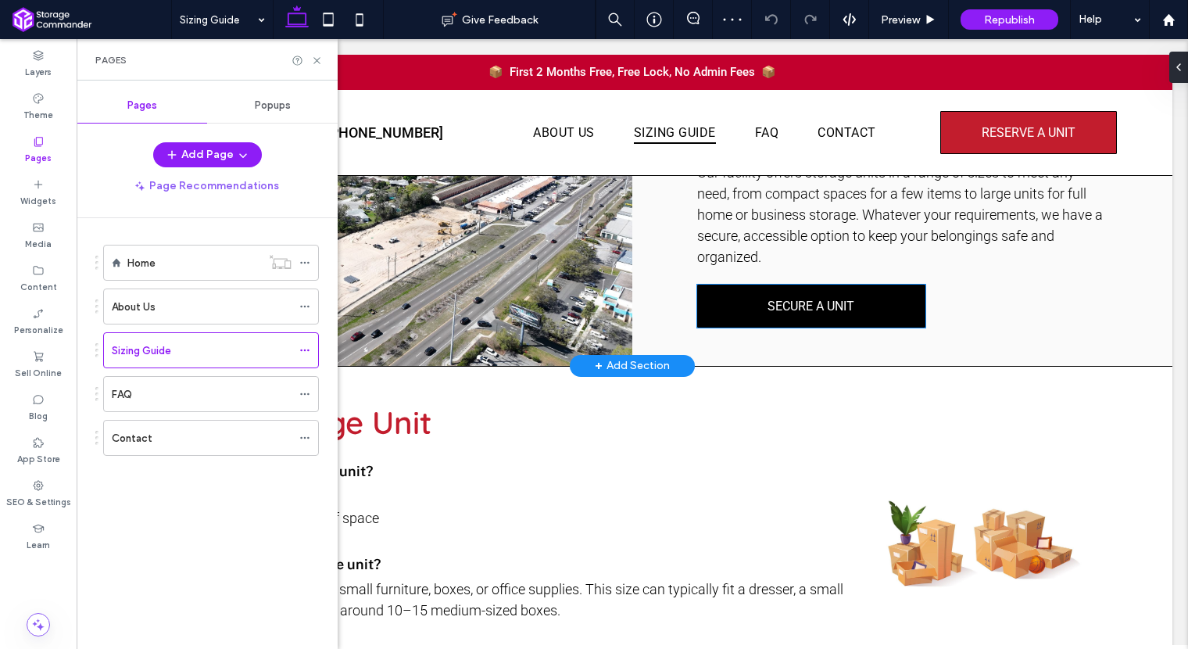
click at [766, 313] on link "SECURE A UNIT" at bounding box center [811, 305] width 228 height 43
click at [766, 313] on div "SECURE A UNIT" at bounding box center [811, 305] width 228 height 43
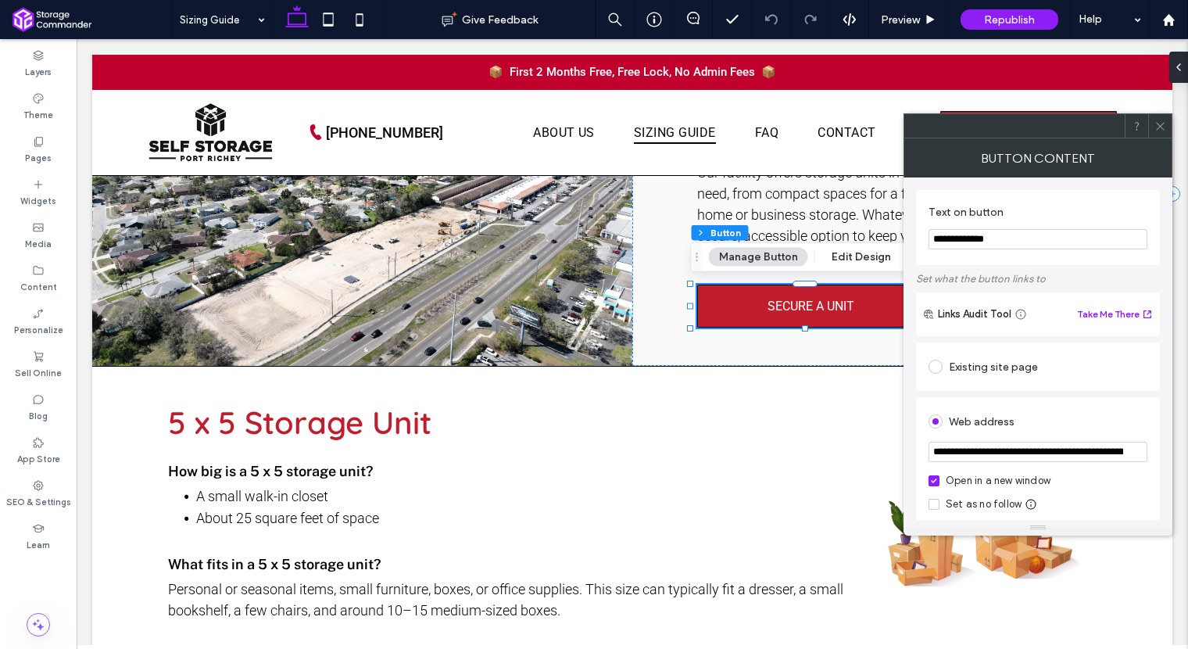
click at [1022, 456] on input "**********" at bounding box center [1037, 452] width 219 height 20
paste input "*"
type input "**********"
click at [1160, 131] on span at bounding box center [1160, 125] width 12 height 23
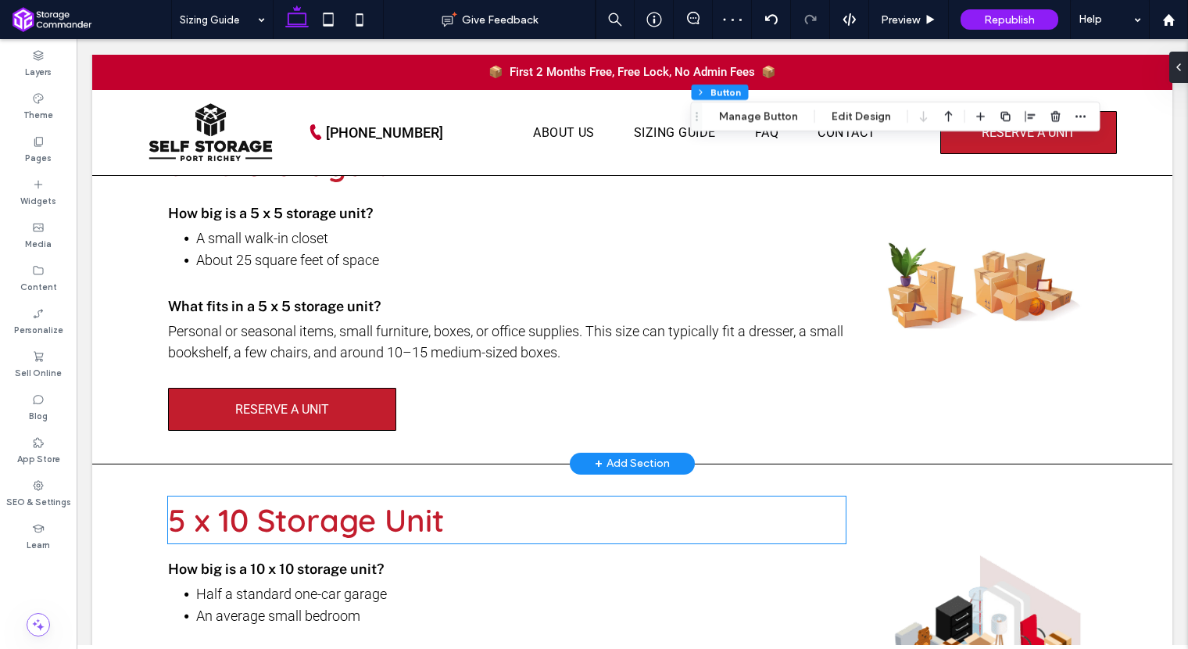
scroll to position [524, 0]
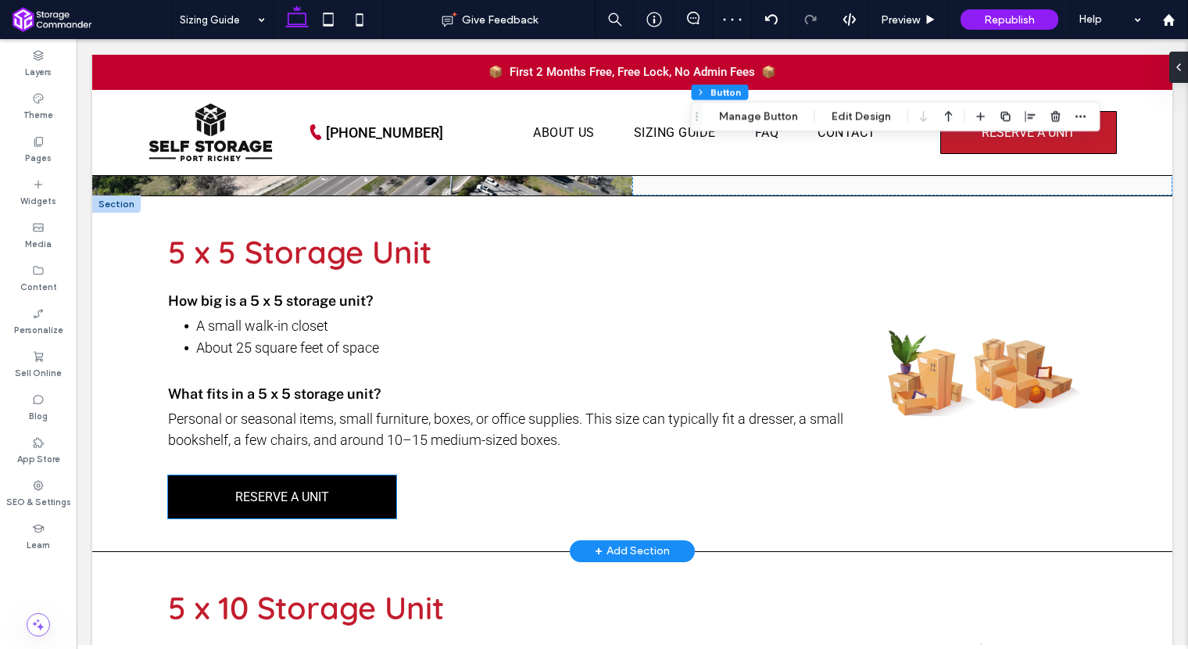
click at [327, 479] on link "RESERVE A UNIT" at bounding box center [282, 496] width 228 height 43
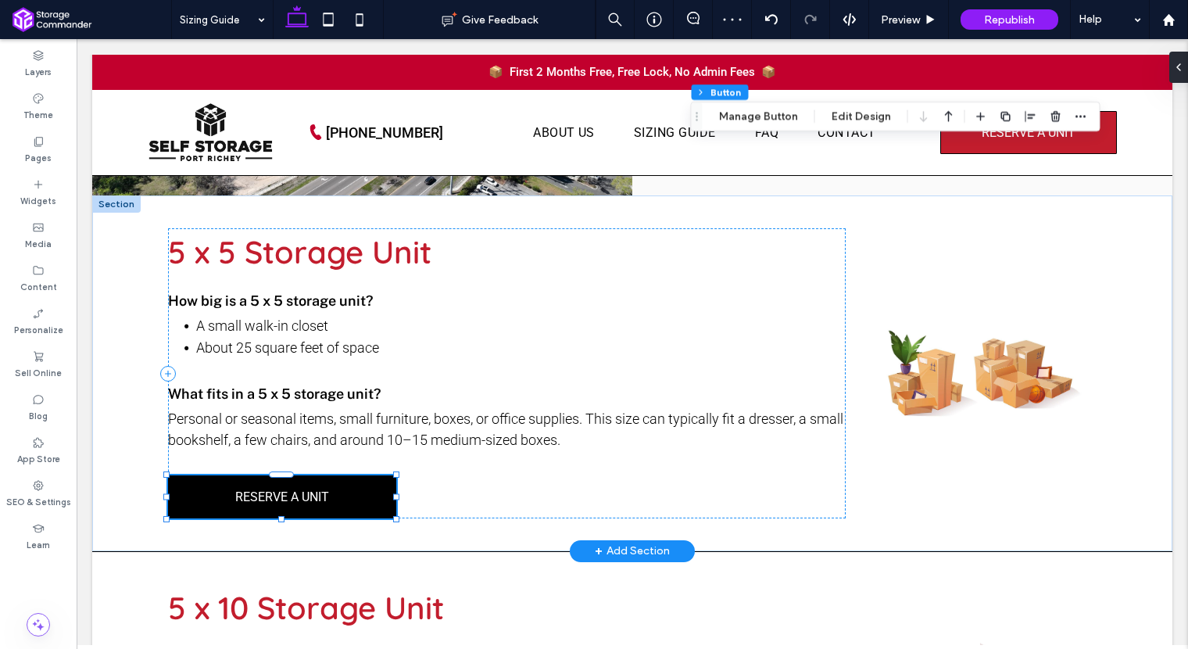
click at [327, 479] on link "RESERVE A UNIT" at bounding box center [282, 496] width 228 height 43
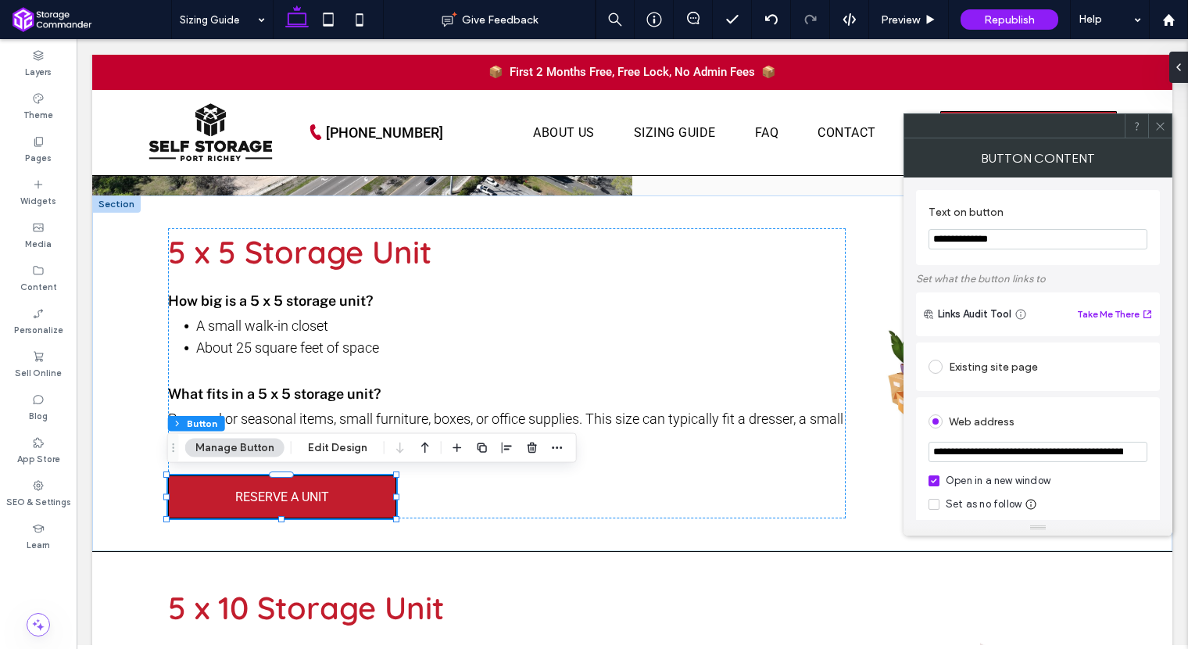
click at [1018, 452] on input "**********" at bounding box center [1037, 452] width 219 height 20
paste input "*"
type input "**********"
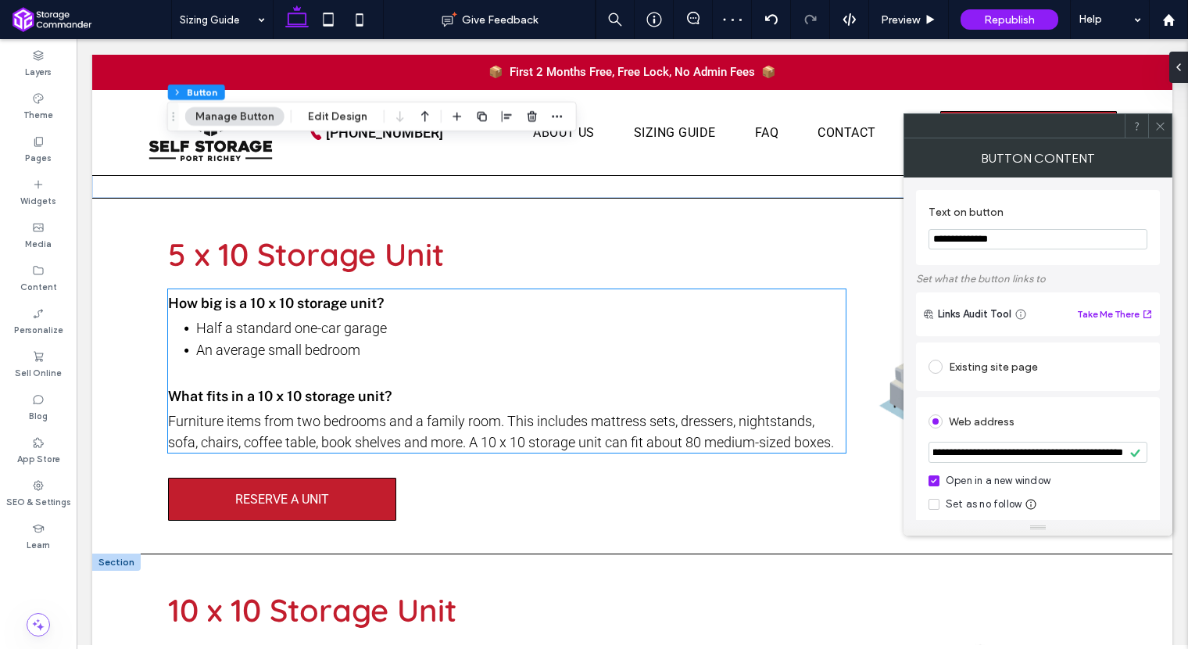
scroll to position [961, 0]
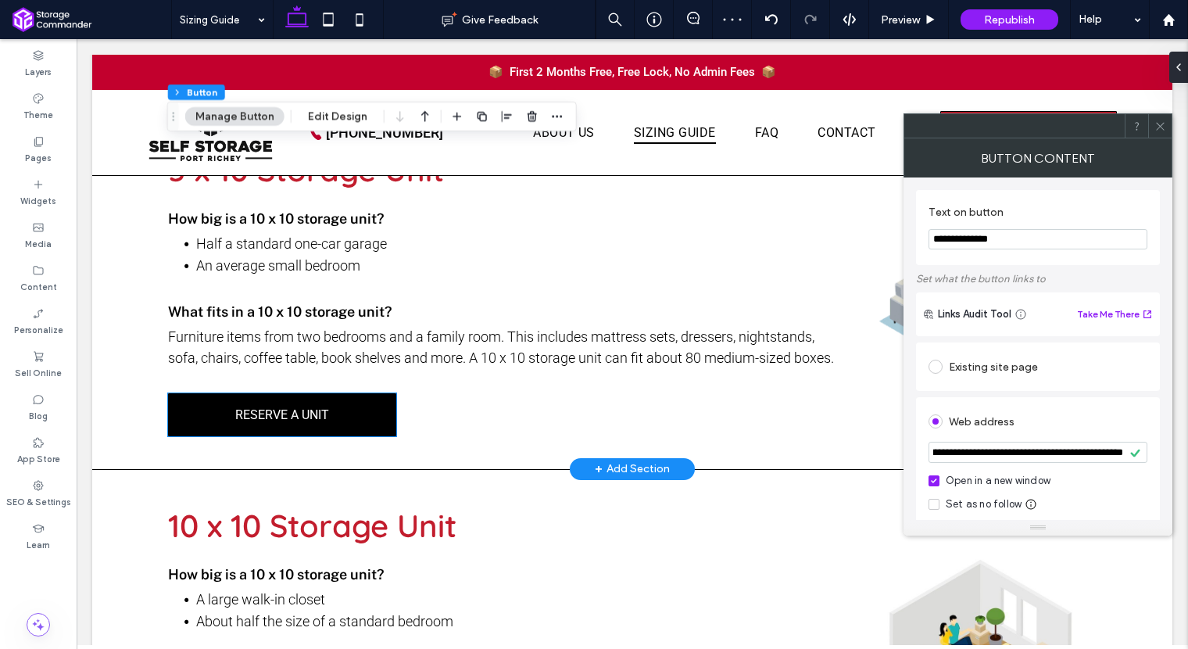
click at [377, 430] on link "RESERVE A UNIT" at bounding box center [282, 414] width 228 height 43
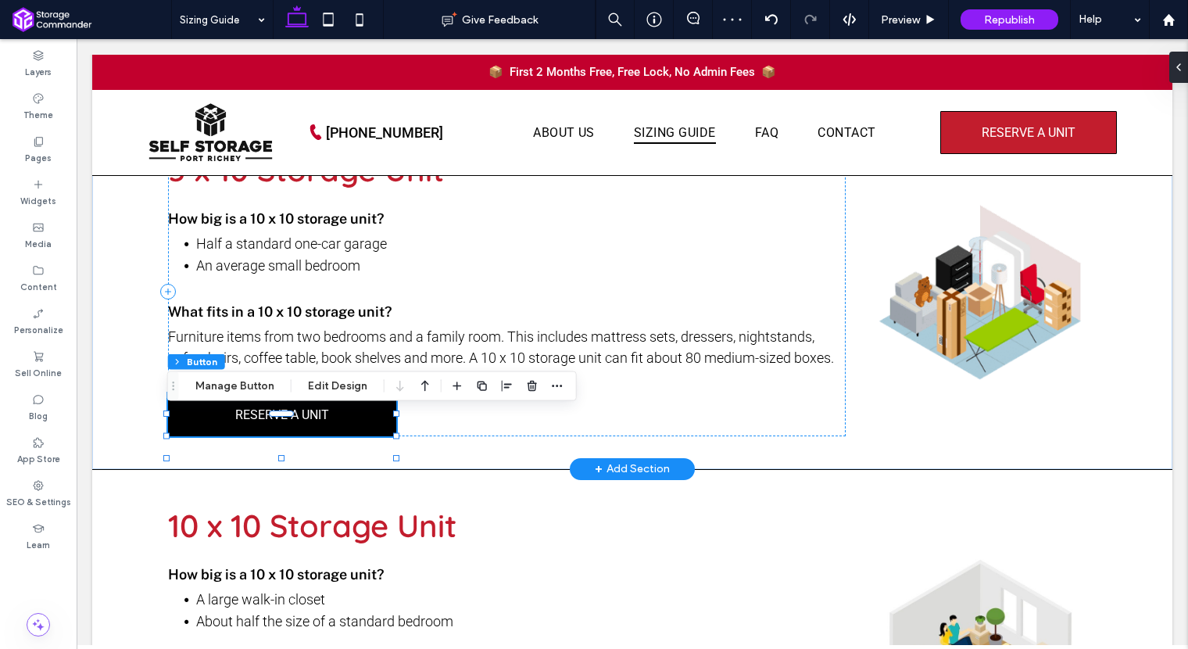
click at [377, 430] on link "RESERVE A UNIT" at bounding box center [282, 414] width 228 height 43
click at [374, 428] on link "RESERVE A UNIT" at bounding box center [282, 414] width 228 height 43
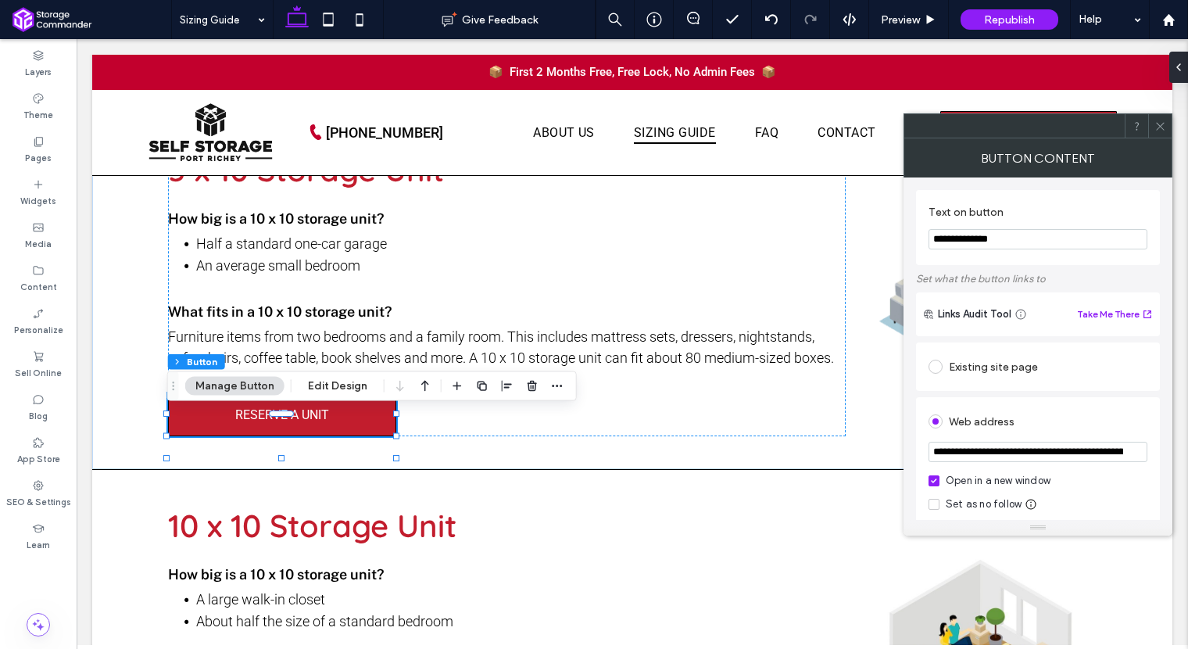
click at [995, 452] on input "**********" at bounding box center [1037, 452] width 219 height 20
paste input "*"
type input "**********"
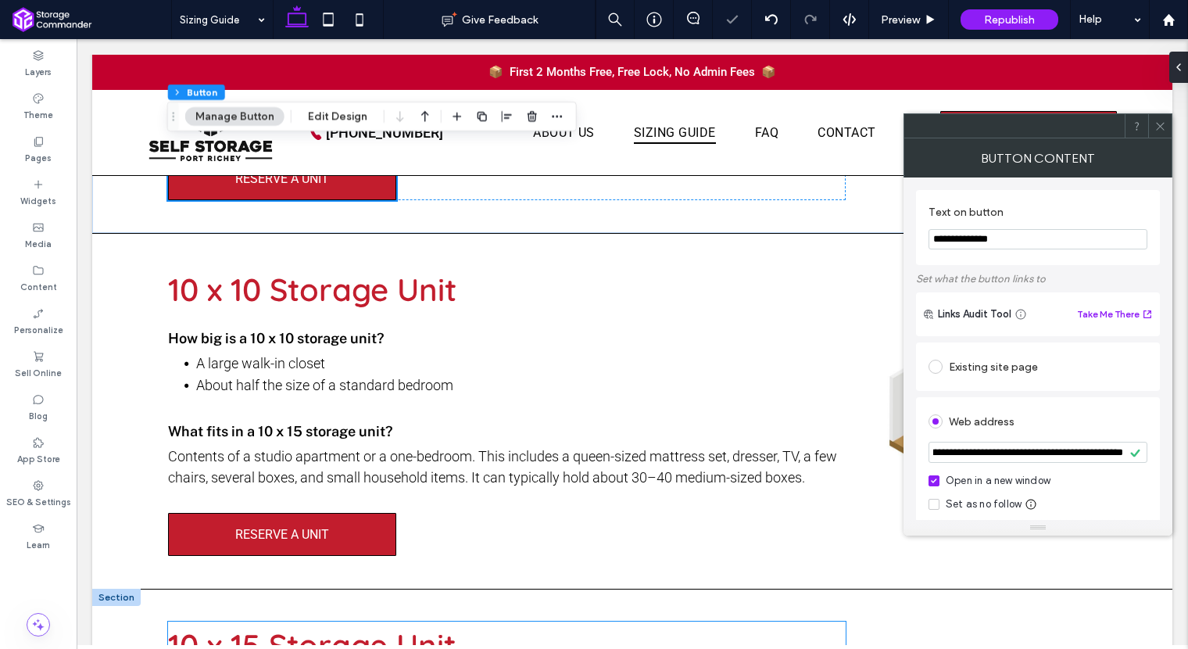
scroll to position [1427, 0]
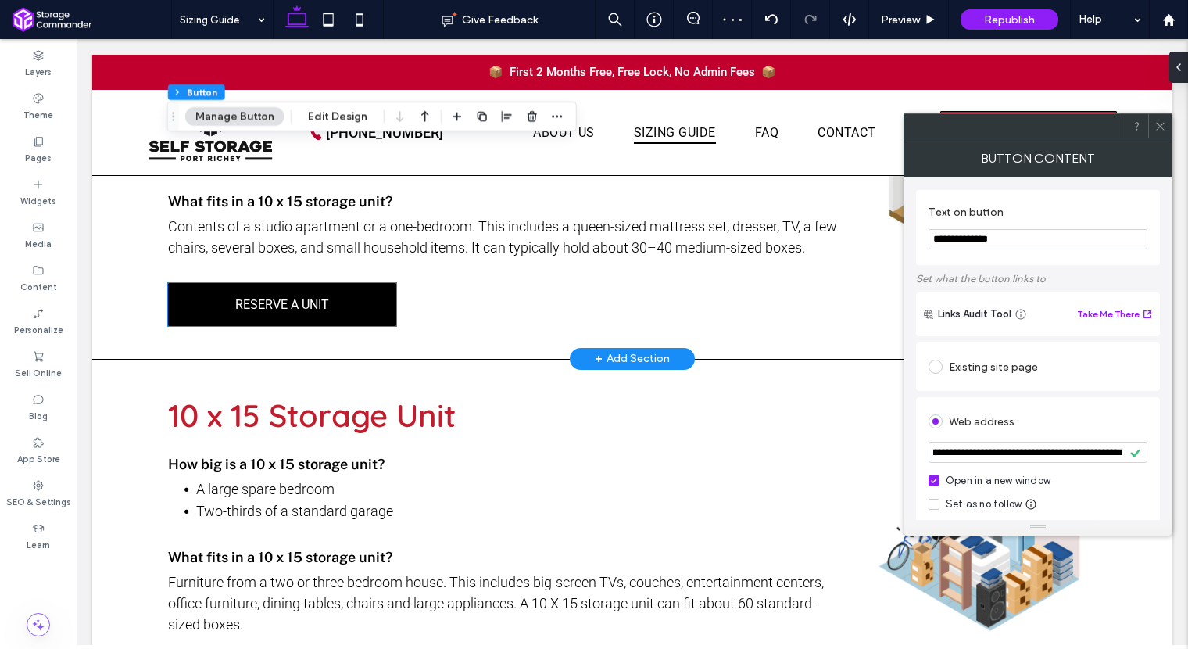
click at [352, 323] on link "RESERVE A UNIT" at bounding box center [282, 304] width 228 height 43
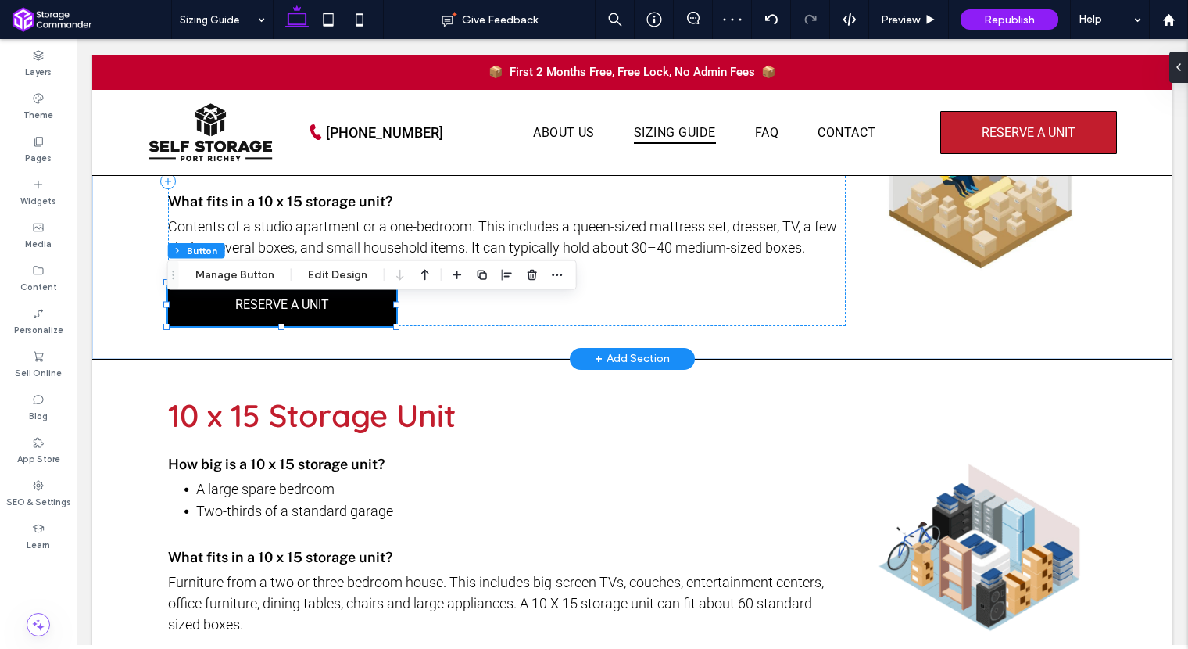
click at [352, 323] on link "RESERVE A UNIT" at bounding box center [282, 304] width 228 height 43
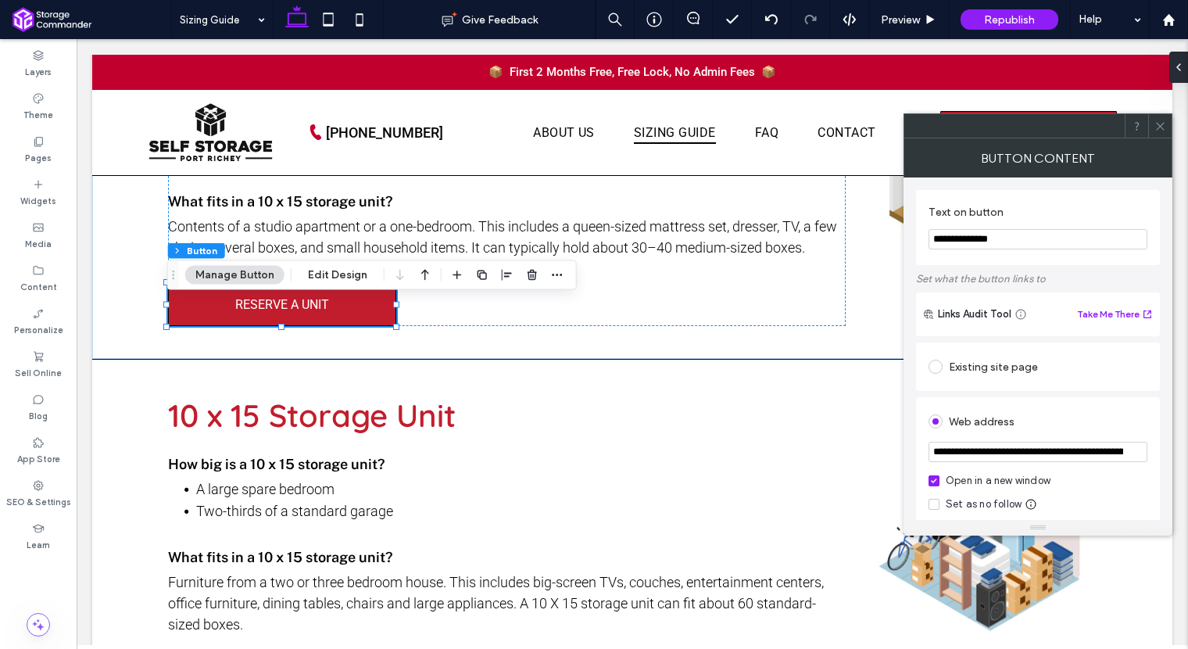
click at [1032, 453] on input "**********" at bounding box center [1037, 452] width 219 height 20
paste input "*"
type input "**********"
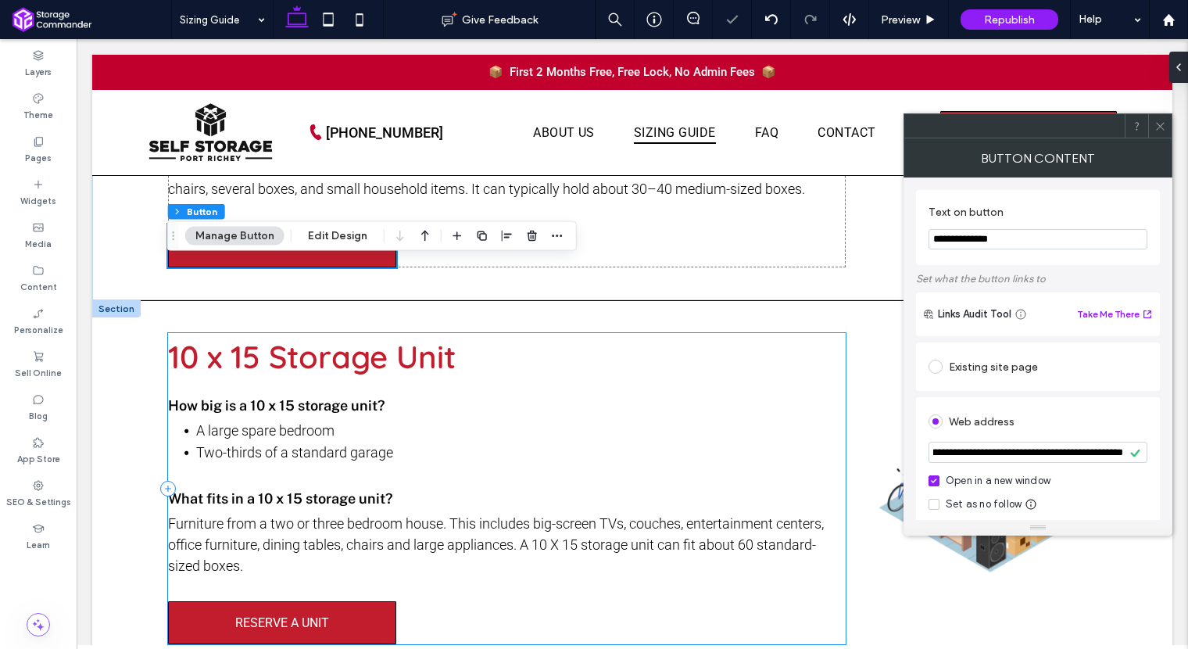
scroll to position [1600, 0]
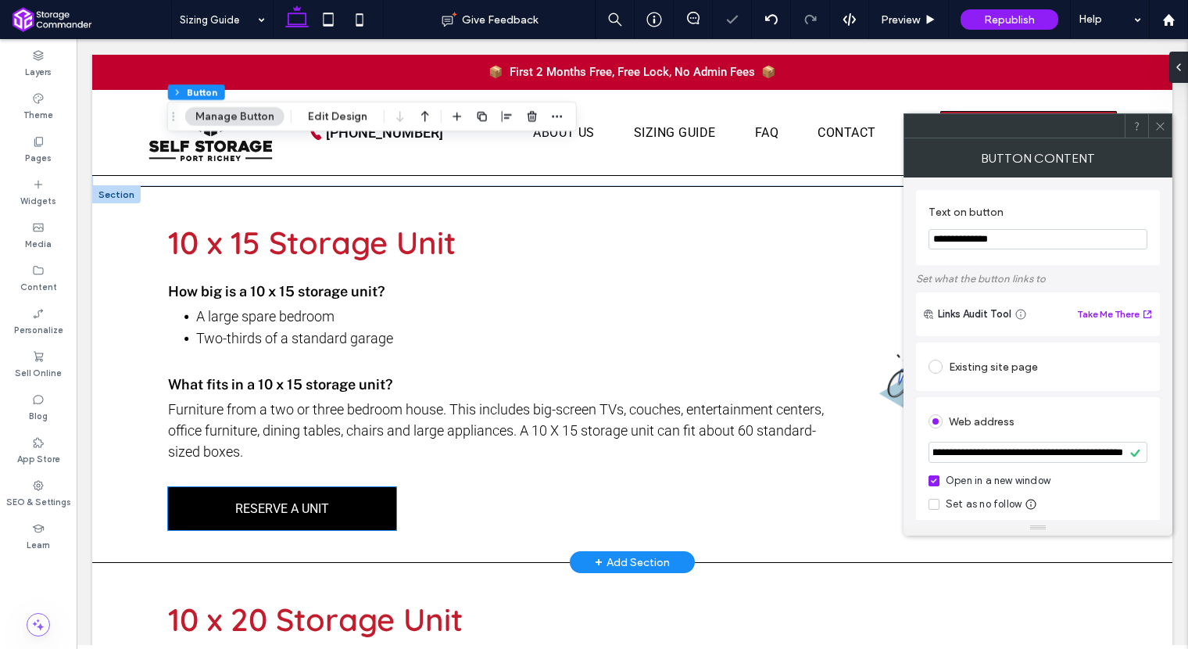
click at [358, 517] on link "RESERVE A UNIT" at bounding box center [282, 508] width 228 height 43
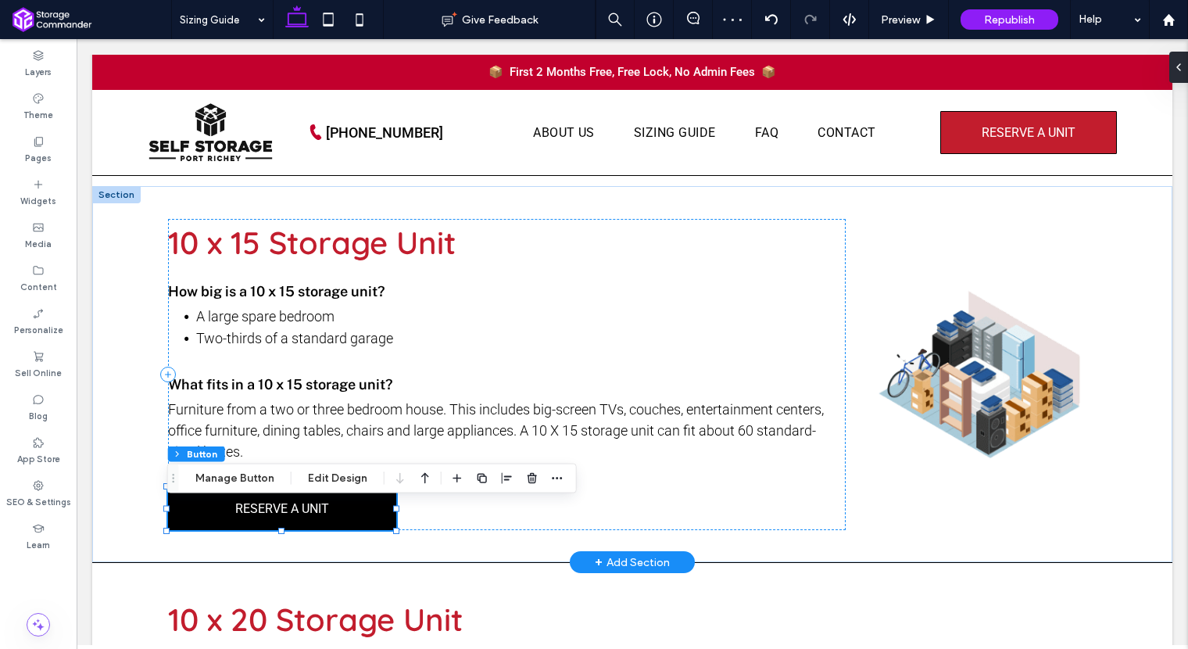
click at [358, 517] on link "RESERVE A UNIT" at bounding box center [282, 508] width 228 height 43
click at [320, 513] on link "RESERVE A UNIT" at bounding box center [282, 508] width 228 height 43
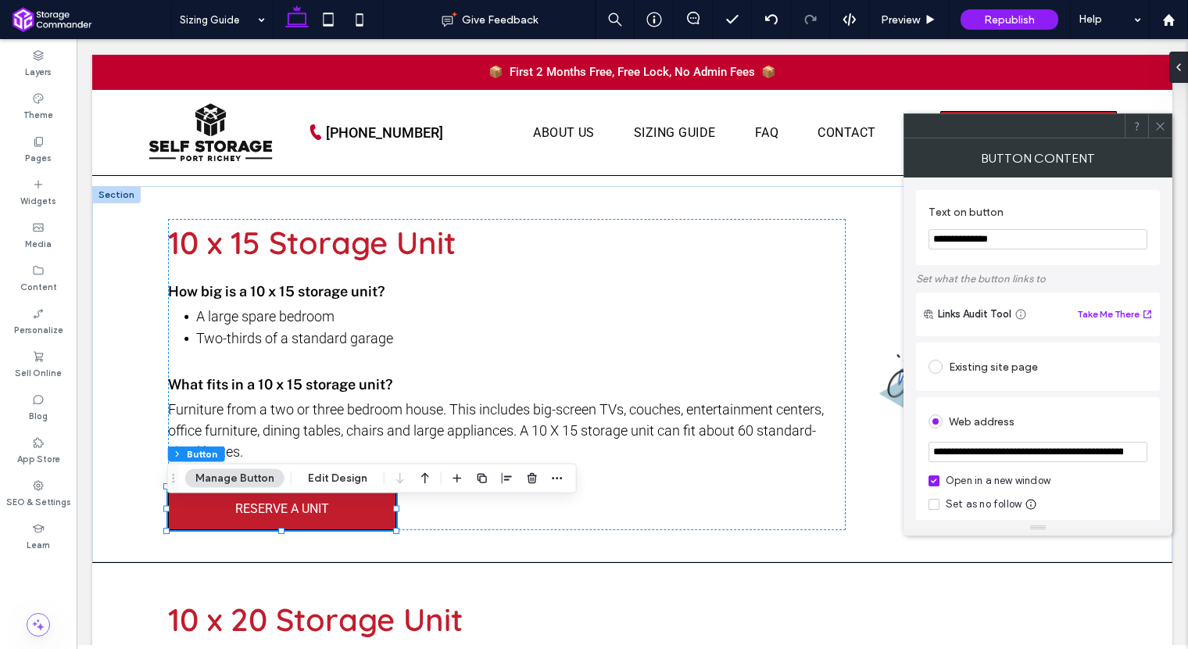
click at [1117, 456] on input "**********" at bounding box center [1037, 452] width 219 height 20
paste input "*"
type input "**********"
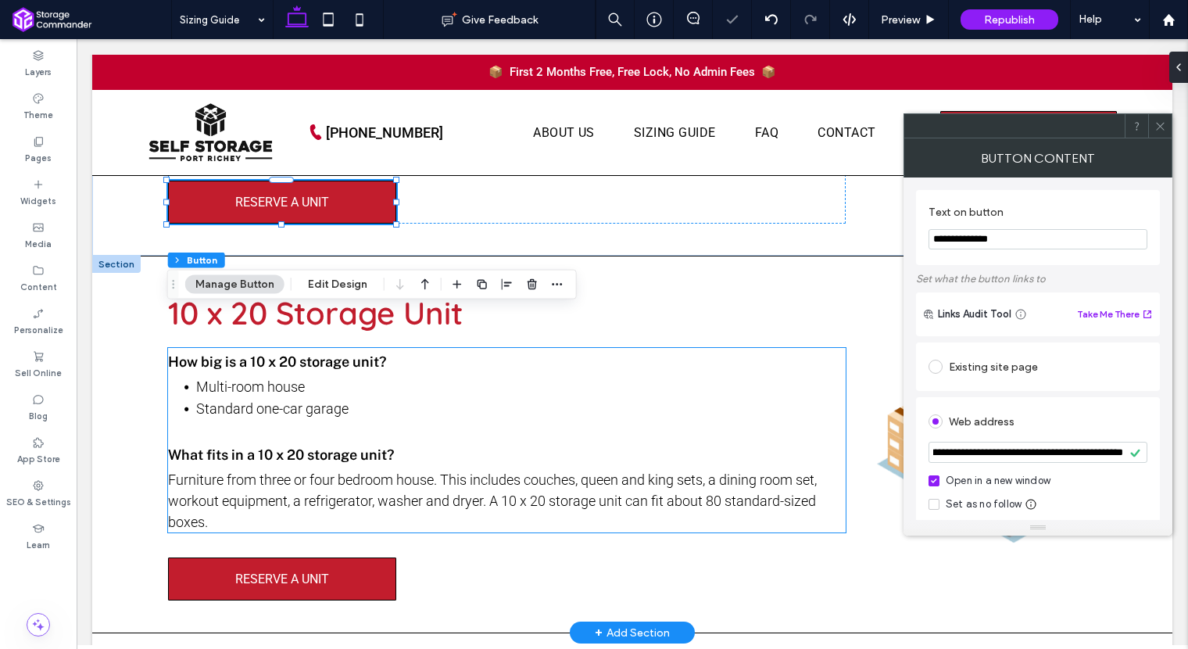
scroll to position [2041, 0]
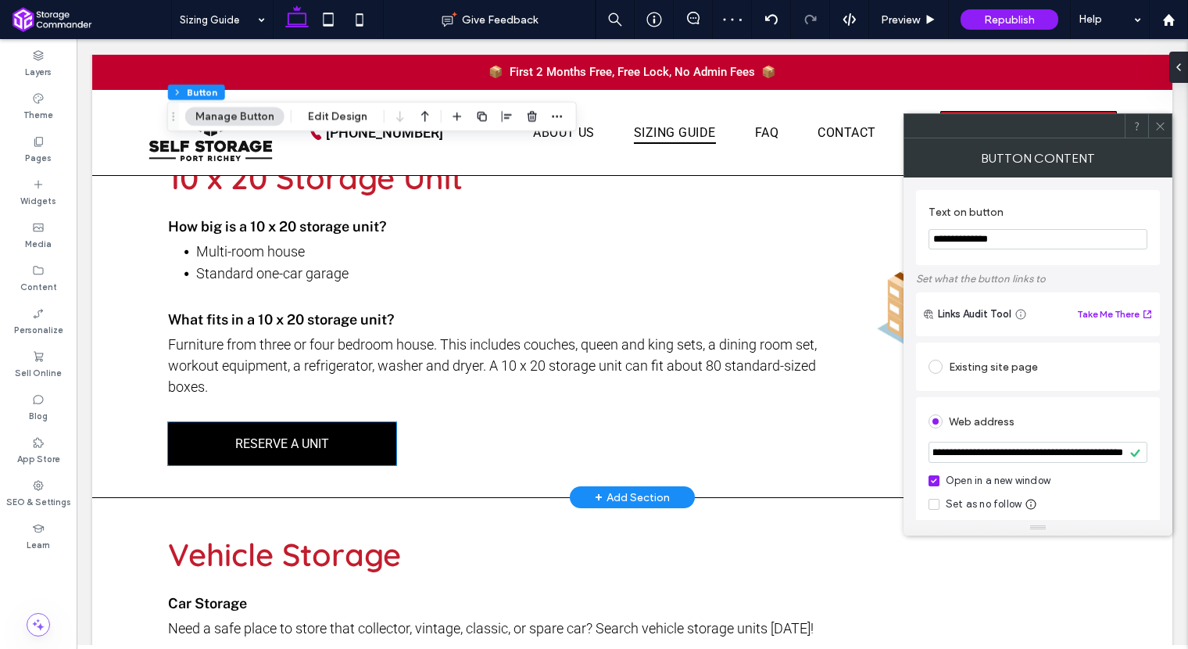
click at [365, 451] on link "RESERVE A UNIT" at bounding box center [282, 443] width 228 height 43
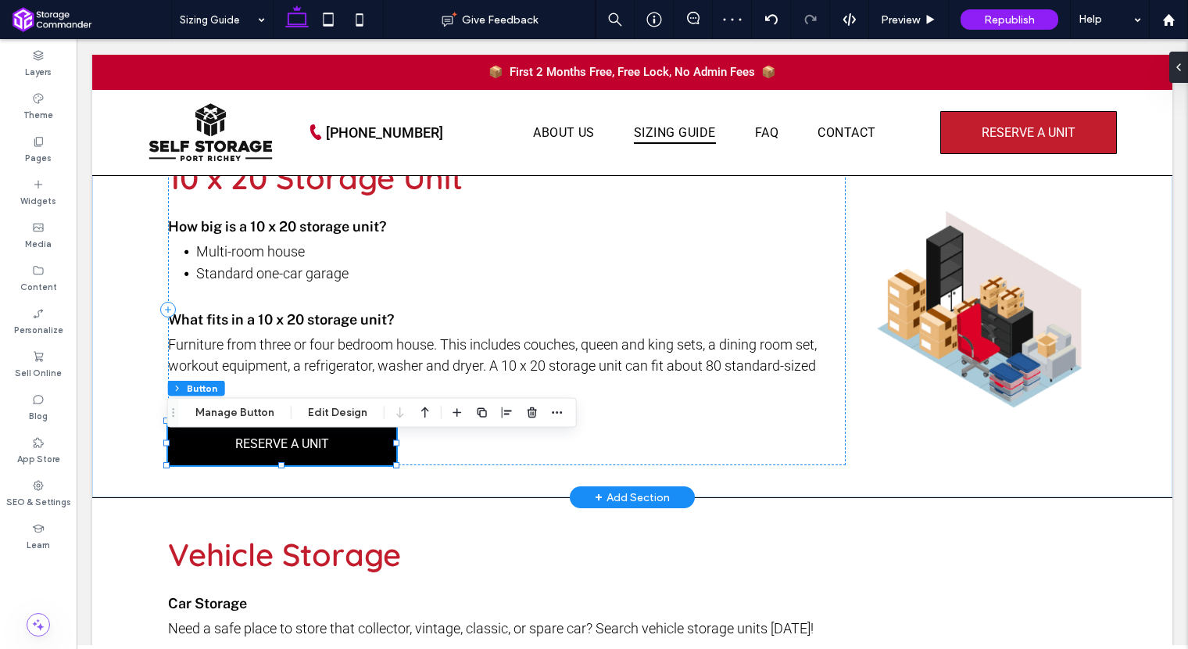
click at [365, 451] on link "RESERVE A UNIT" at bounding box center [282, 443] width 228 height 43
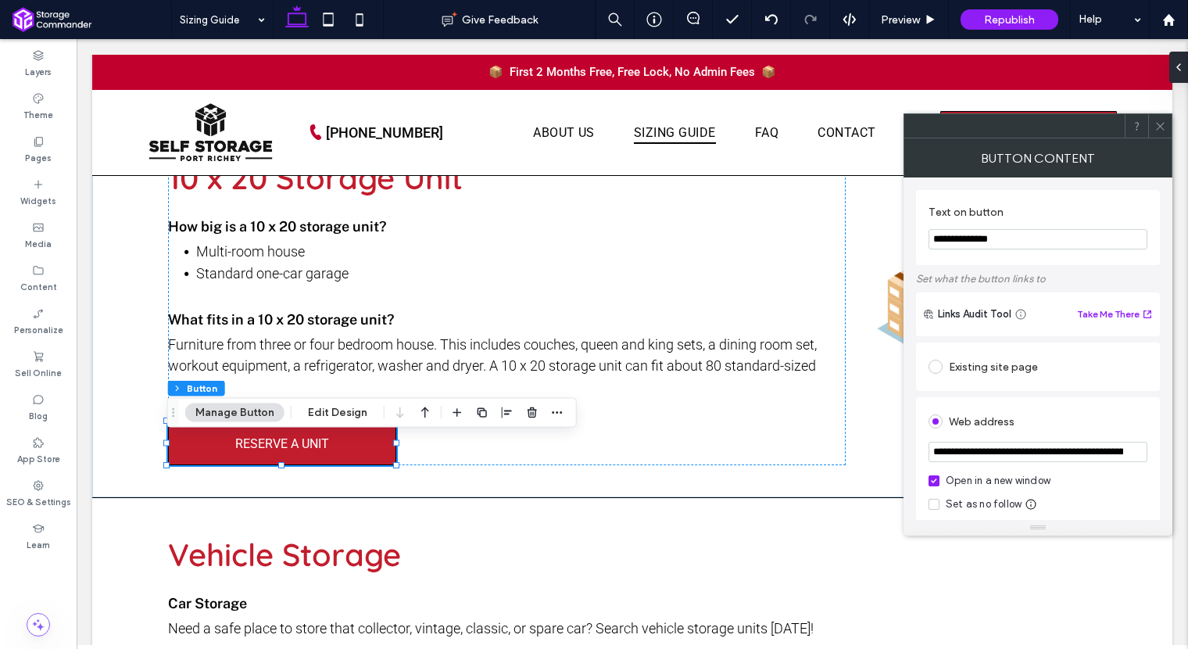
click at [1053, 456] on input "**********" at bounding box center [1037, 452] width 219 height 20
paste input "*"
type input "**********"
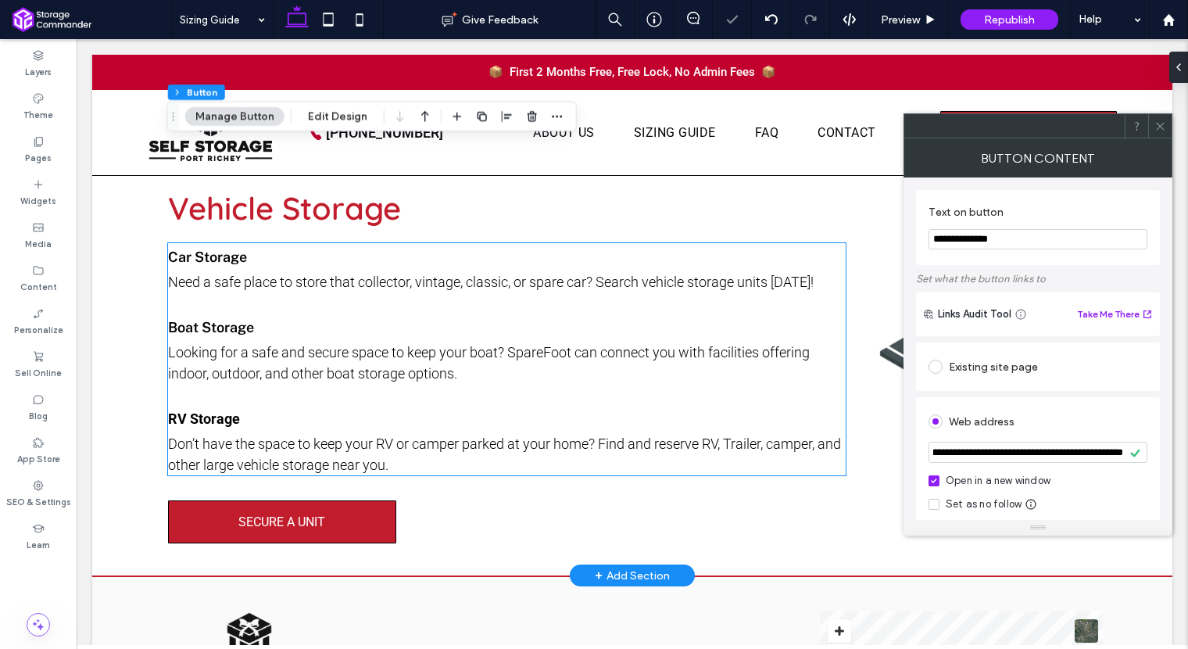
scroll to position [2420, 0]
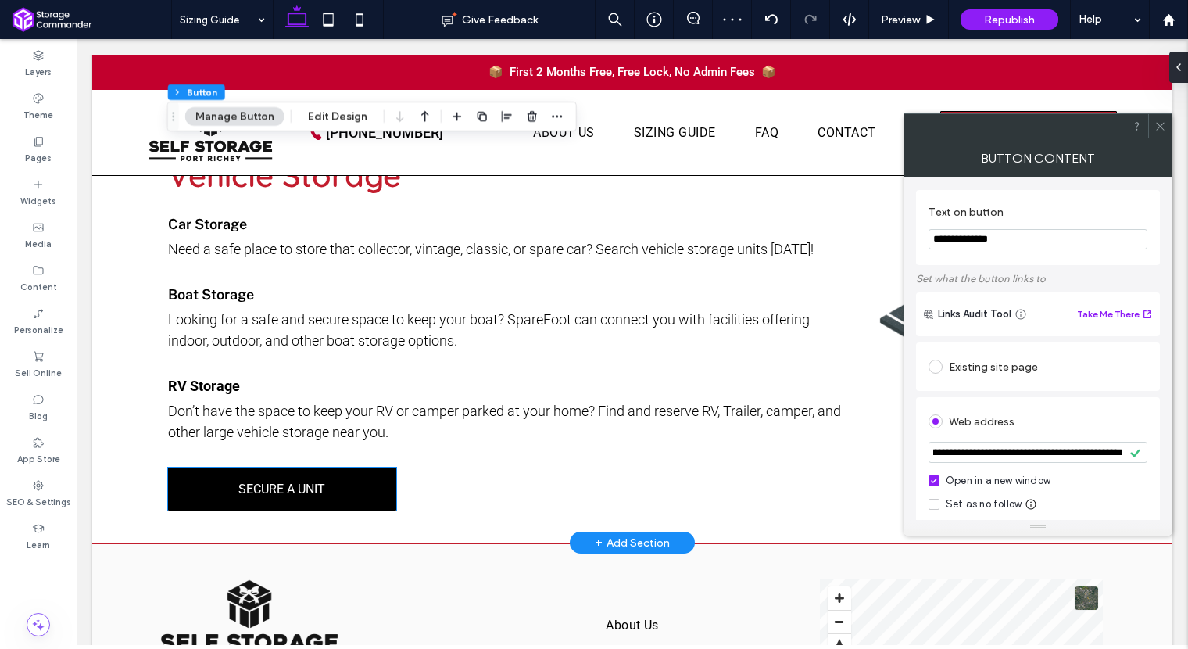
click at [355, 488] on link "SECURE A UNIT" at bounding box center [282, 488] width 228 height 43
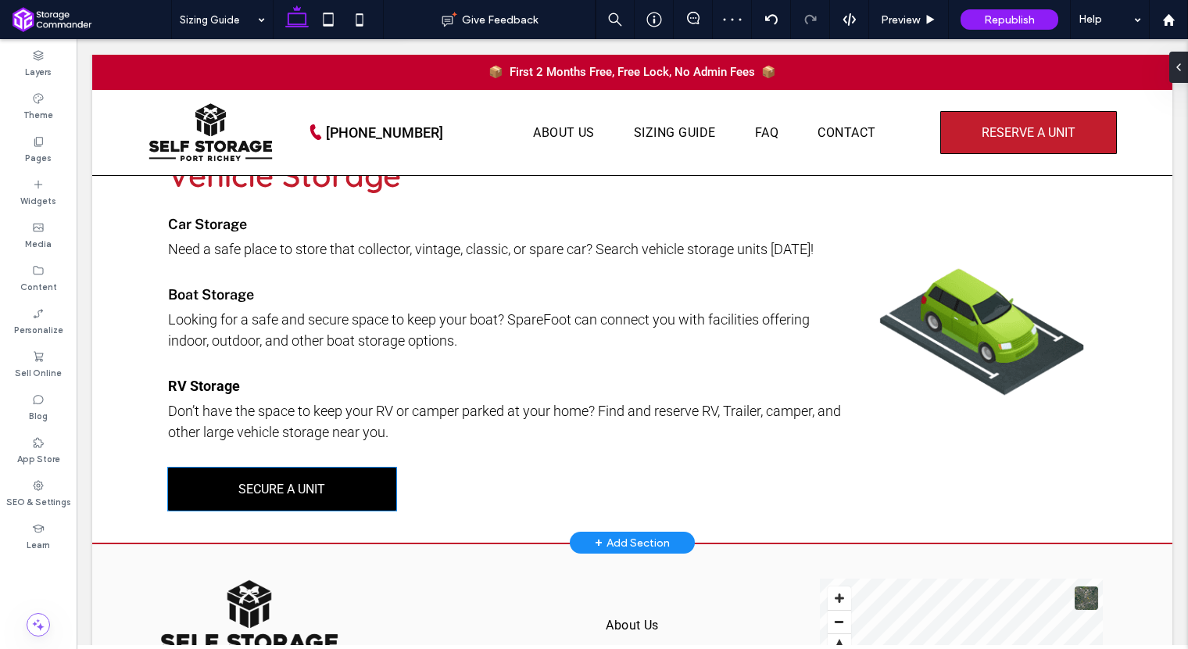
click at [355, 488] on div "SECURE A UNIT" at bounding box center [282, 488] width 228 height 43
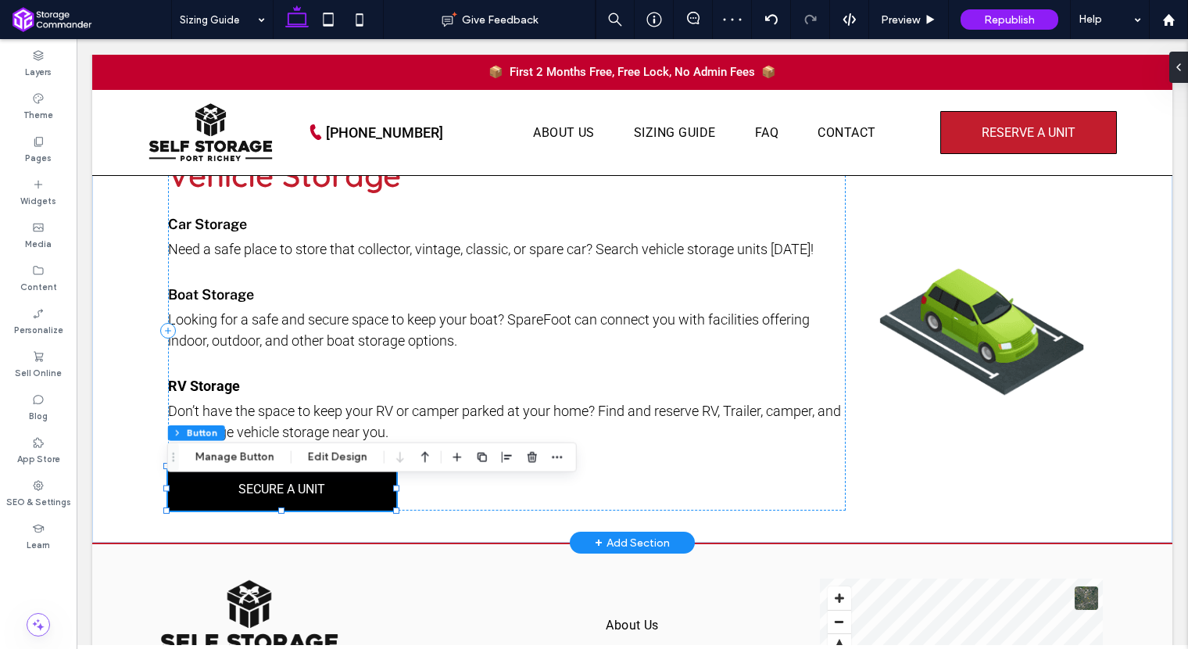
click at [353, 495] on link "SECURE A UNIT" at bounding box center [282, 488] width 228 height 43
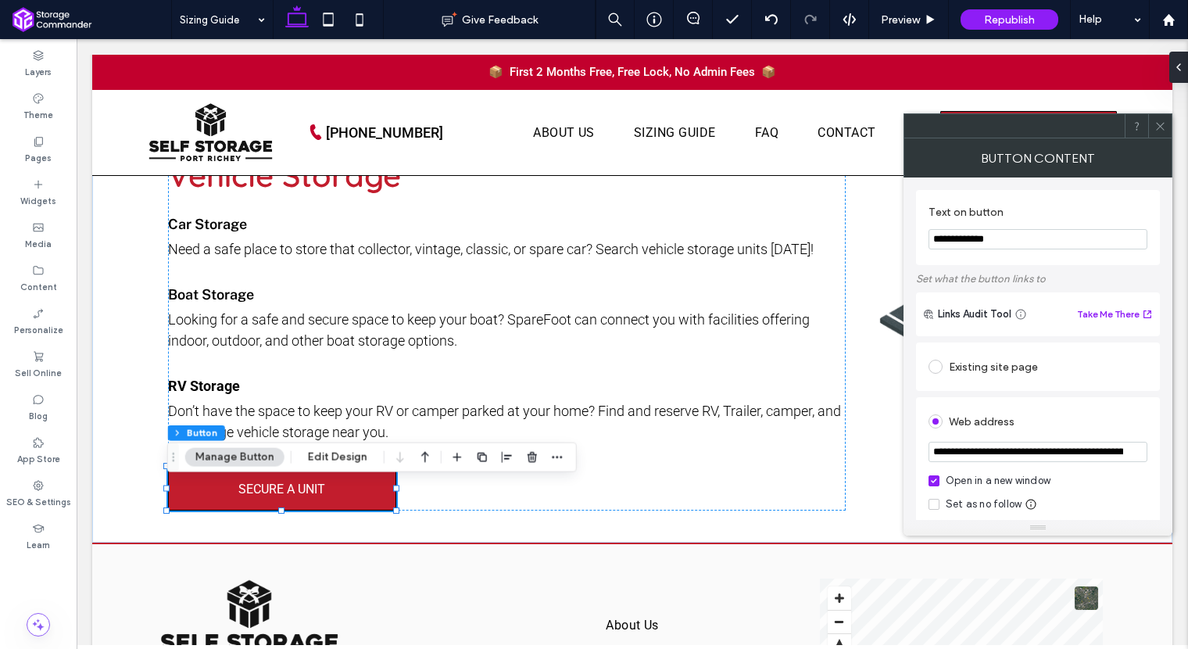
click at [1025, 447] on input "**********" at bounding box center [1037, 452] width 219 height 20
paste input "*"
type input "**********"
click at [1164, 124] on icon at bounding box center [1160, 126] width 12 height 12
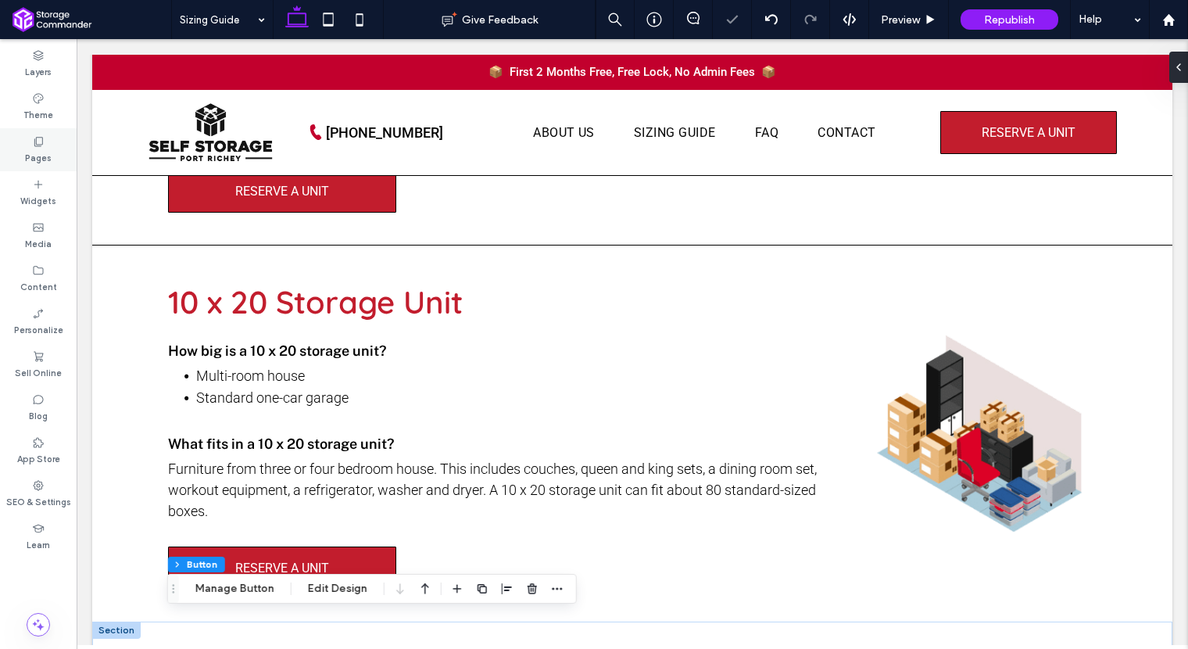
scroll to position [1893, 0]
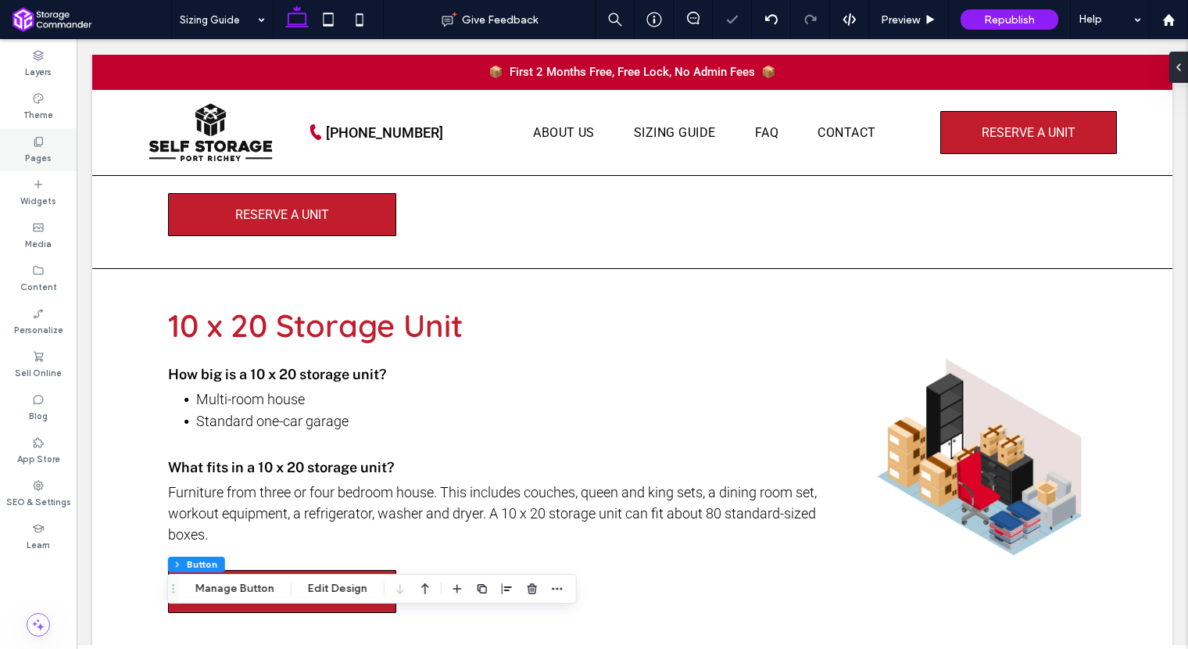
click at [34, 156] on label "Pages" at bounding box center [38, 156] width 27 height 17
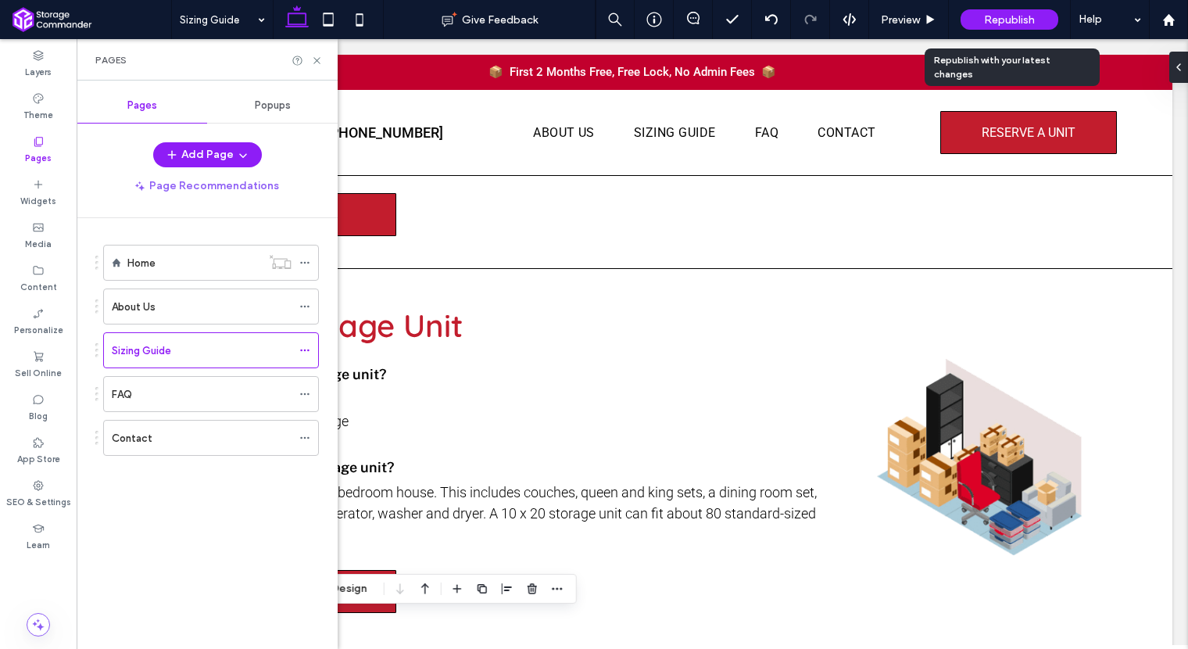
click at [988, 18] on span "Republish" at bounding box center [1009, 19] width 51 height 13
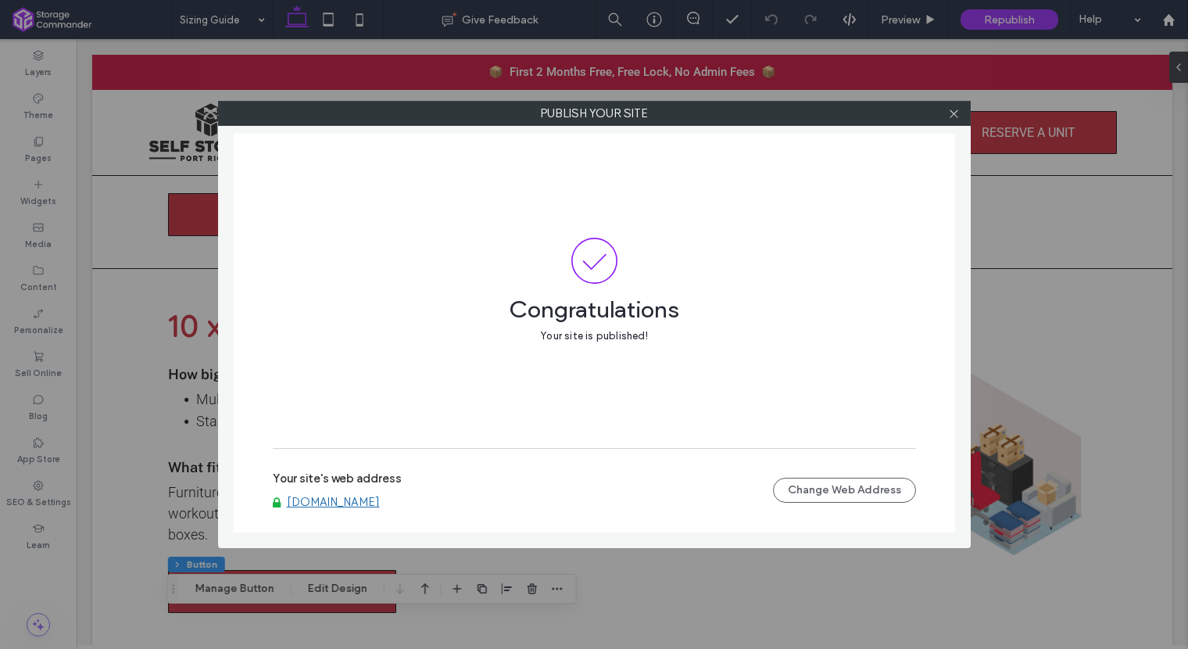
click at [380, 502] on link "[DOMAIN_NAME]" at bounding box center [333, 502] width 93 height 14
click at [953, 114] on icon at bounding box center [954, 114] width 12 height 12
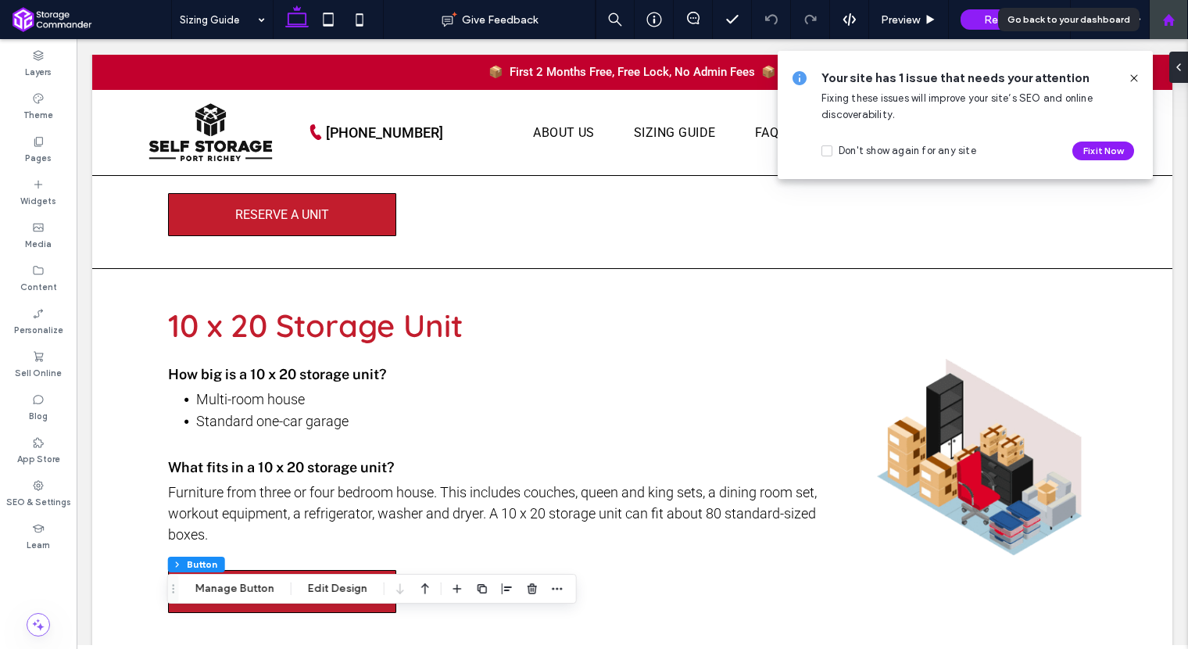
click at [1162, 24] on icon at bounding box center [1168, 19] width 13 height 13
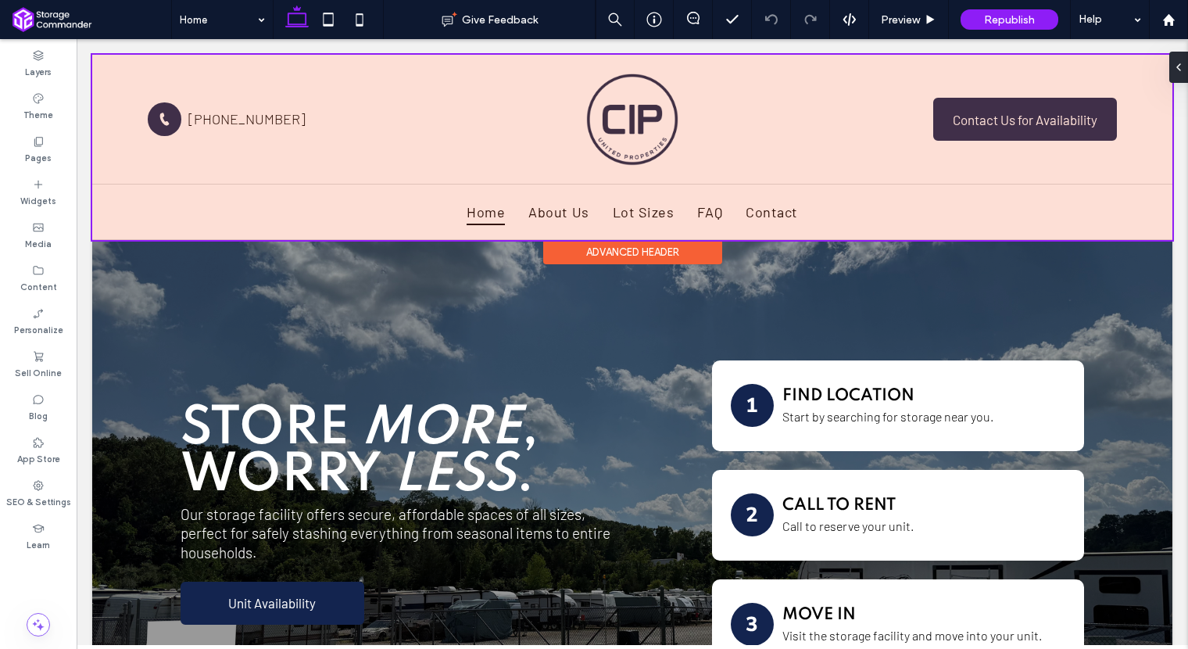
click at [978, 123] on div at bounding box center [632, 147] width 1080 height 185
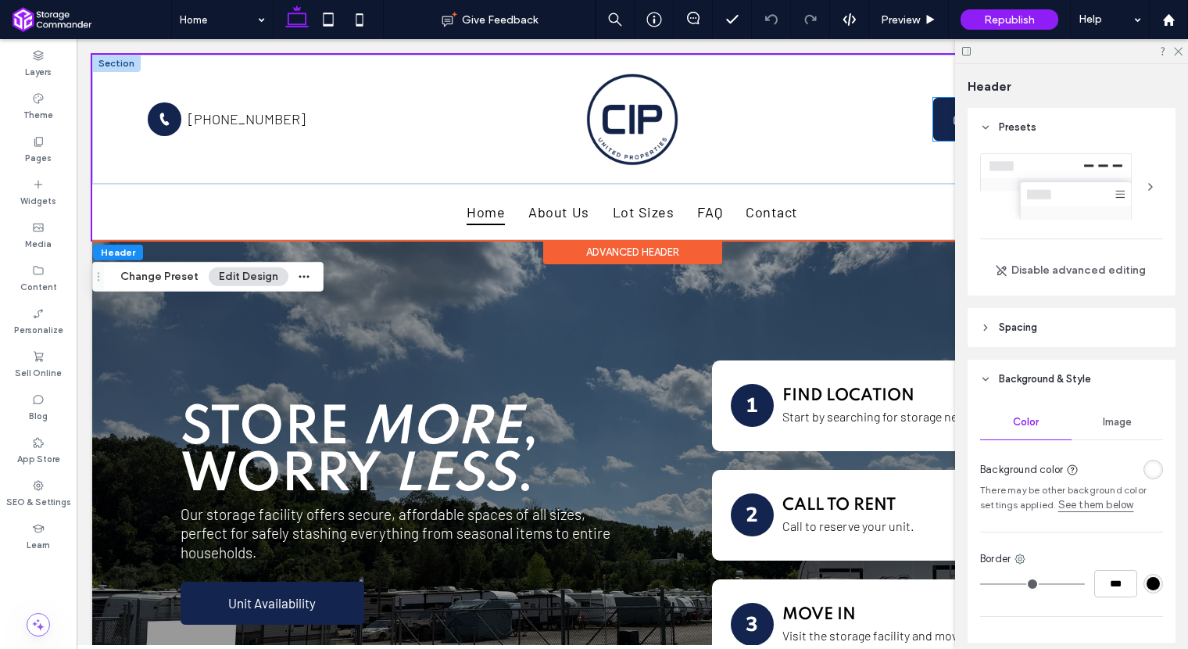
click at [938, 121] on link "Contact Us for Availability" at bounding box center [1025, 119] width 184 height 43
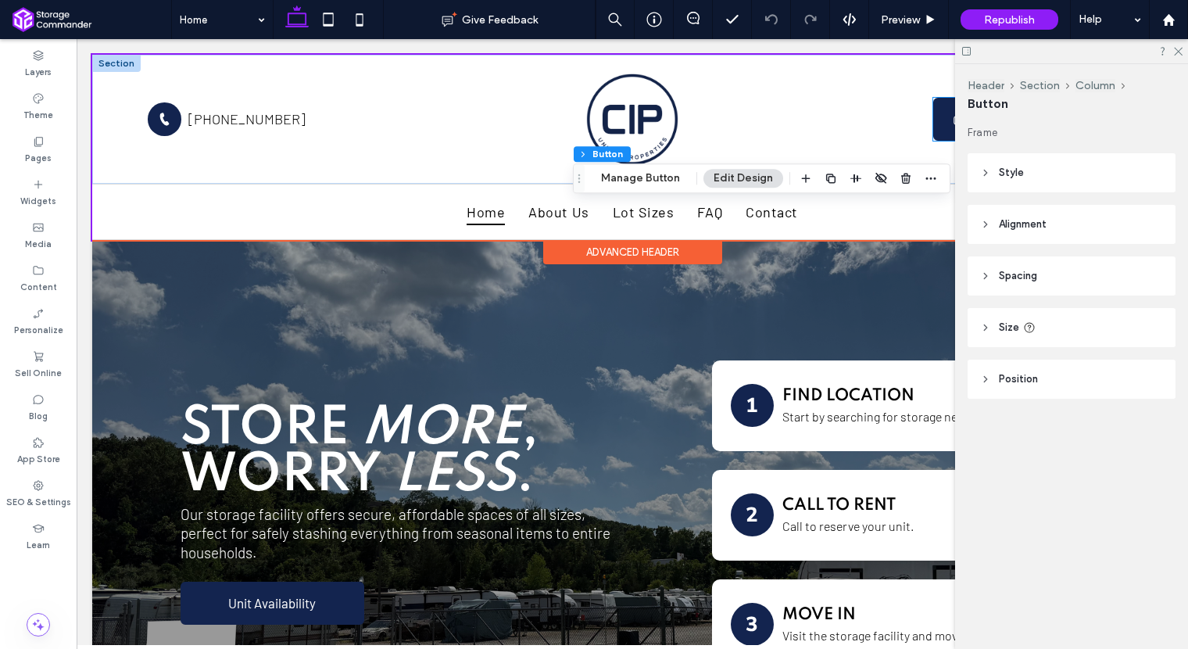
type input "**"
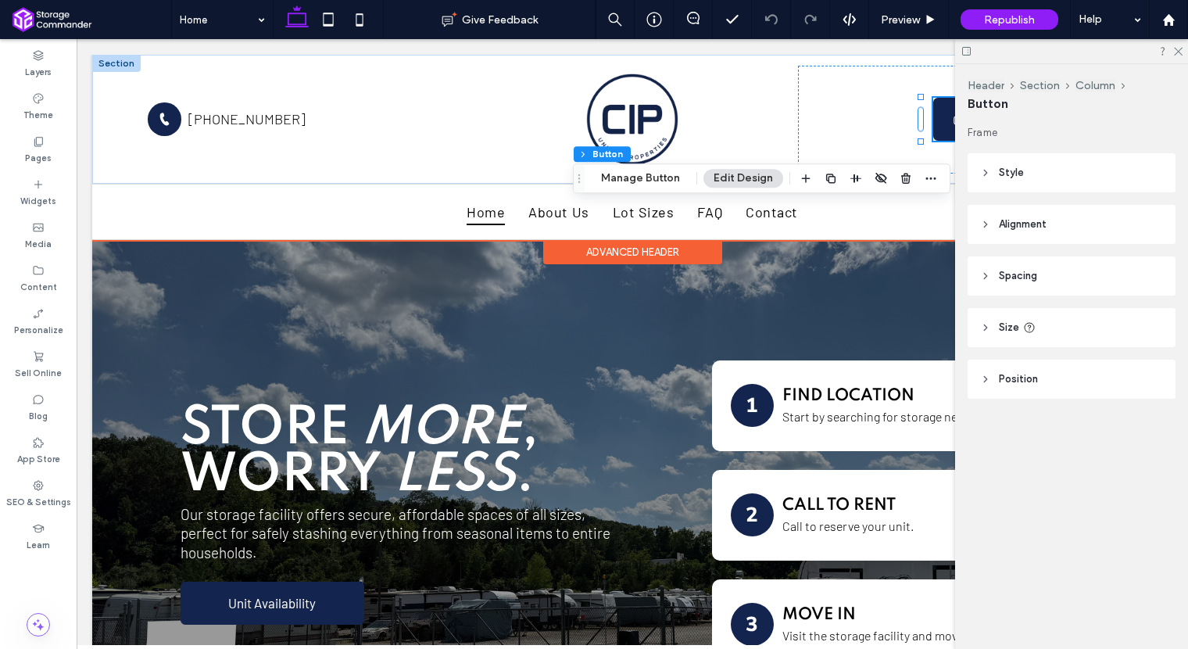
click at [938, 121] on link "Contact Us for Availability" at bounding box center [1025, 119] width 184 height 43
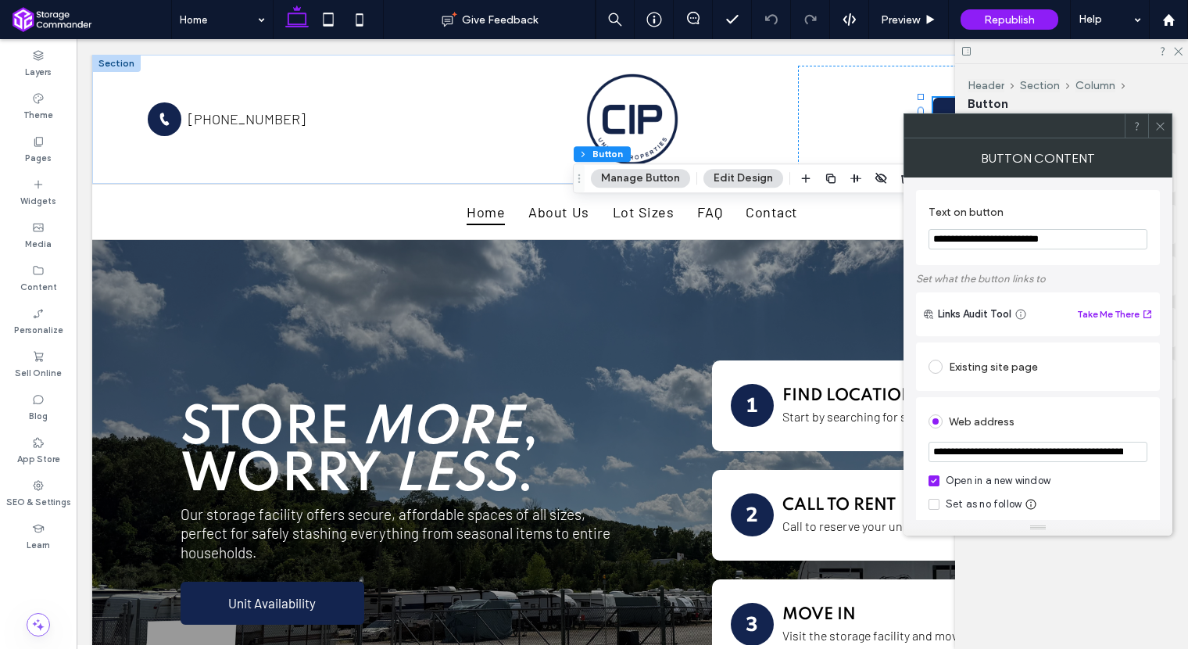
drag, startPoint x: 1064, startPoint y: 456, endPoint x: 1013, endPoint y: 454, distance: 50.8
click at [1013, 454] on input "**********" at bounding box center [1037, 452] width 219 height 20
paste input "*"
type input "**********"
click at [1160, 134] on span at bounding box center [1160, 125] width 12 height 23
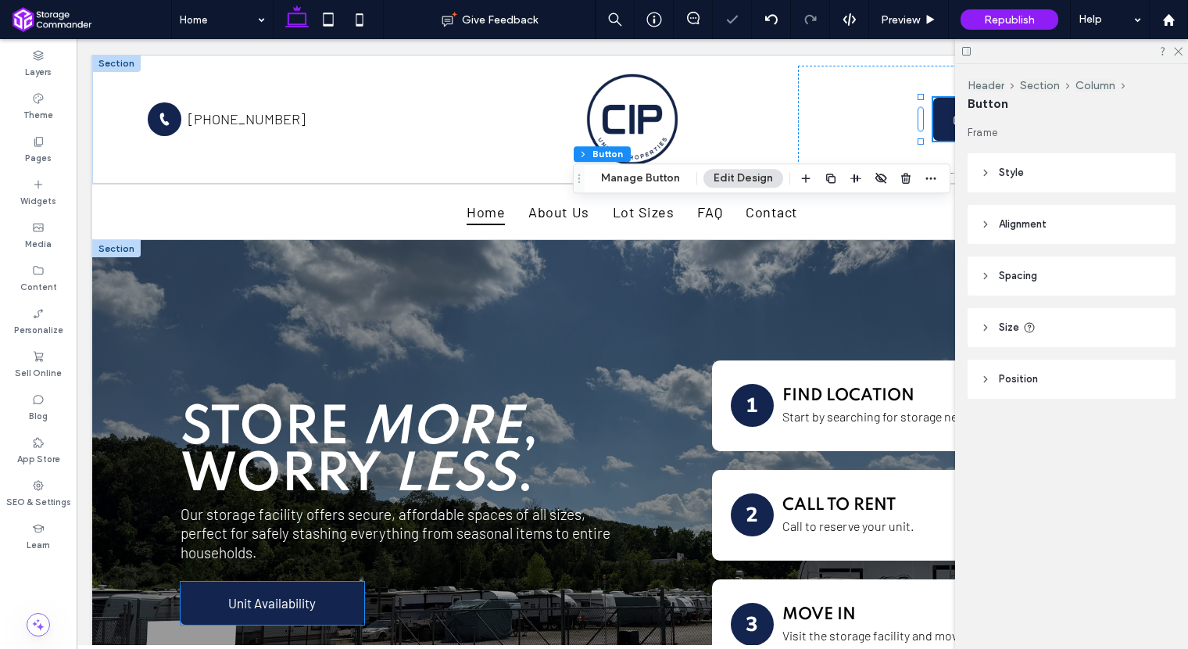
click at [299, 590] on link "Unit Availability" at bounding box center [273, 602] width 184 height 43
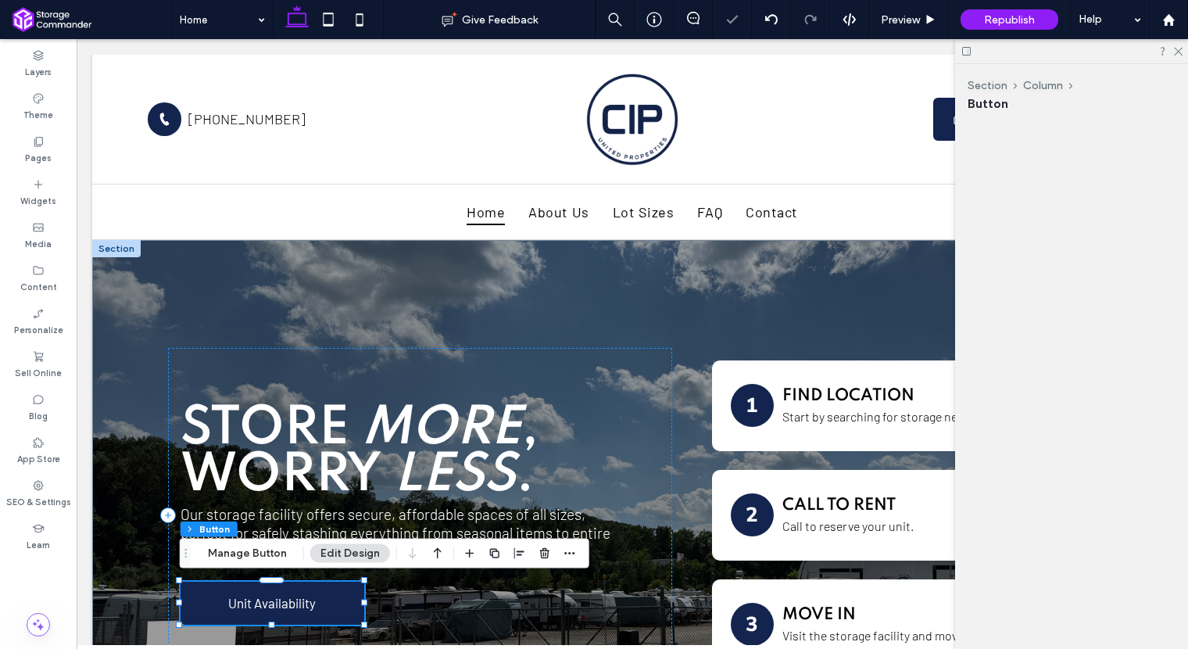
click at [299, 590] on link "Unit Availability" at bounding box center [273, 602] width 184 height 43
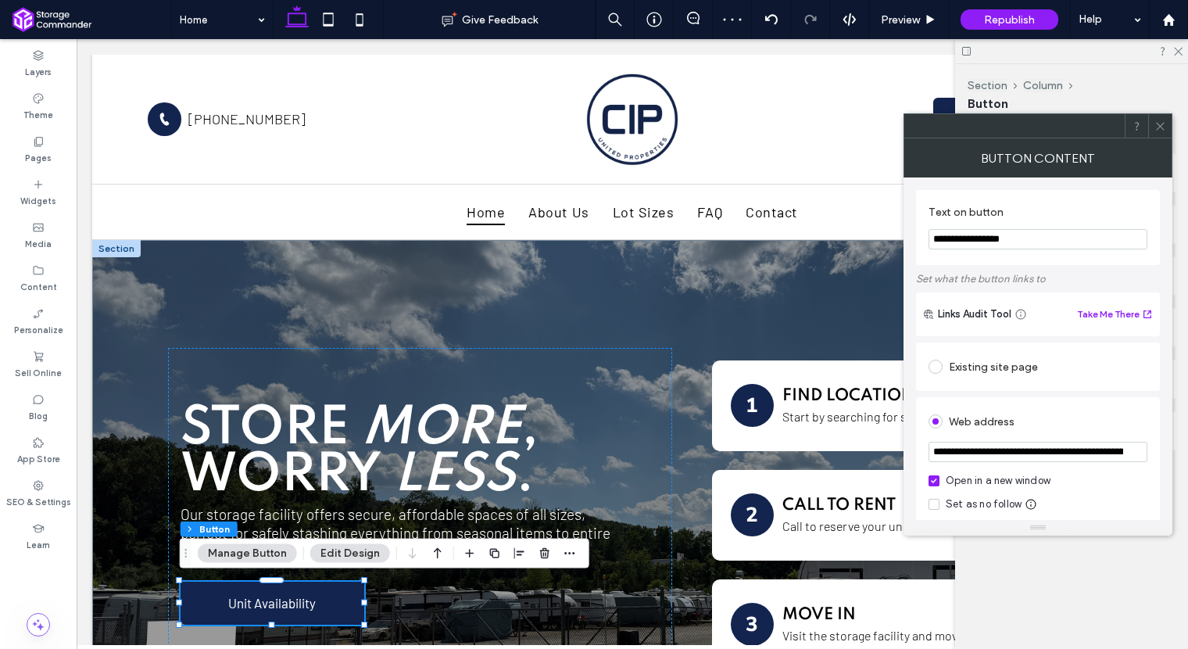
click at [983, 455] on input "**********" at bounding box center [1037, 452] width 219 height 20
paste input "*"
type input "**********"
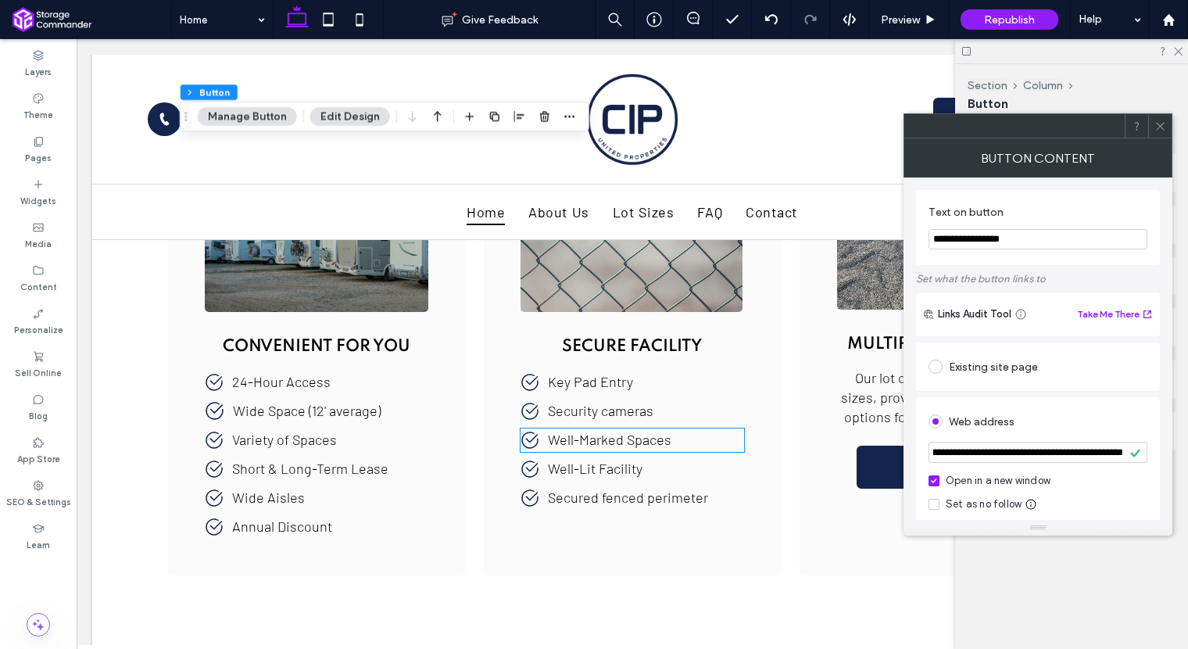
scroll to position [733, 0]
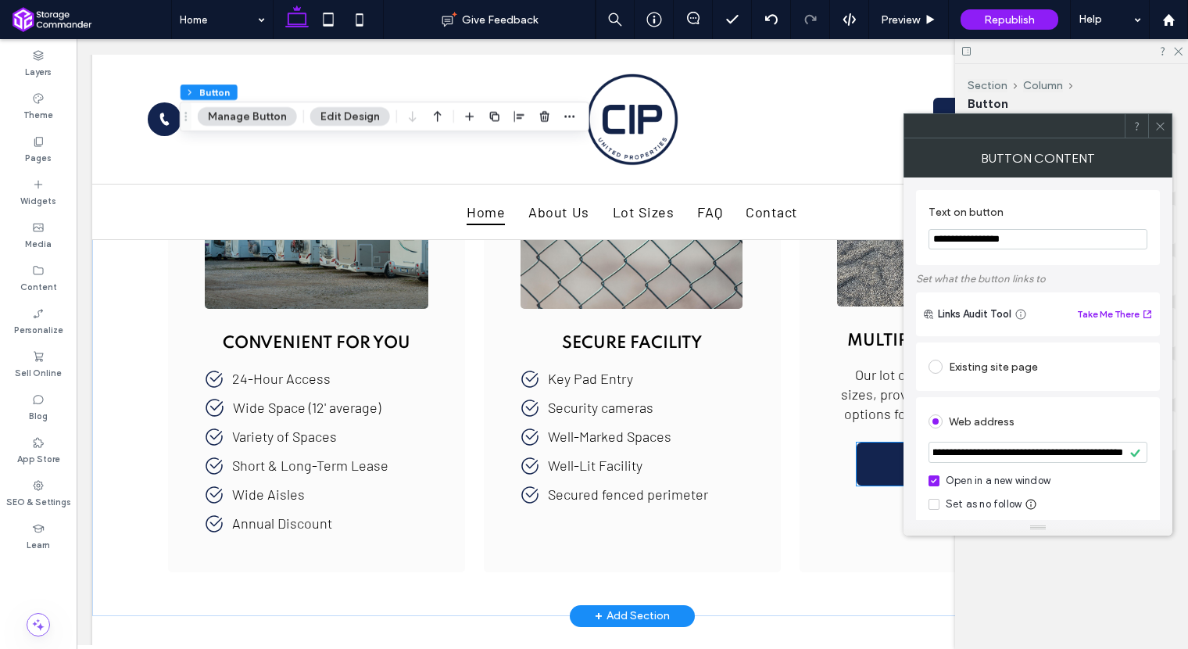
click at [864, 468] on link "Unit Availability" at bounding box center [948, 463] width 184 height 43
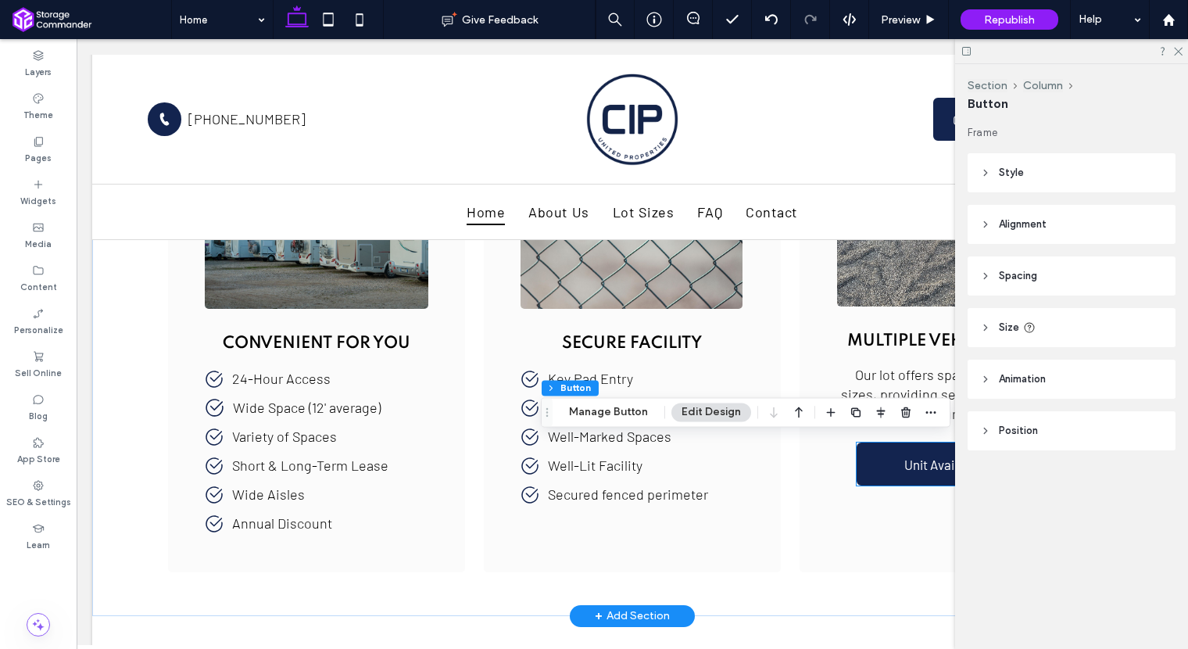
click at [864, 468] on link "Unit Availability" at bounding box center [948, 463] width 184 height 43
click at [871, 467] on link "Unit Availability" at bounding box center [948, 463] width 184 height 43
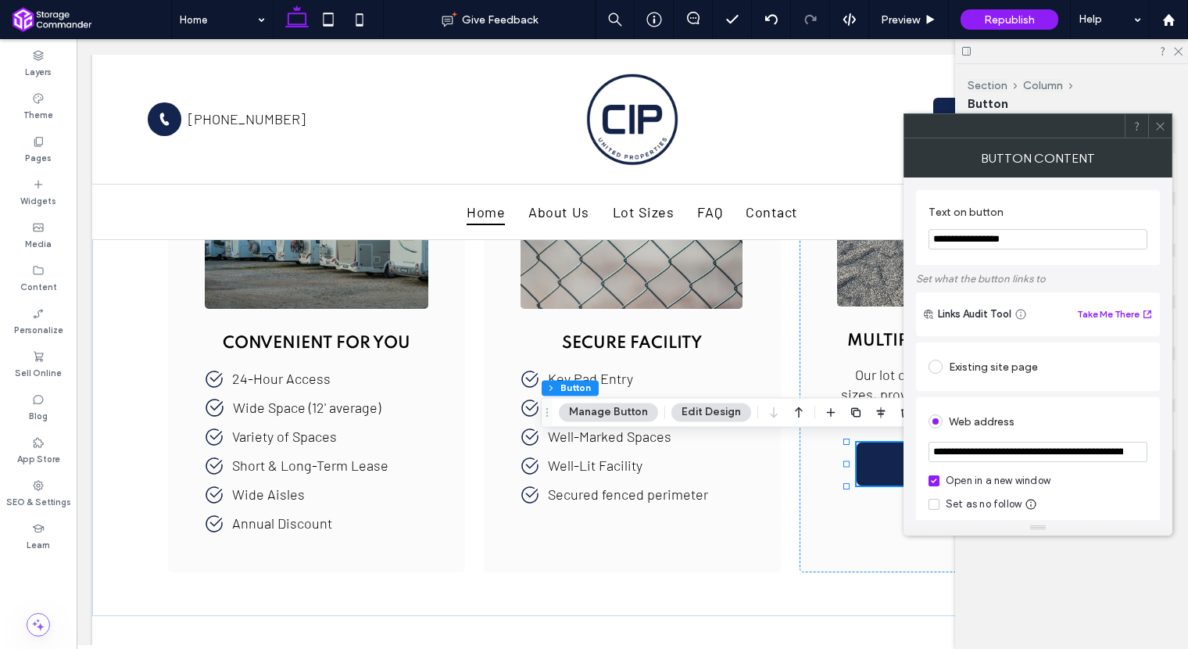
click at [971, 449] on input "**********" at bounding box center [1037, 452] width 219 height 20
paste input "*"
type input "**********"
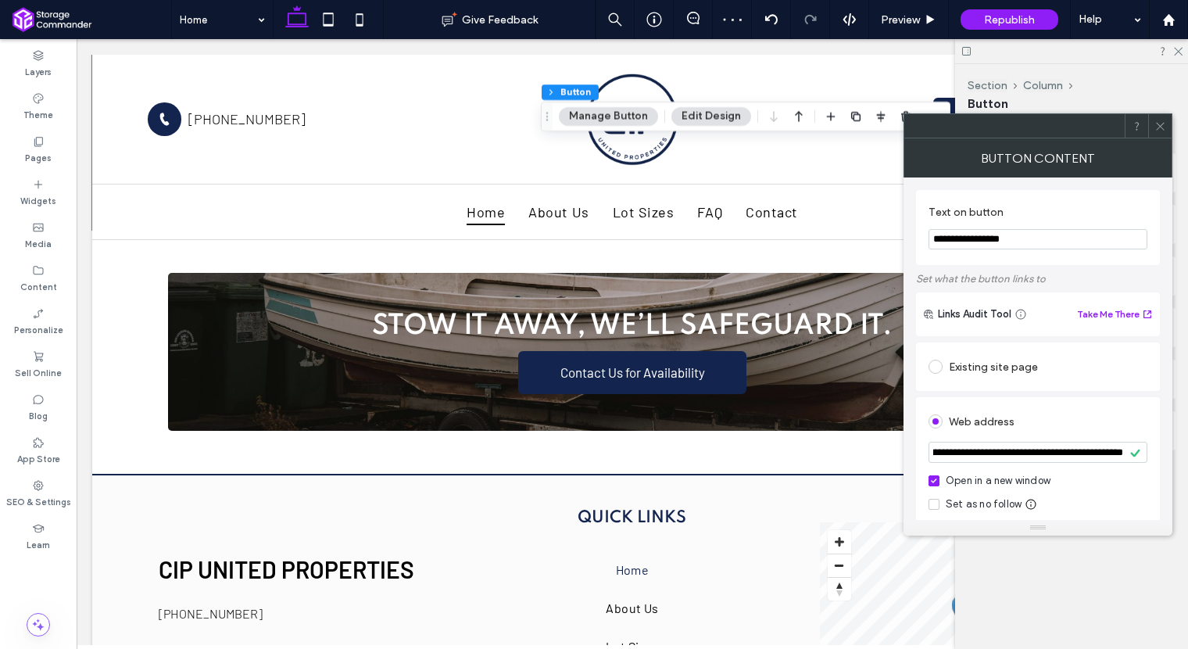
scroll to position [2599, 0]
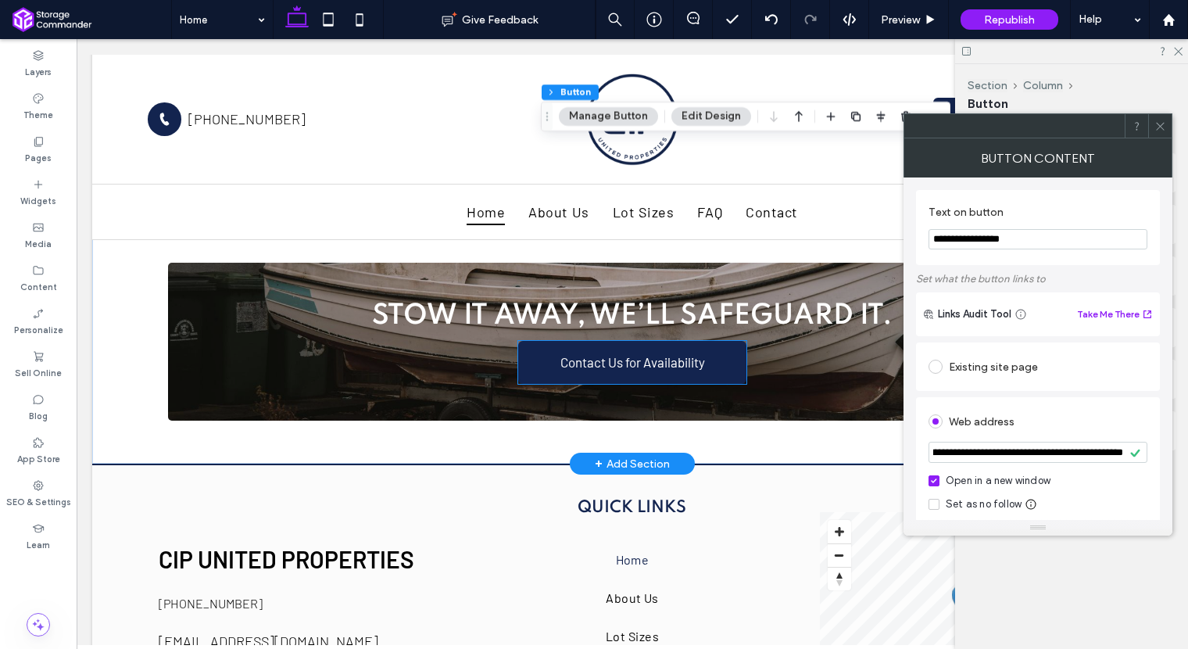
click at [653, 354] on span "Contact Us for Availability" at bounding box center [633, 361] width 156 height 31
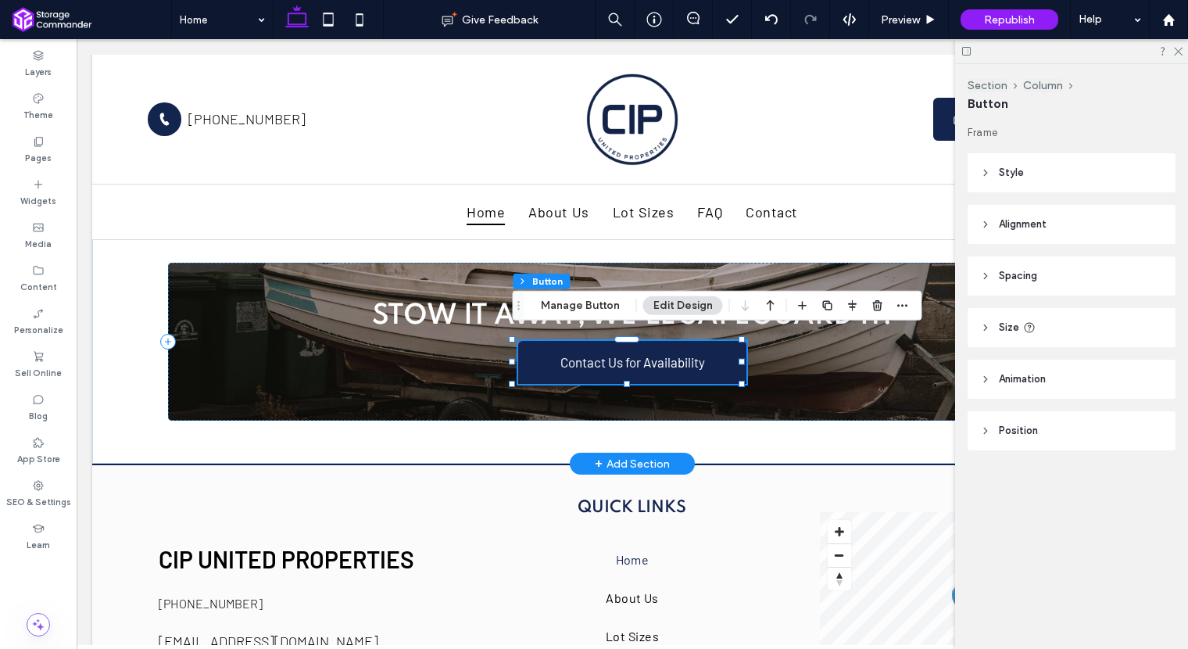
click at [653, 354] on span "Contact Us for Availability" at bounding box center [633, 361] width 156 height 31
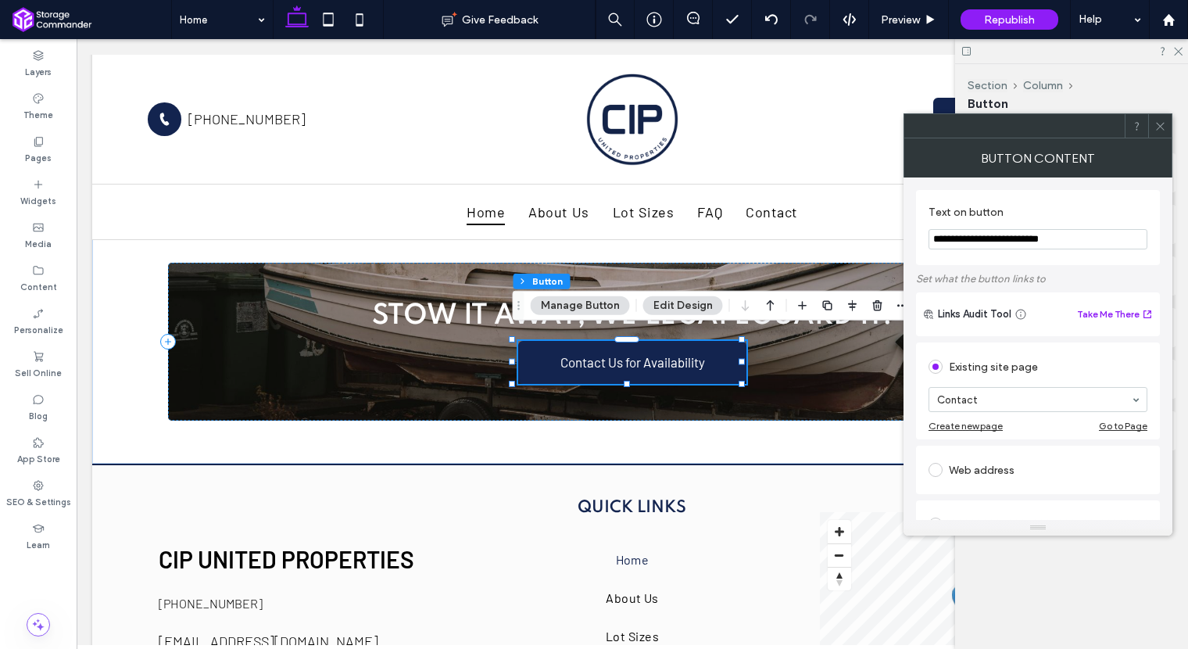
click at [975, 474] on div "Web address" at bounding box center [1037, 469] width 219 height 25
click at [1017, 371] on div "Existing site page" at bounding box center [1037, 366] width 219 height 25
click at [1157, 131] on icon at bounding box center [1160, 126] width 12 height 12
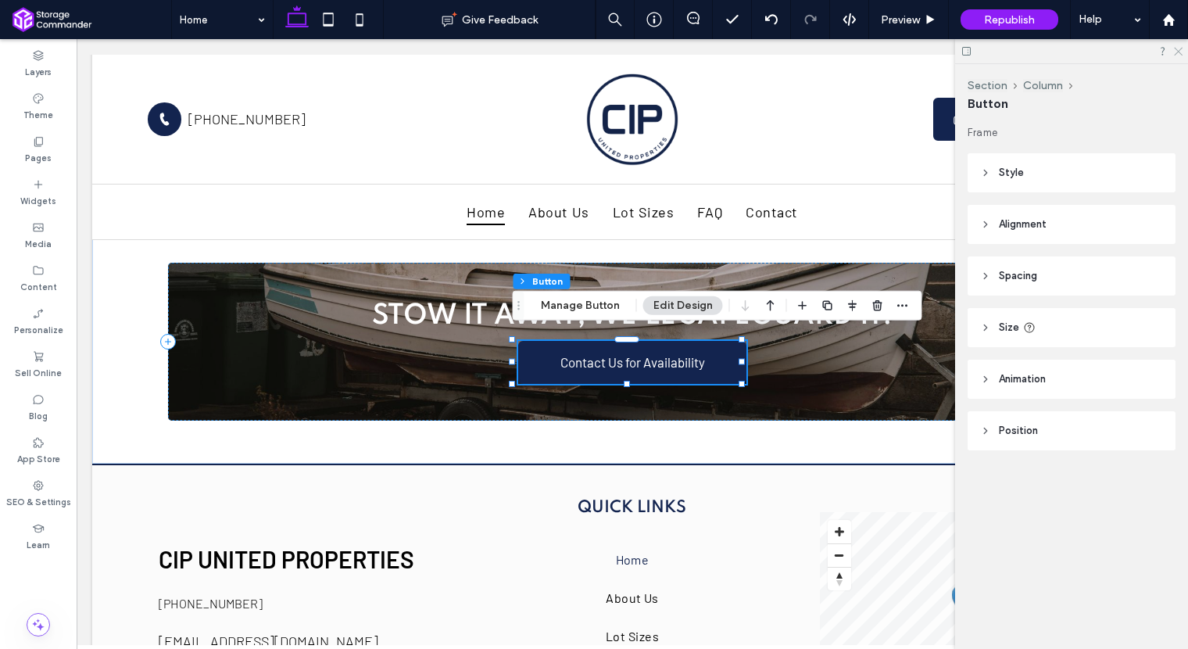
click at [1176, 48] on icon at bounding box center [1177, 50] width 10 height 10
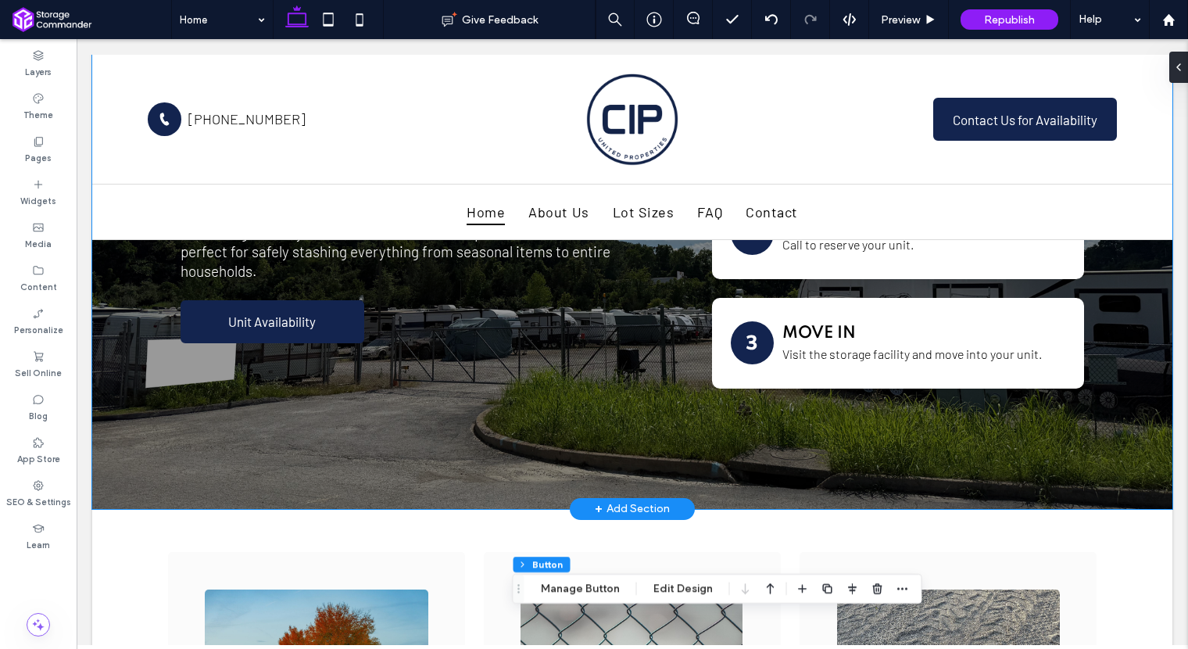
scroll to position [0, 0]
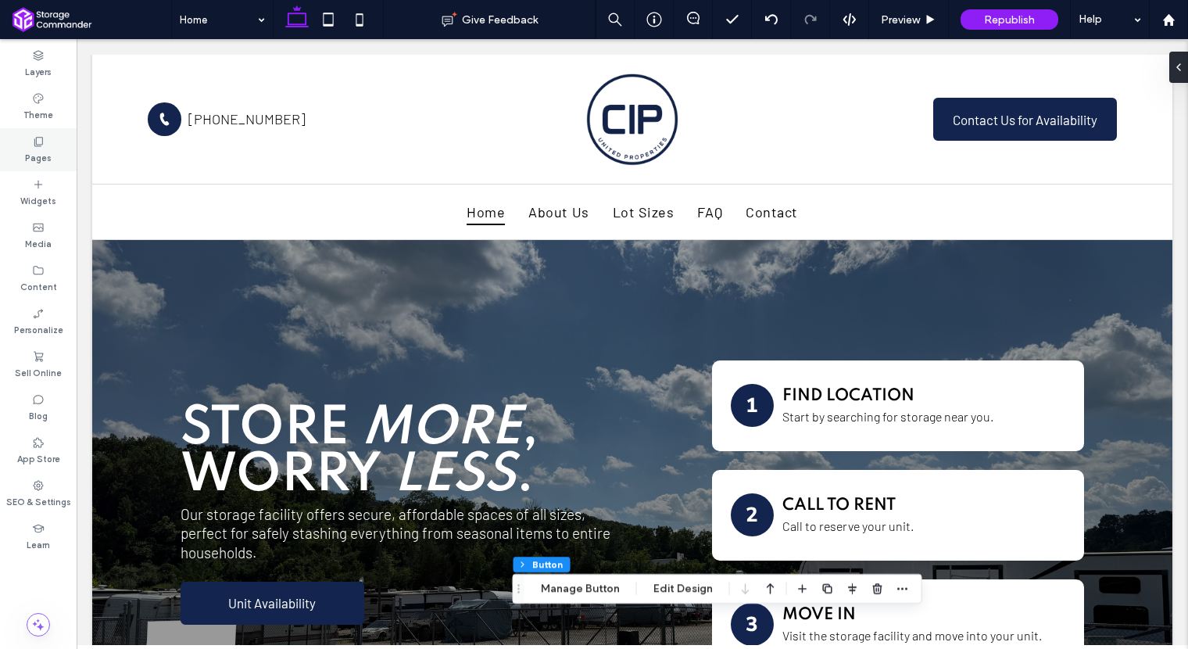
click at [28, 151] on label "Pages" at bounding box center [38, 156] width 27 height 17
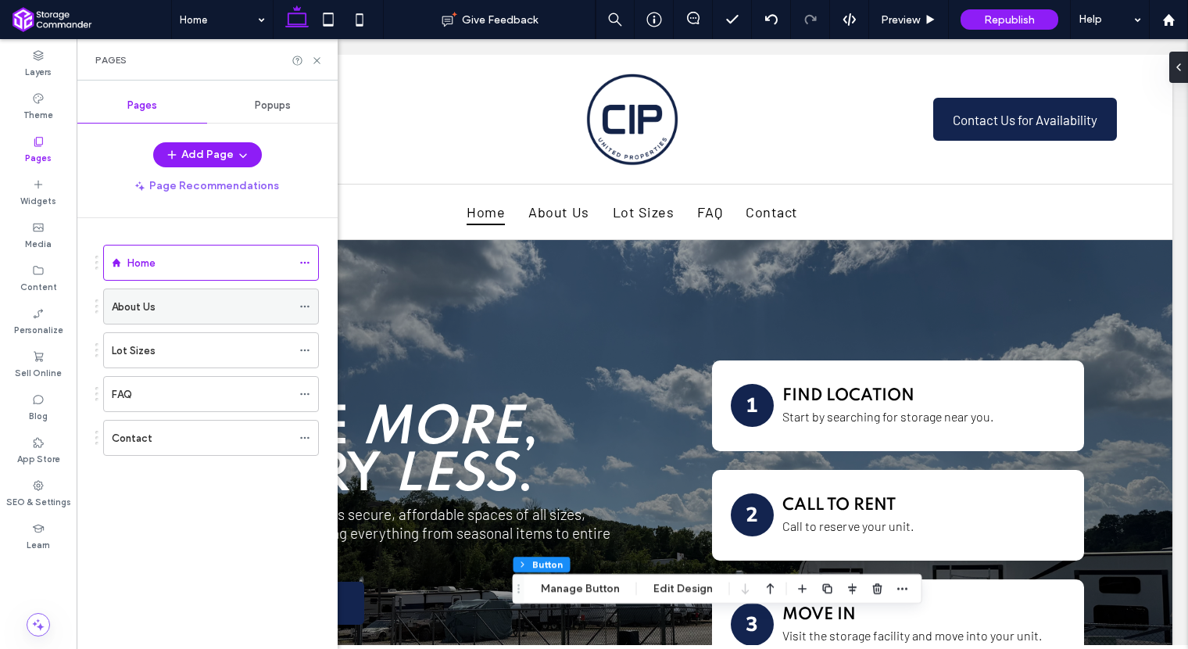
click at [145, 299] on label "About Us" at bounding box center [134, 306] width 44 height 27
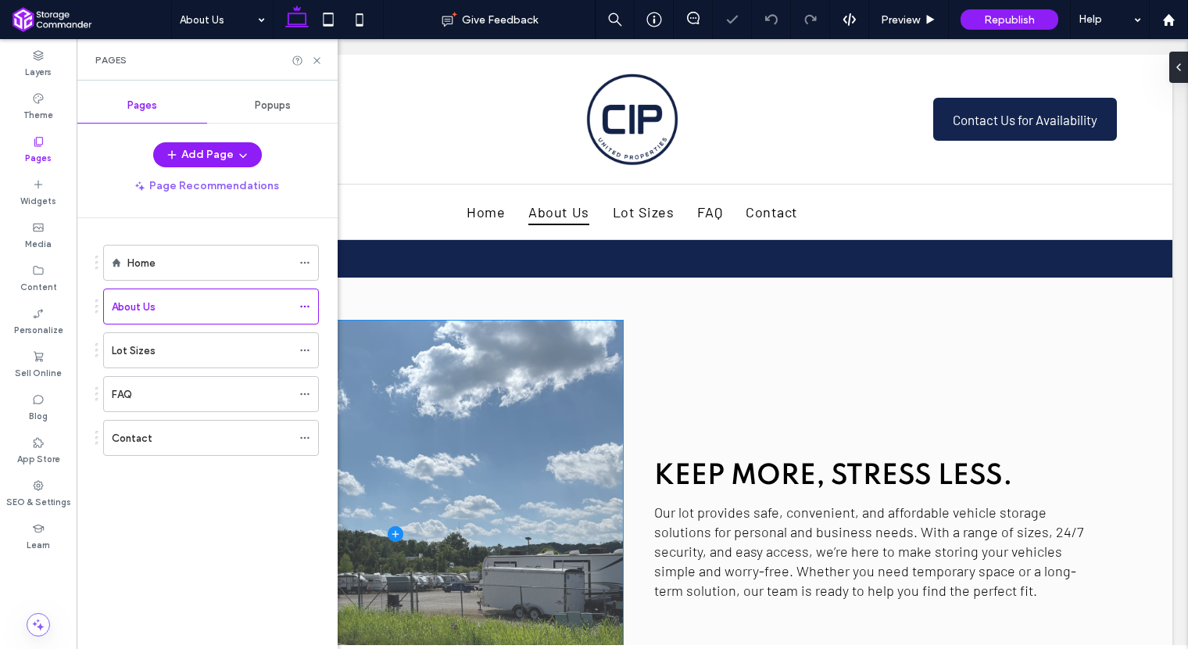
scroll to position [615, 0]
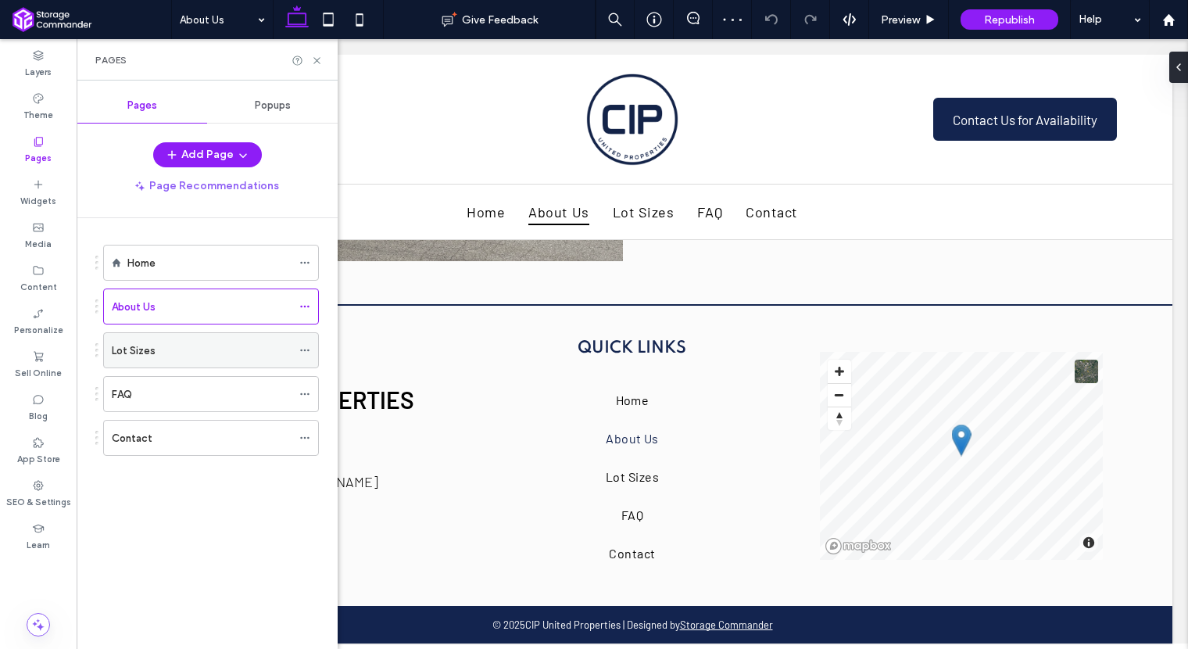
click at [196, 342] on div "Lot Sizes" at bounding box center [202, 350] width 180 height 16
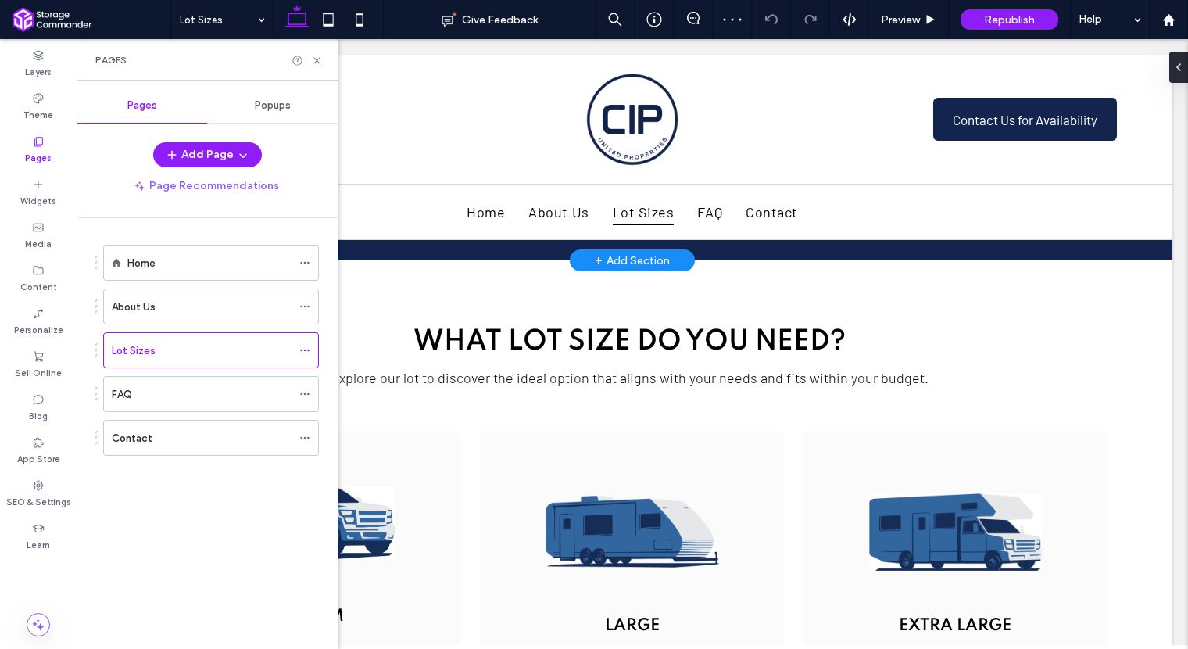
scroll to position [118, 0]
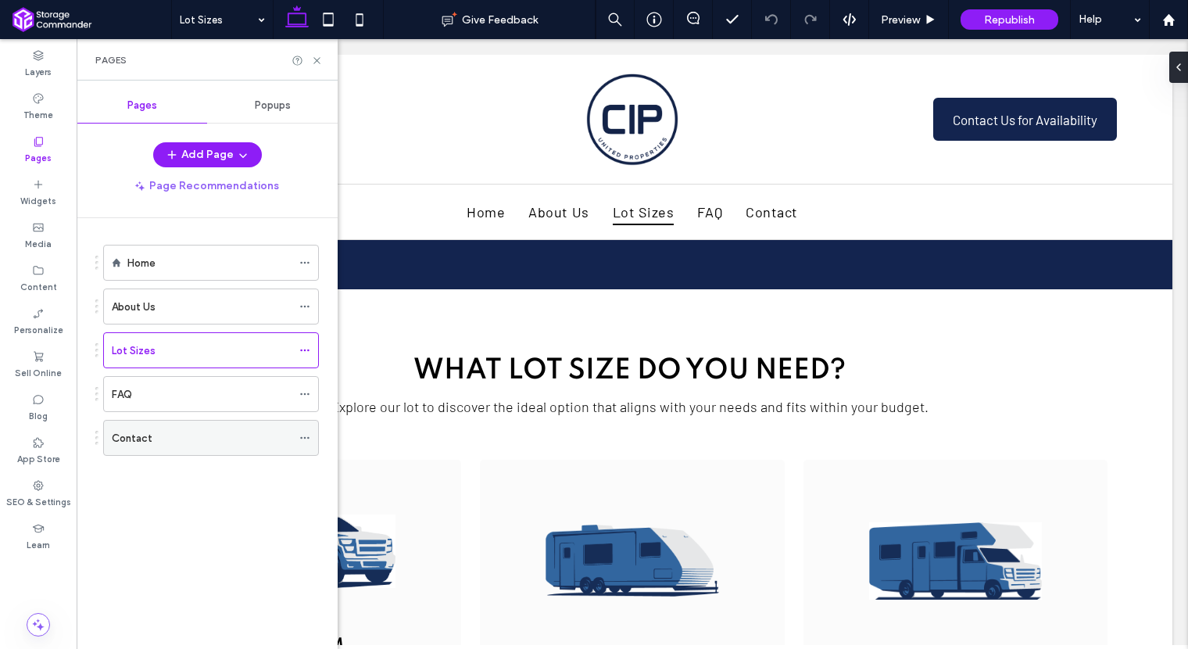
click at [179, 434] on div "Contact" at bounding box center [202, 438] width 180 height 16
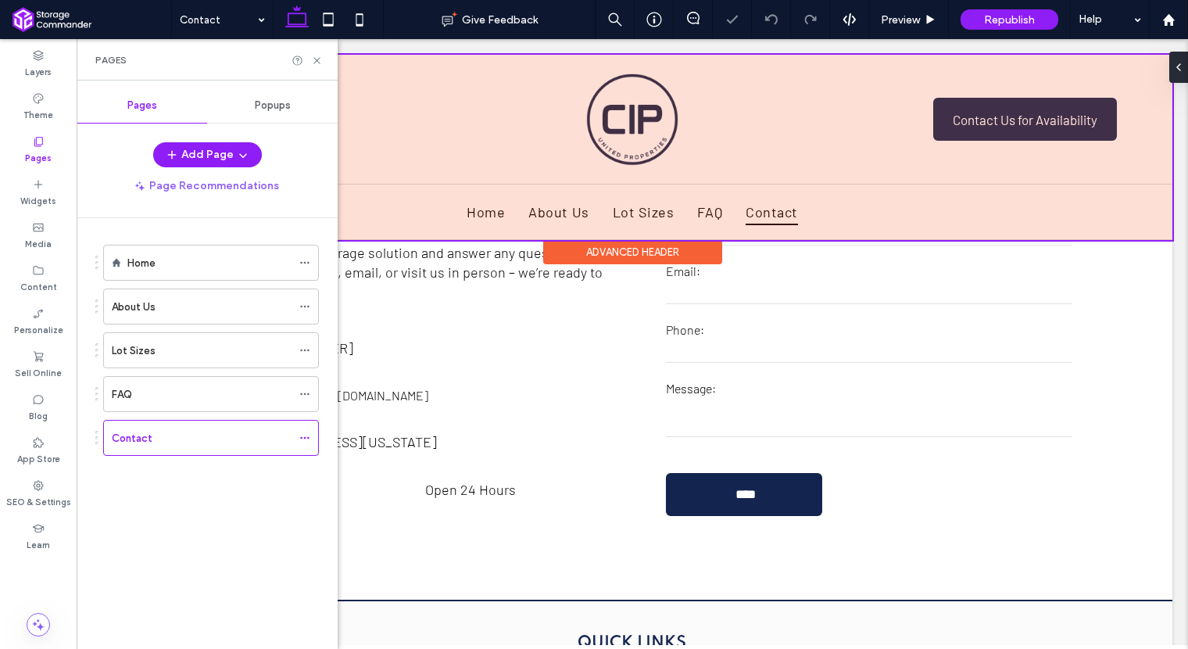
scroll to position [342, 0]
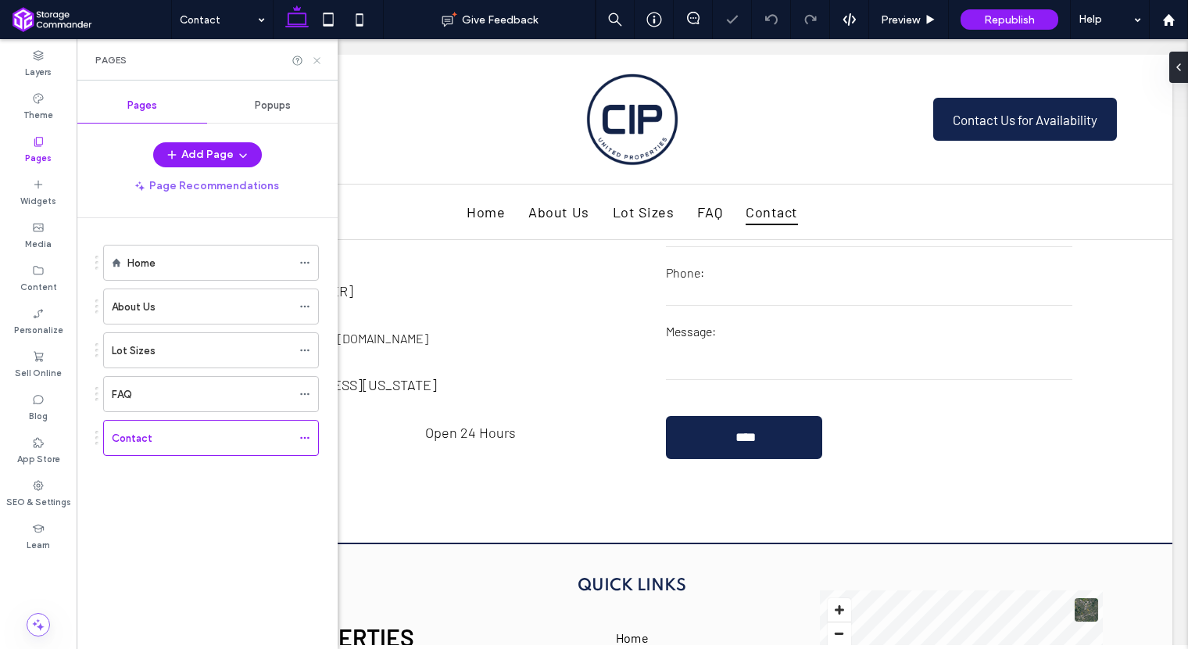
click at [314, 59] on icon at bounding box center [317, 61] width 12 height 12
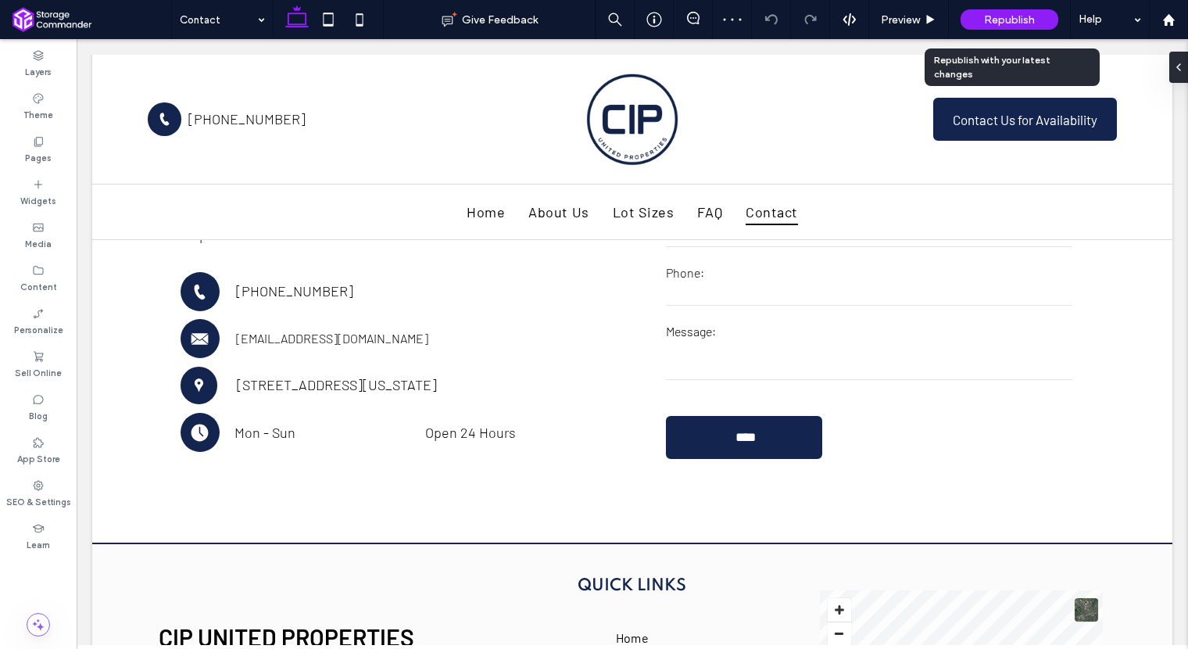
click at [982, 23] on div "Republish" at bounding box center [1009, 19] width 98 height 20
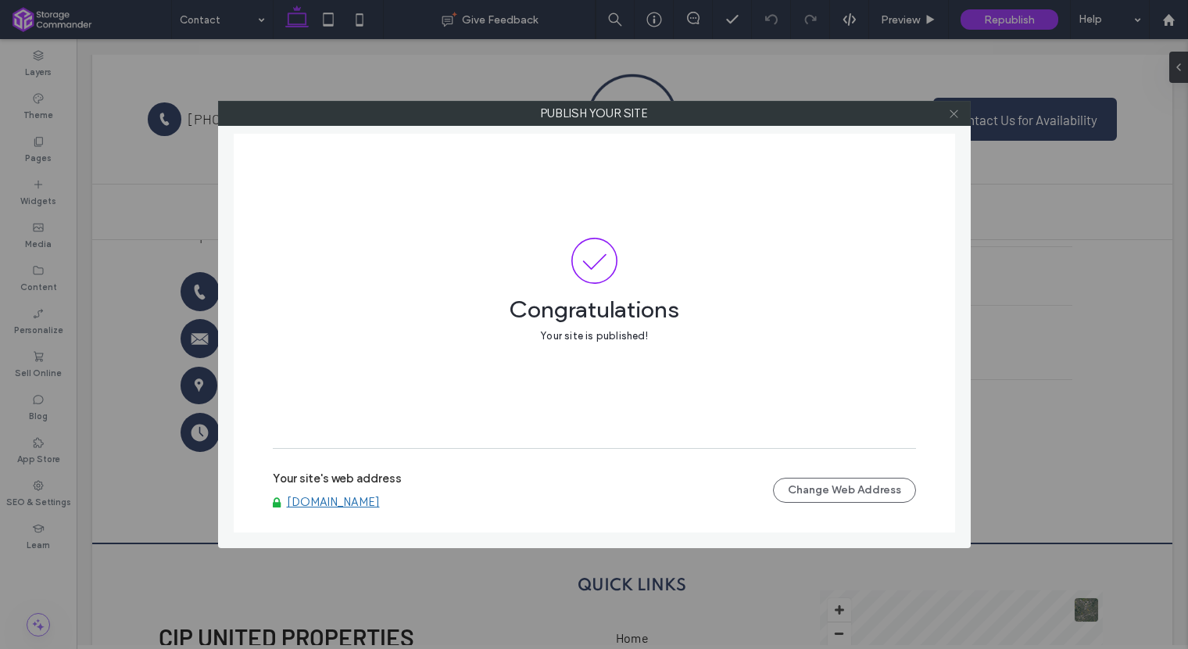
click at [954, 117] on icon at bounding box center [954, 114] width 12 height 12
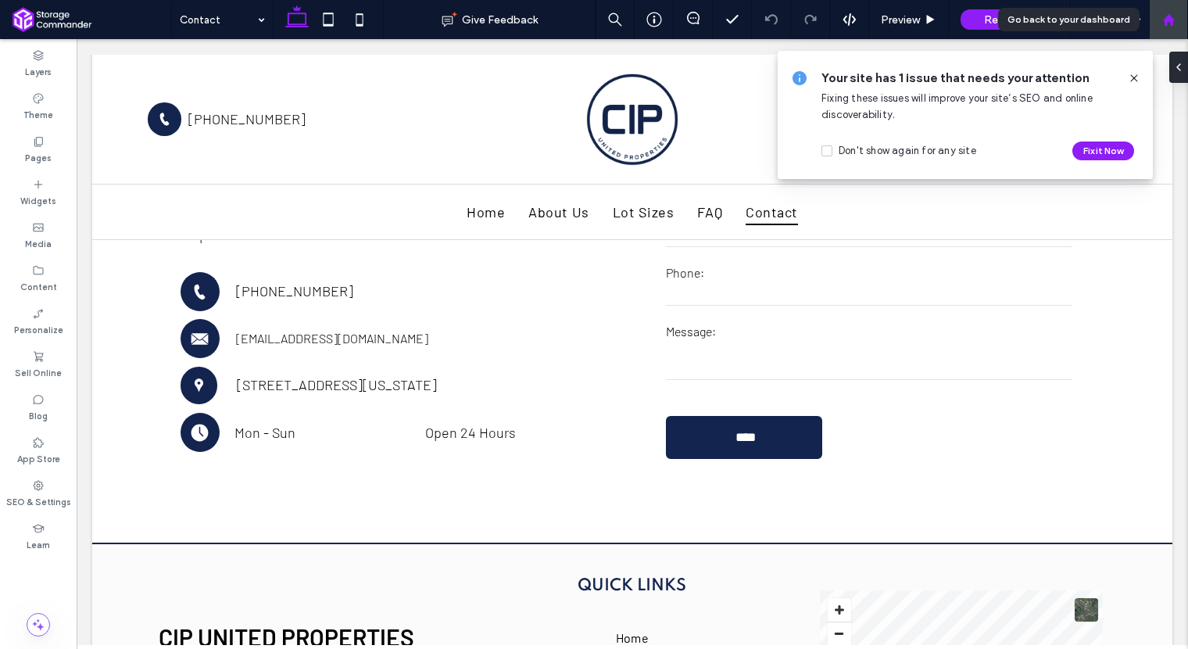
click at [1164, 23] on use at bounding box center [1168, 19] width 12 height 12
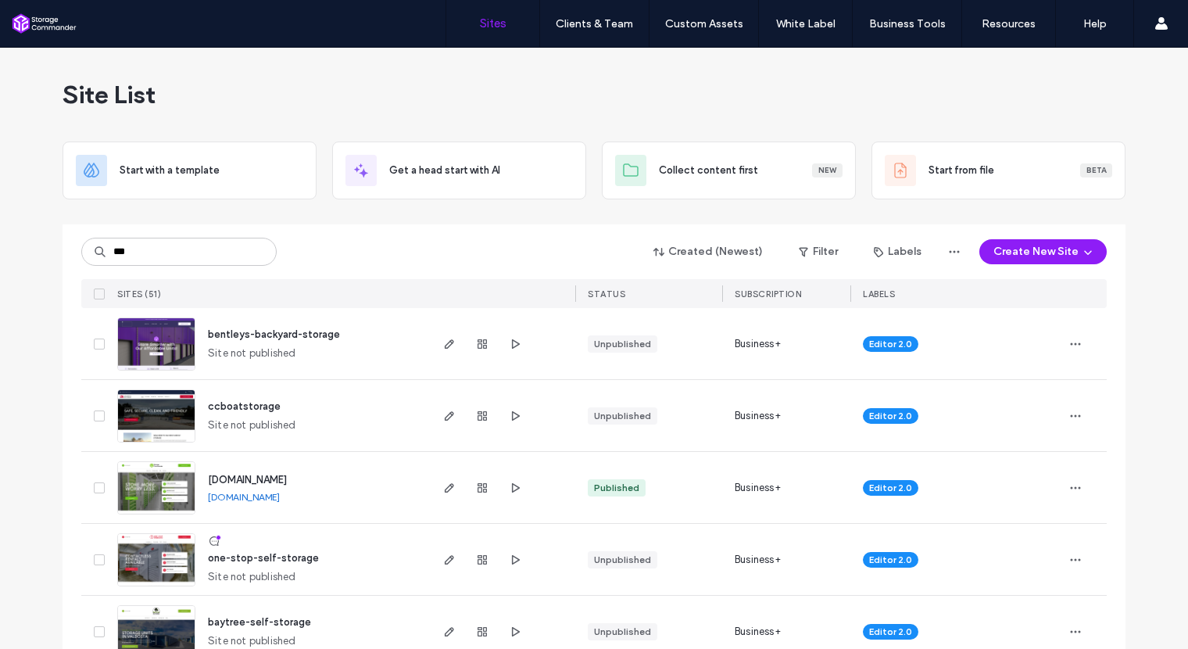
type input "***"
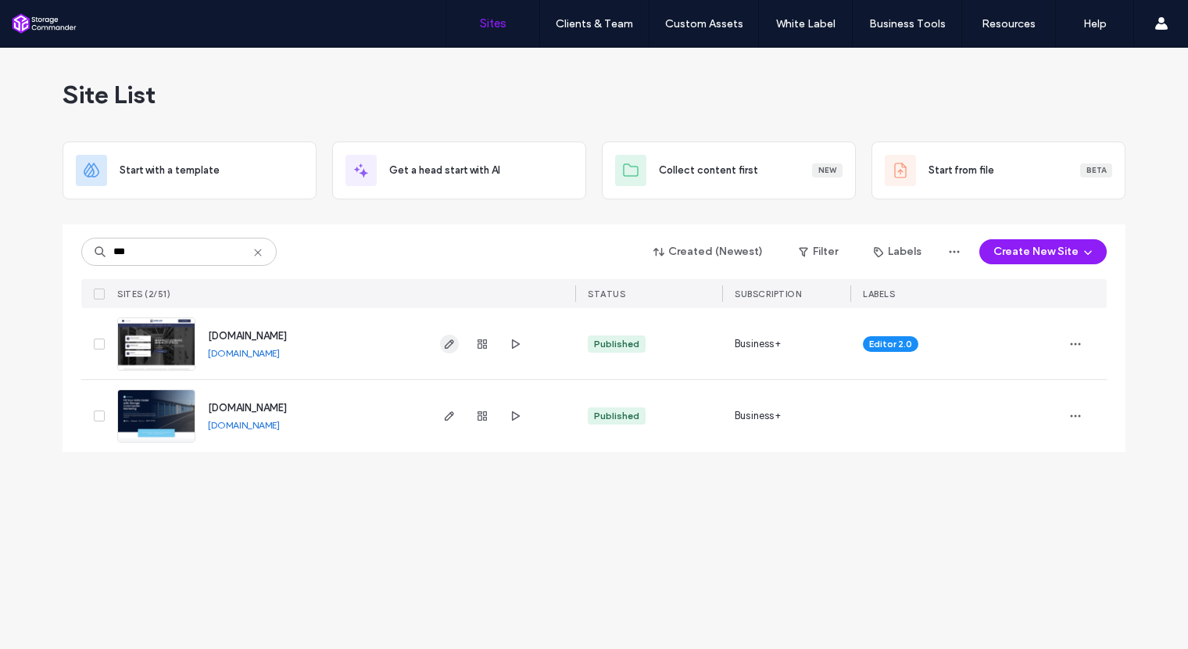
click at [447, 344] on icon "button" at bounding box center [449, 344] width 13 height 13
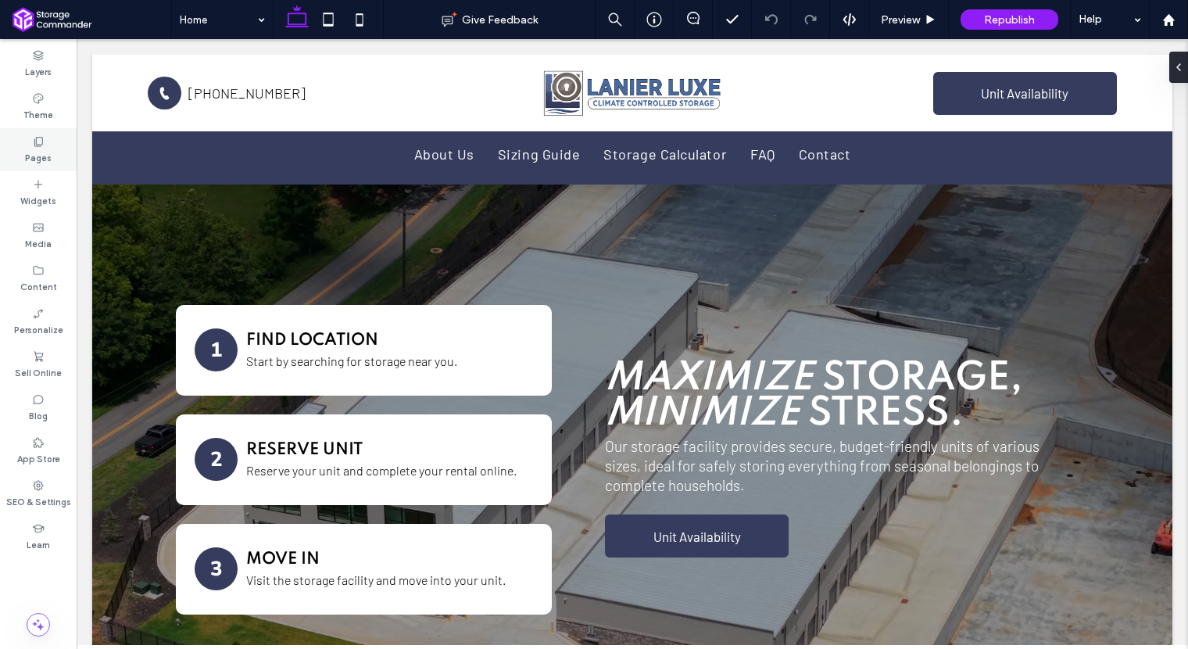
click at [34, 159] on label "Pages" at bounding box center [38, 156] width 27 height 17
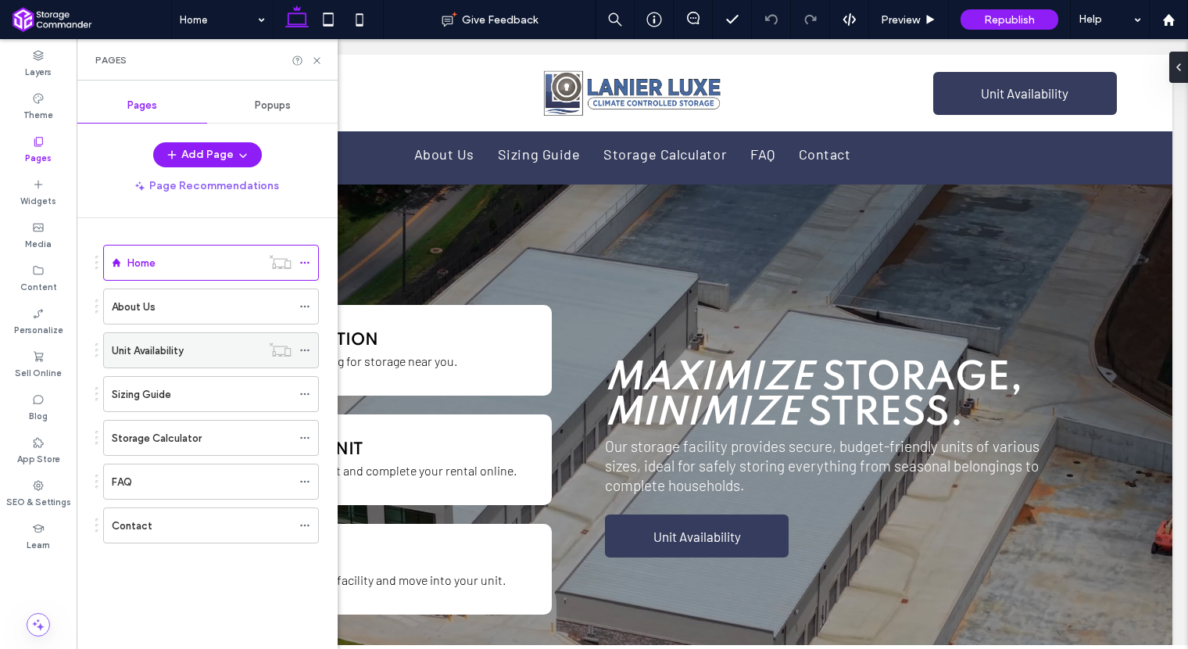
click at [148, 359] on div "Unit Availability" at bounding box center [186, 350] width 149 height 34
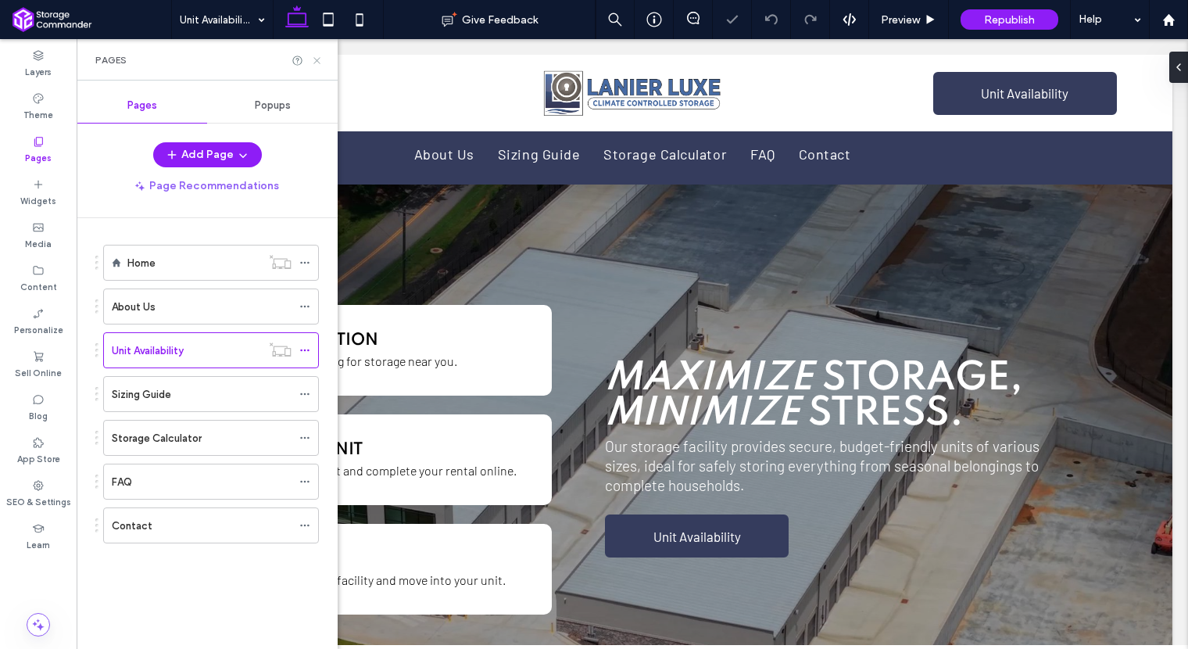
click at [317, 58] on icon at bounding box center [317, 61] width 12 height 12
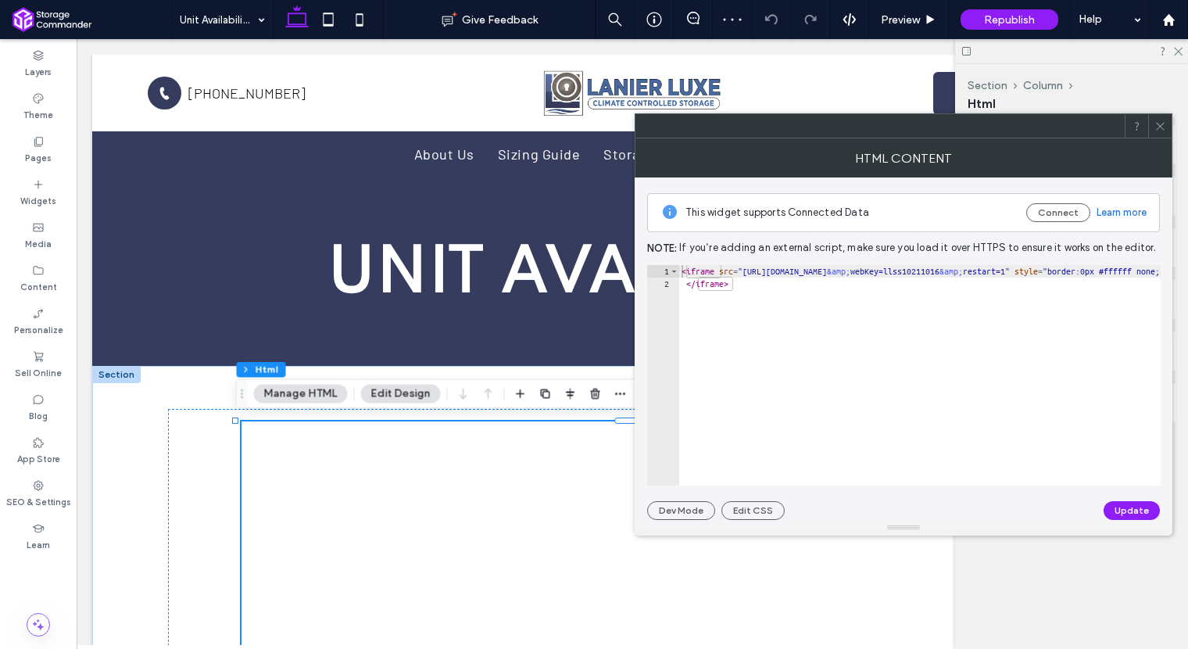
type textarea "*********"
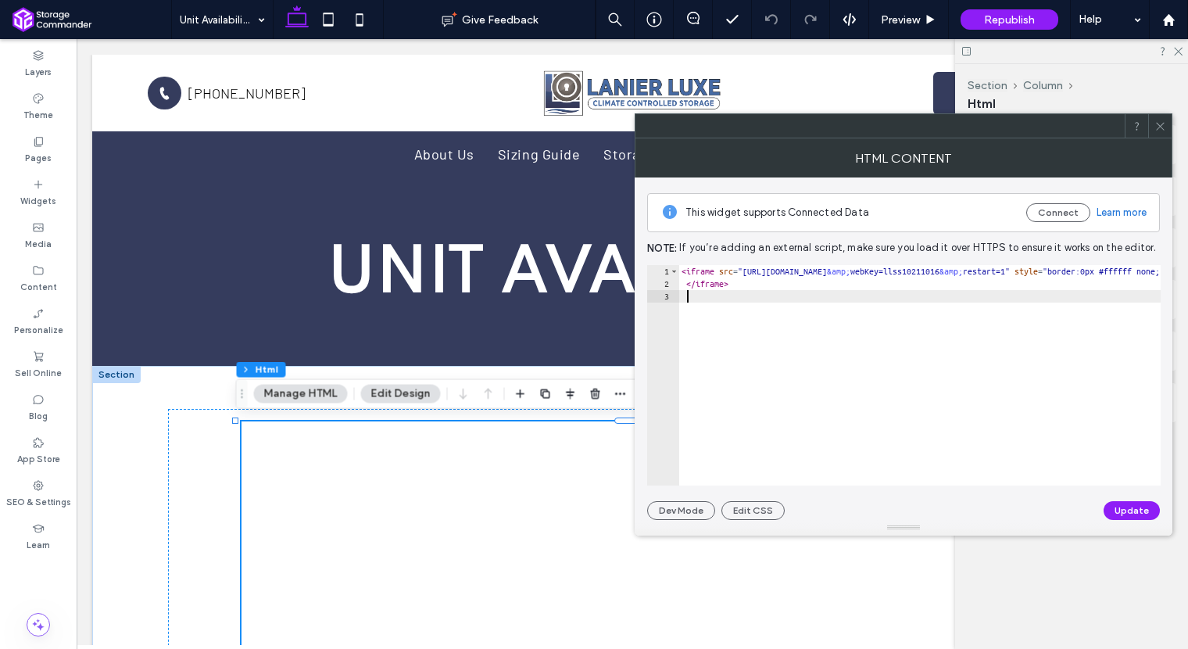
paste textarea "**********"
type textarea "**********"
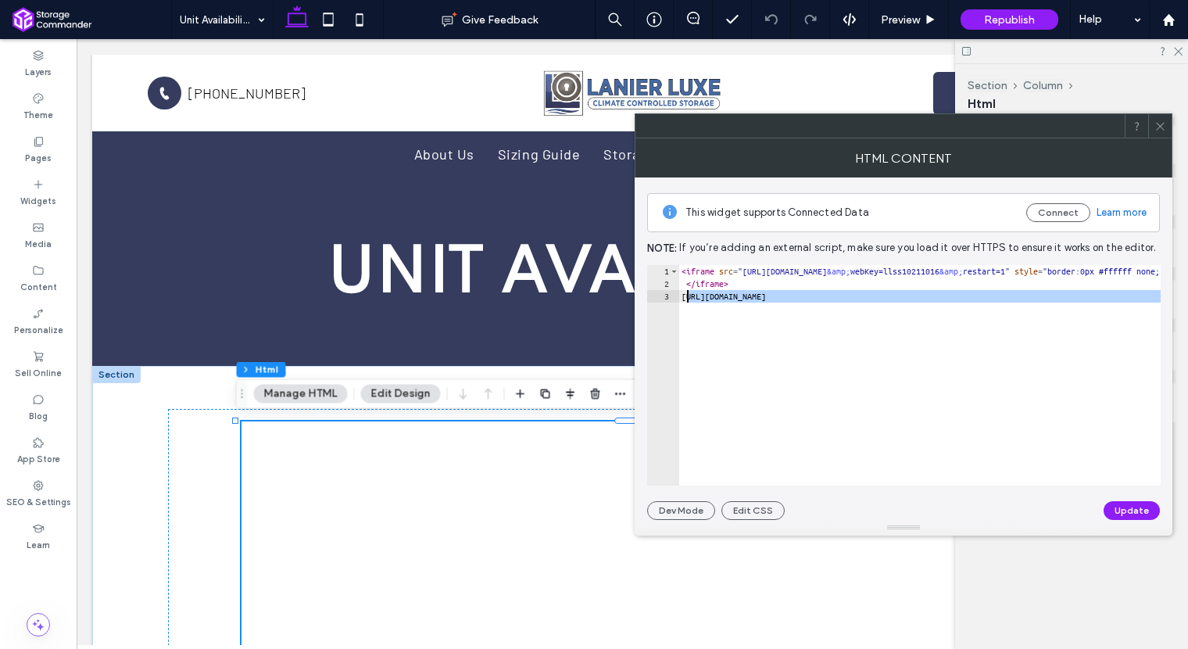
drag, startPoint x: 1146, startPoint y: 296, endPoint x: 686, endPoint y: 295, distance: 459.5
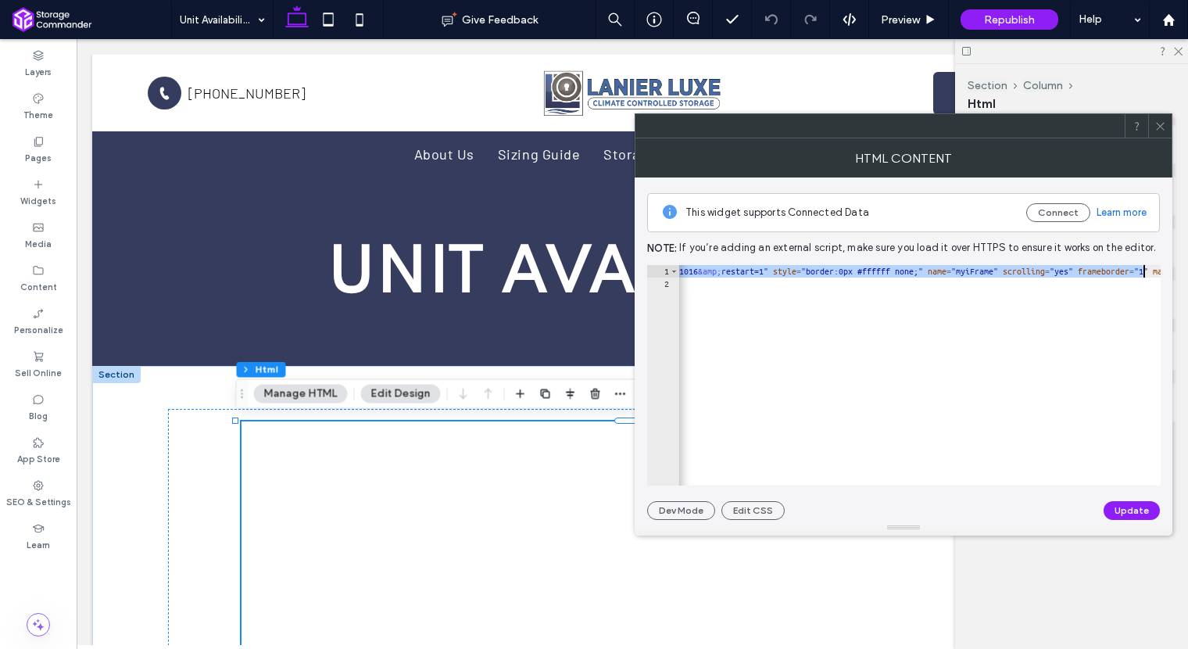
scroll to position [0, 252]
drag, startPoint x: 754, startPoint y: 270, endPoint x: 1037, endPoint y: 272, distance: 282.9
click at [1037, 272] on div "< iframe src = "[URL][DOMAIN_NAME] &amp; webKey=llss10211016 &amp; restart=1" s…" at bounding box center [1211, 382] width 1571 height 234
paste textarea "Cursor at row 1"
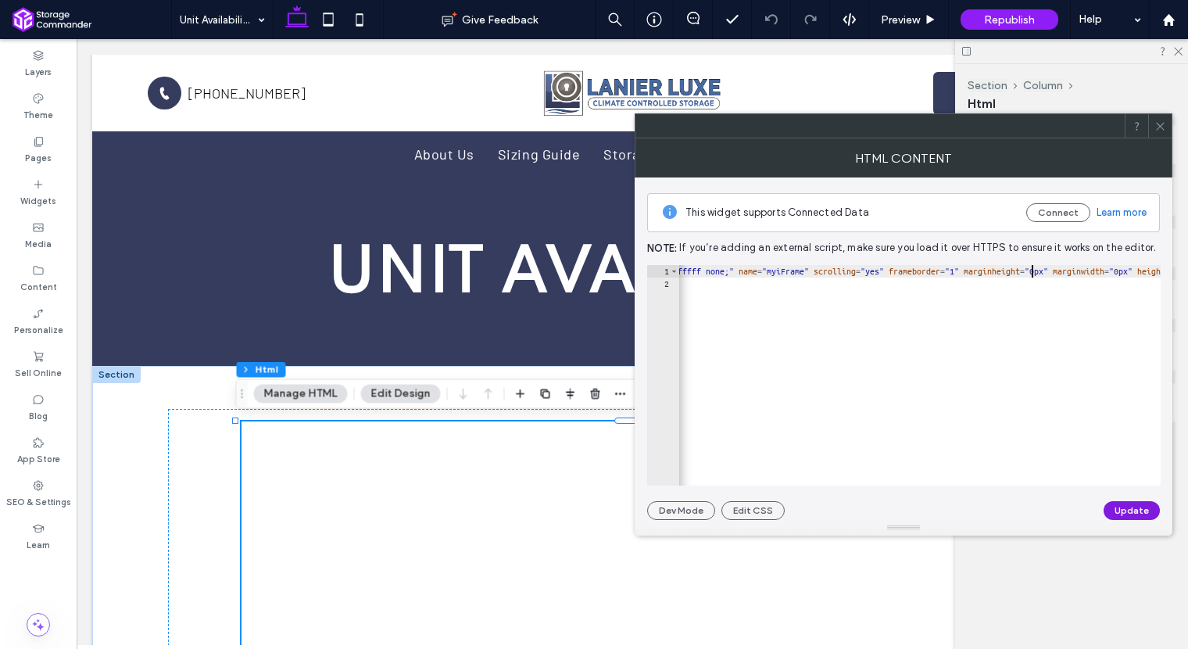
type textarea "**********"
click at [1127, 512] on button "Update" at bounding box center [1131, 510] width 56 height 19
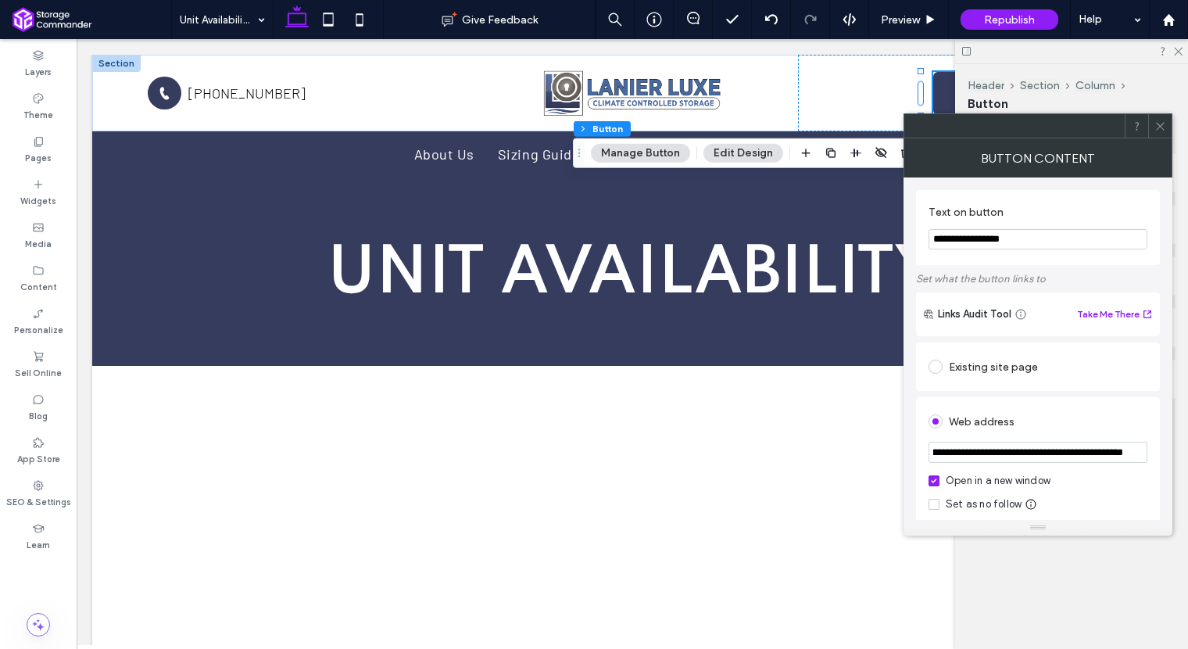
scroll to position [0, 0]
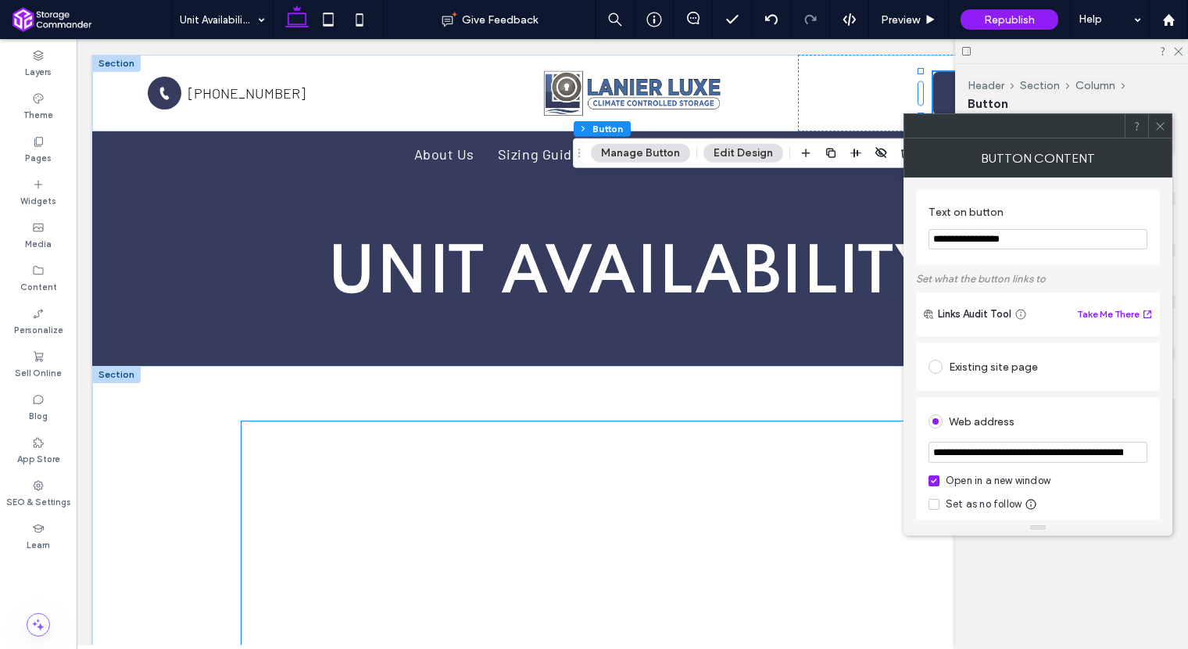
drag, startPoint x: 1082, startPoint y: 490, endPoint x: 894, endPoint y: 450, distance: 192.5
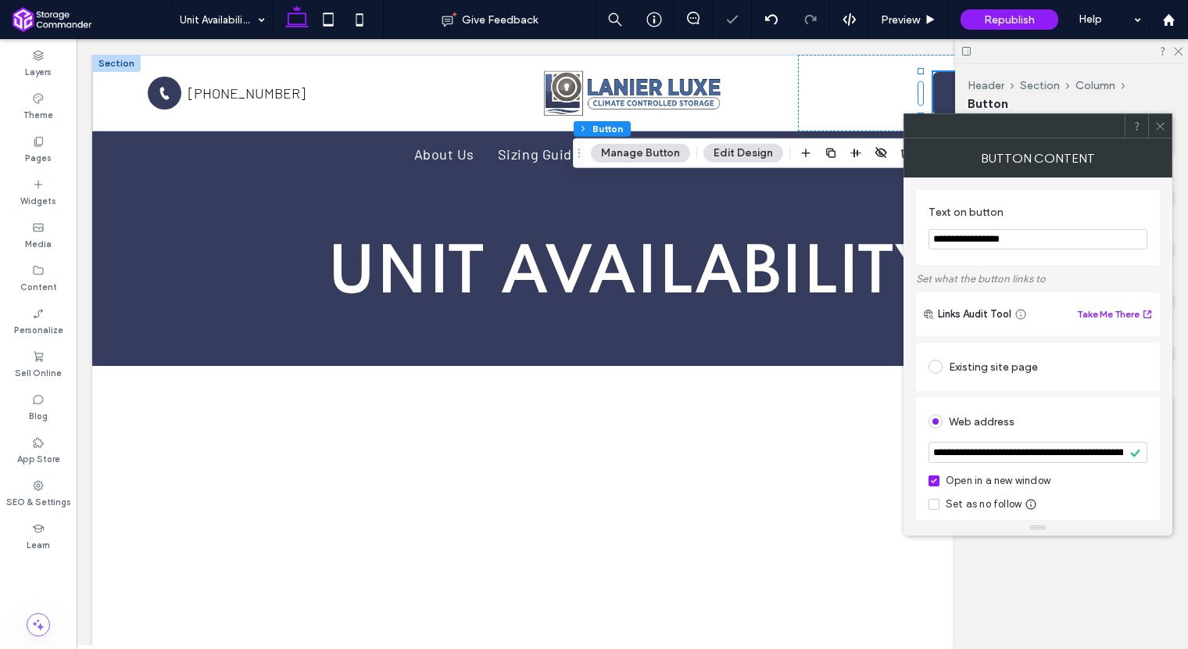
click at [1156, 133] on span at bounding box center [1160, 125] width 12 height 23
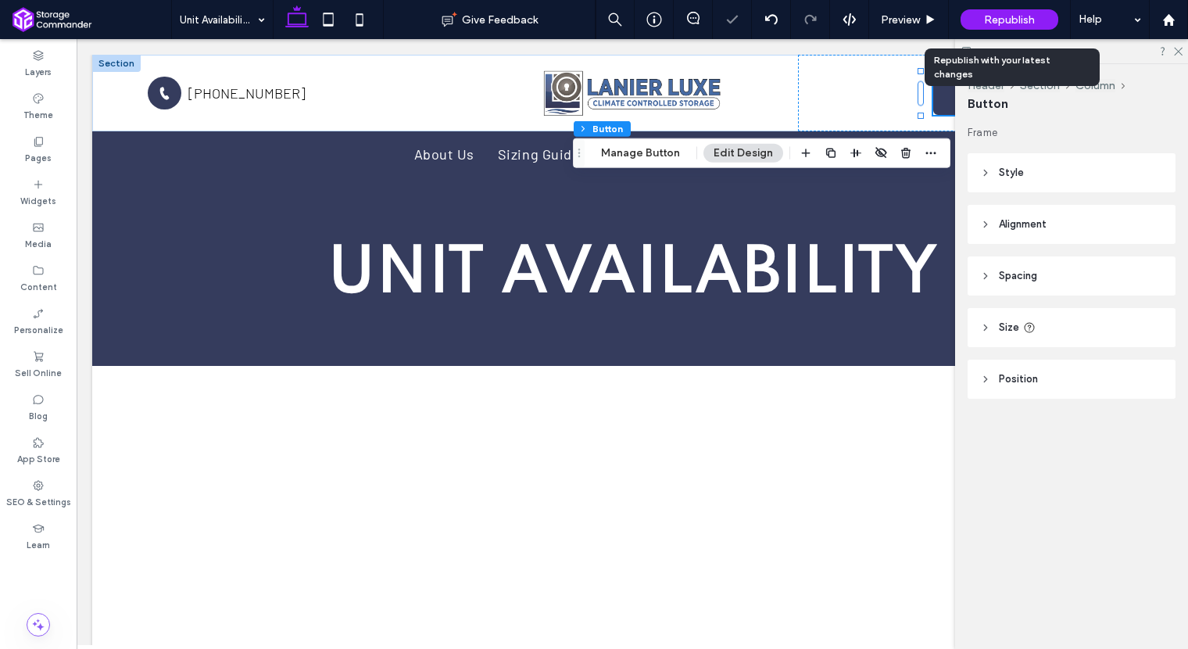
click at [1014, 19] on span "Republish" at bounding box center [1009, 19] width 51 height 13
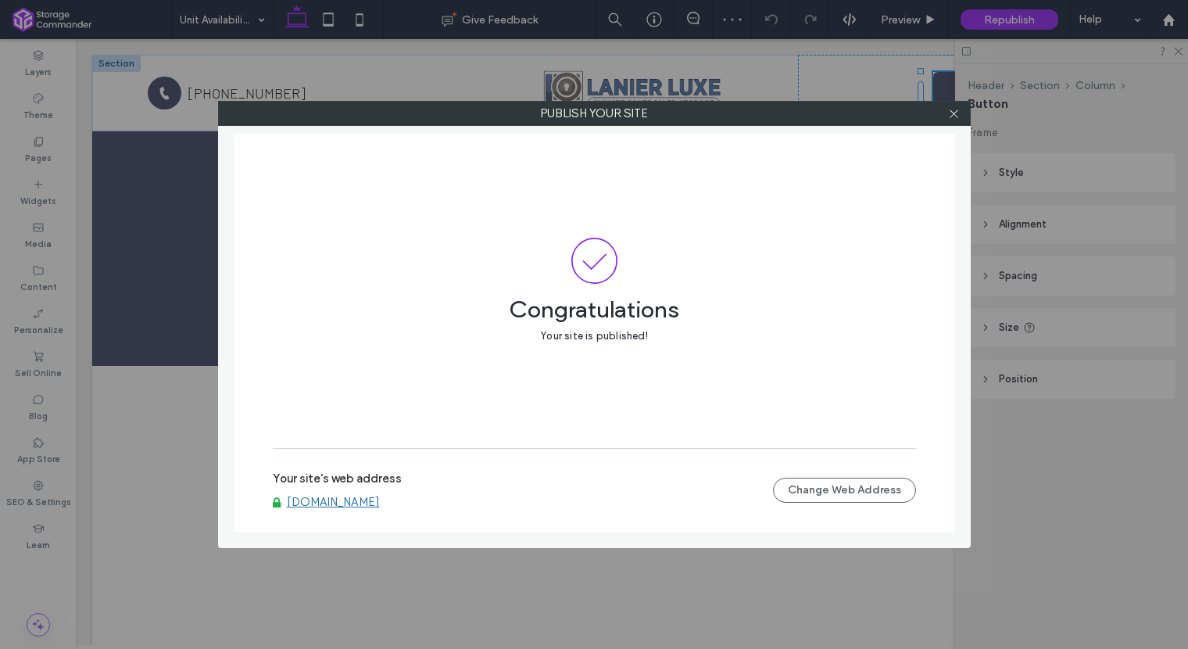
click at [380, 502] on link "[DOMAIN_NAME]" at bounding box center [333, 502] width 93 height 14
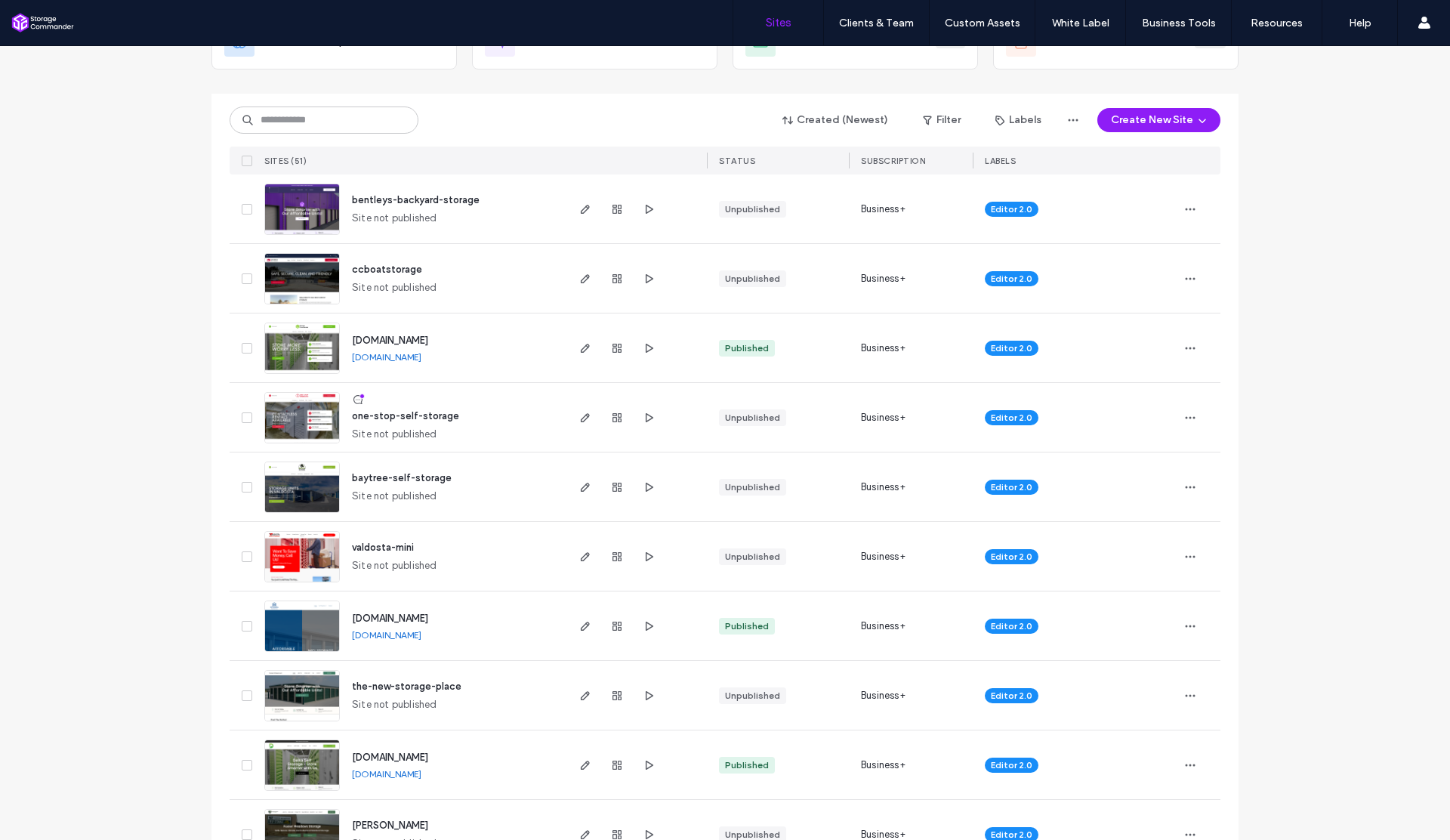
scroll to position [127, 0]
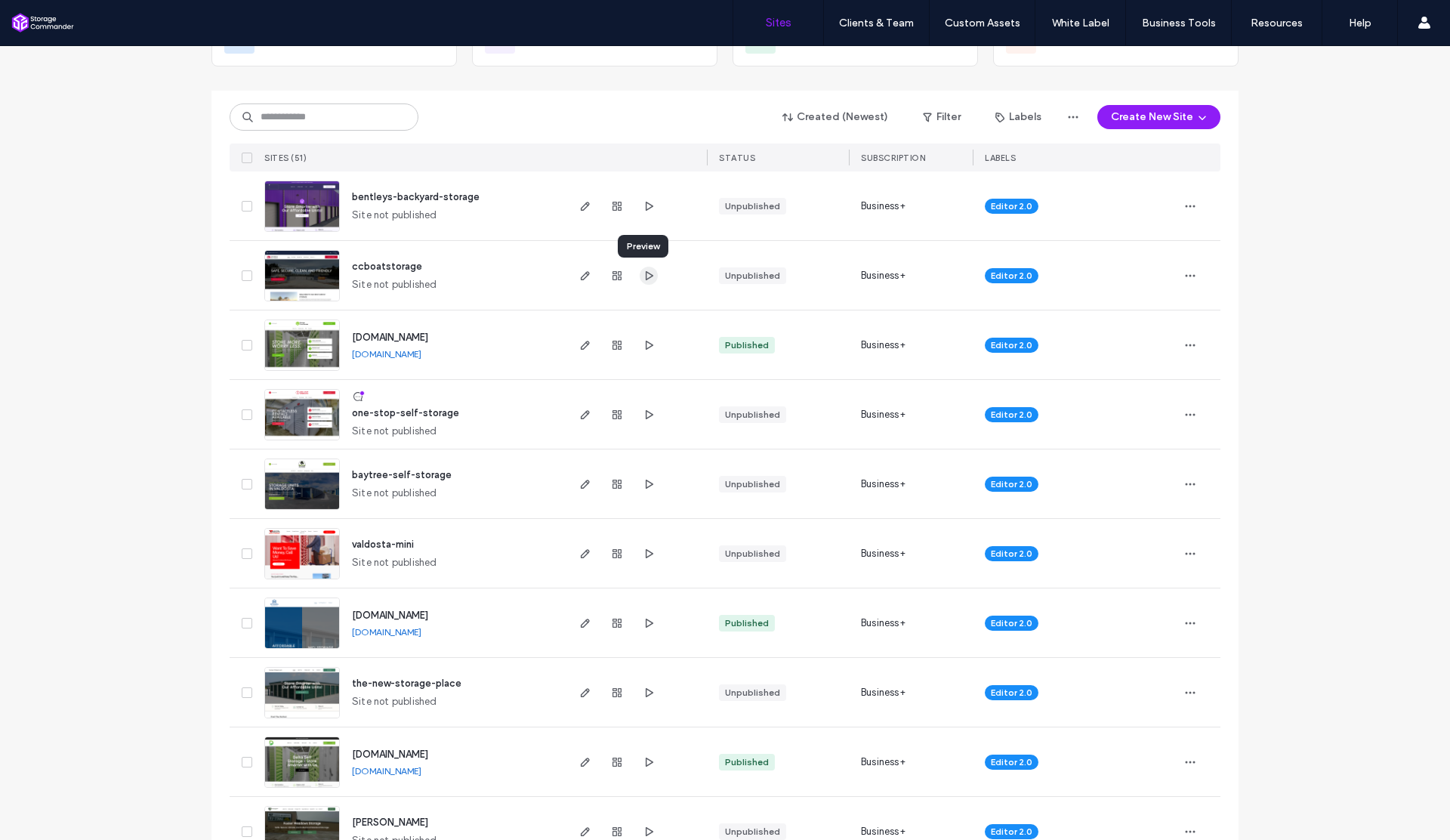
click at [646, 275] on use "button" at bounding box center [650, 275] width 8 height 9
